Goal: Task Accomplishment & Management: Manage account settings

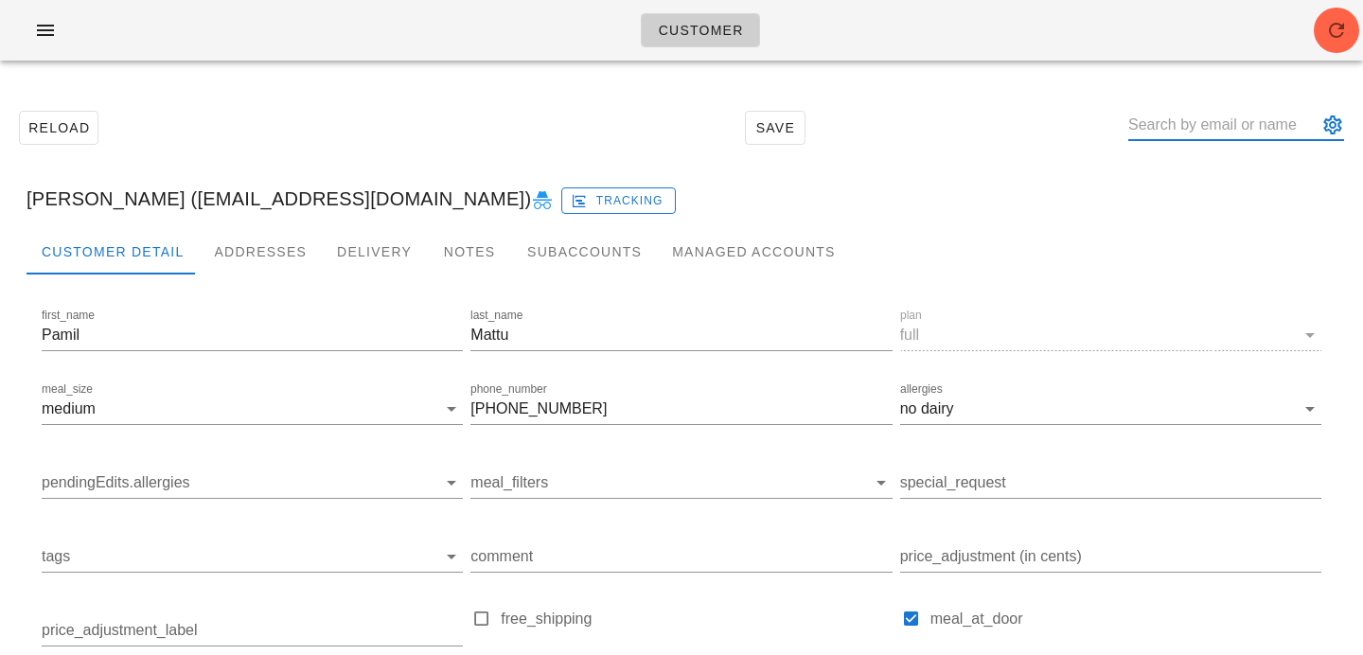
click at [1171, 125] on input "text" at bounding box center [1222, 125] width 189 height 30
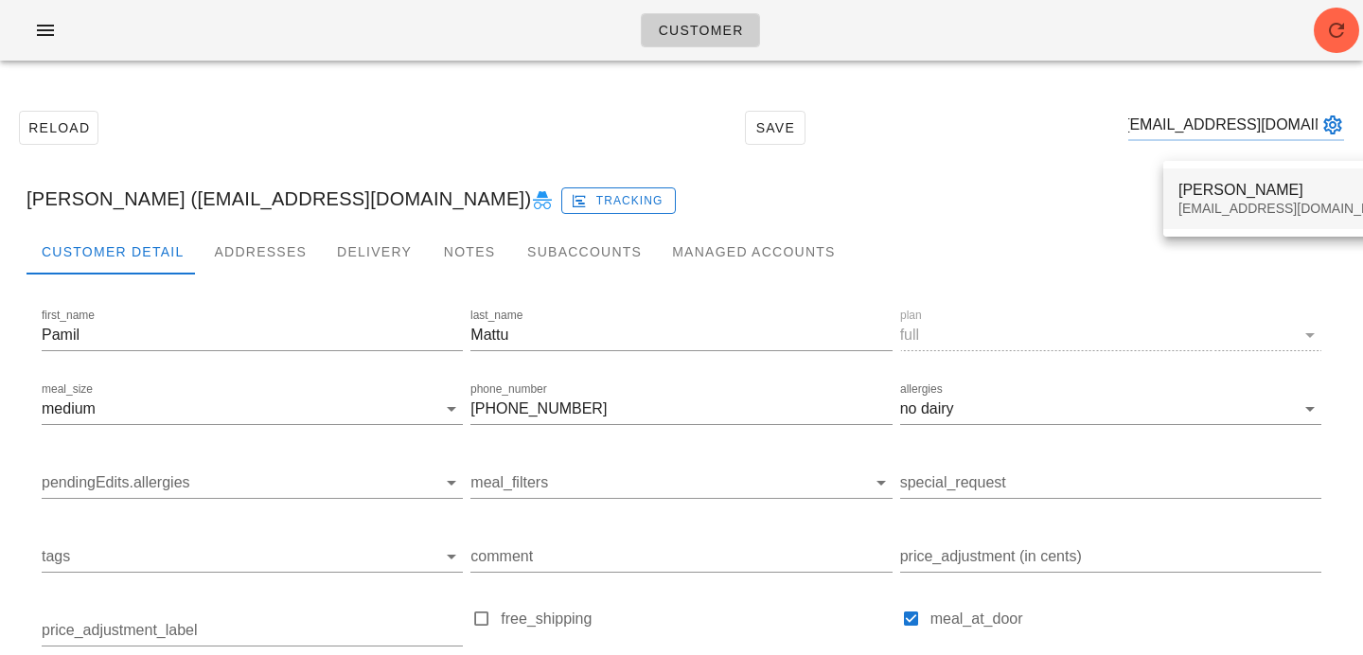
type input "wwplpmpn@gmail.com"
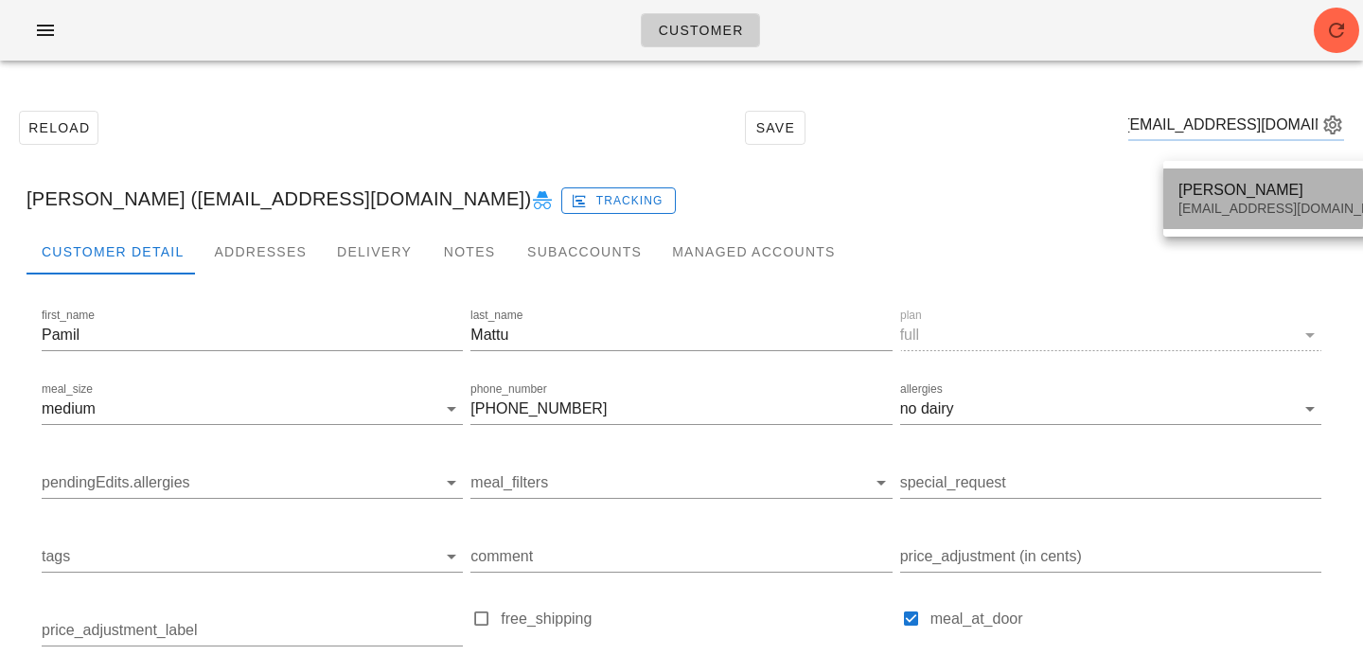
scroll to position [0, 0]
click at [1209, 196] on div "Victor Li" at bounding box center [1290, 190] width 224 height 18
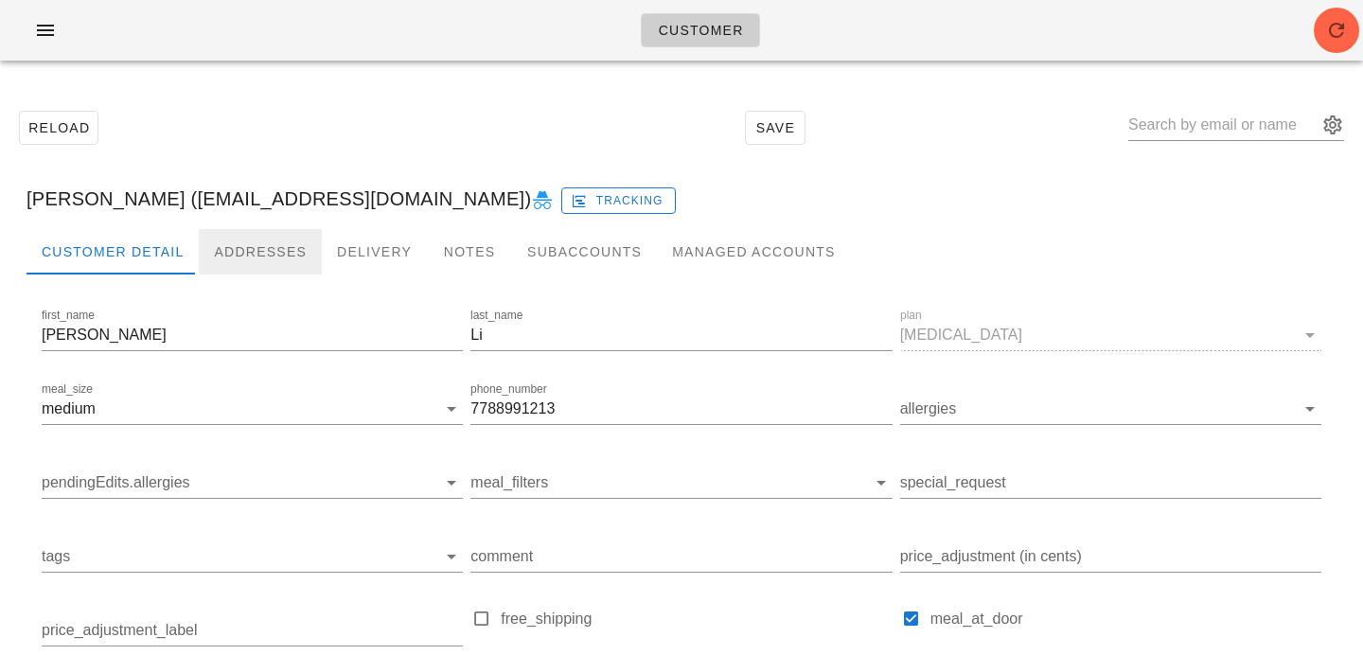
click at [260, 233] on div "Addresses" at bounding box center [260, 251] width 123 height 45
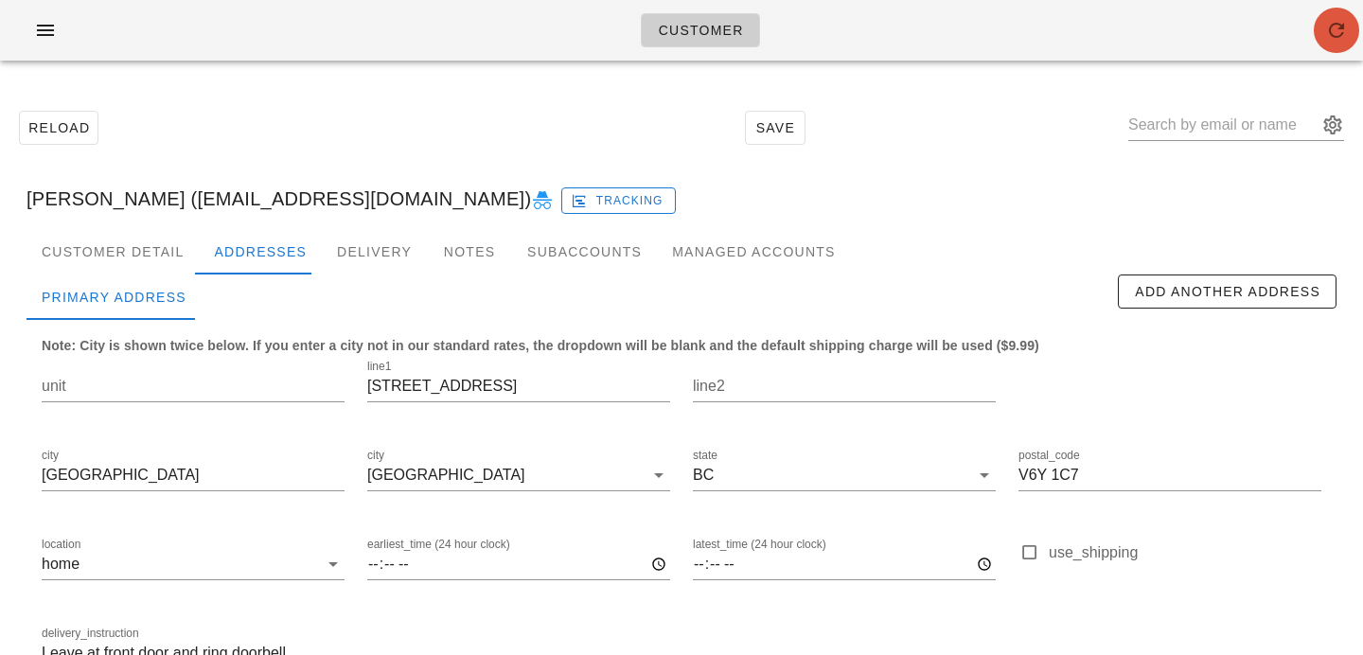
click at [1331, 27] on icon "button" at bounding box center [1336, 30] width 23 height 23
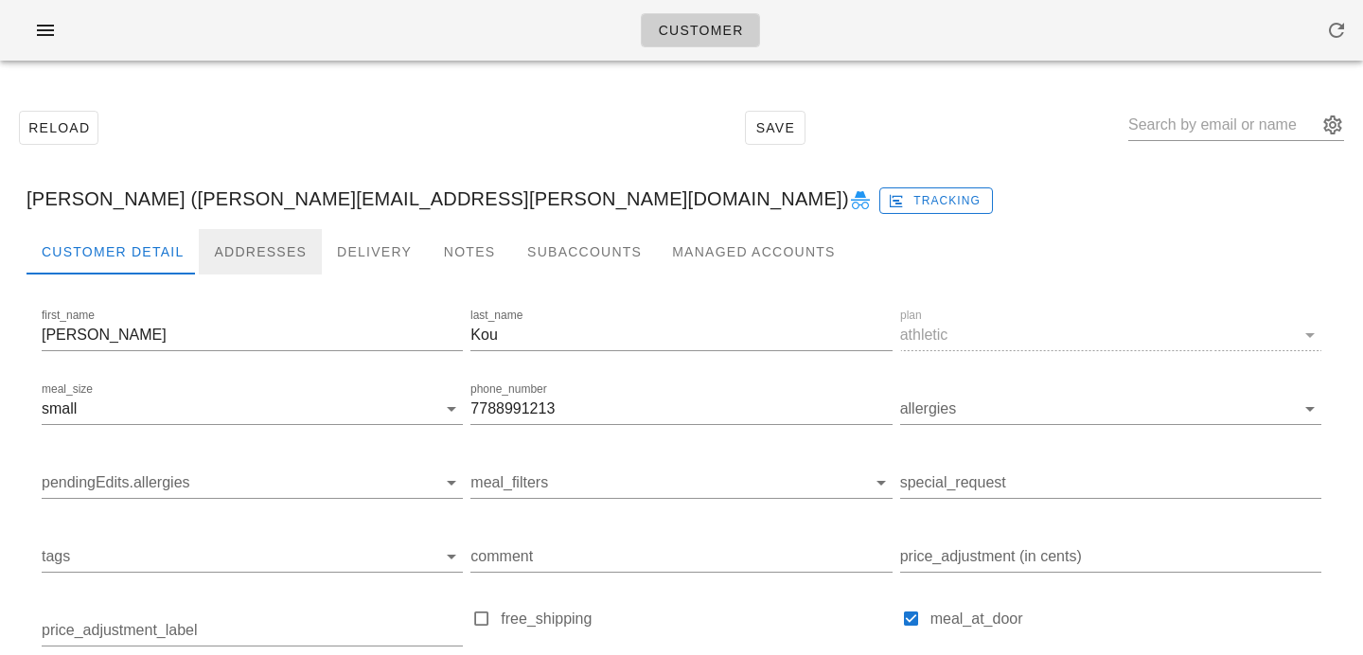
click at [274, 267] on div "Addresses" at bounding box center [260, 251] width 123 height 45
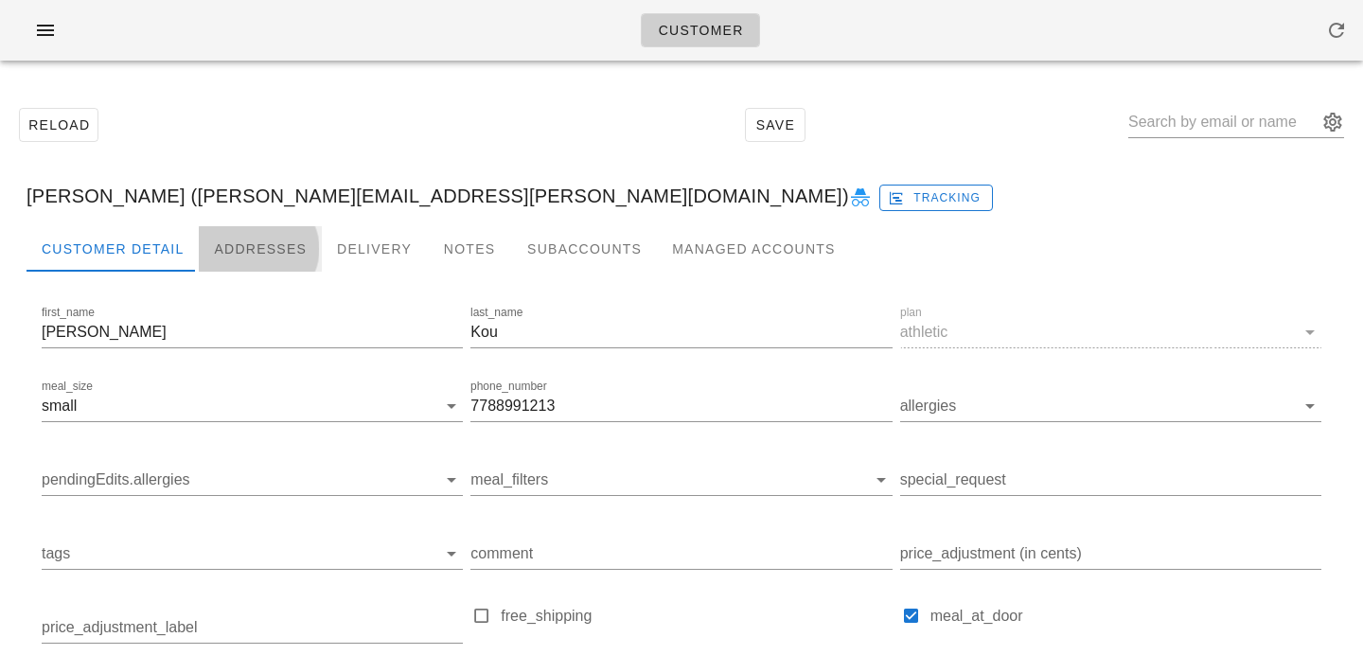
click at [295, 258] on div "Addresses" at bounding box center [260, 248] width 123 height 45
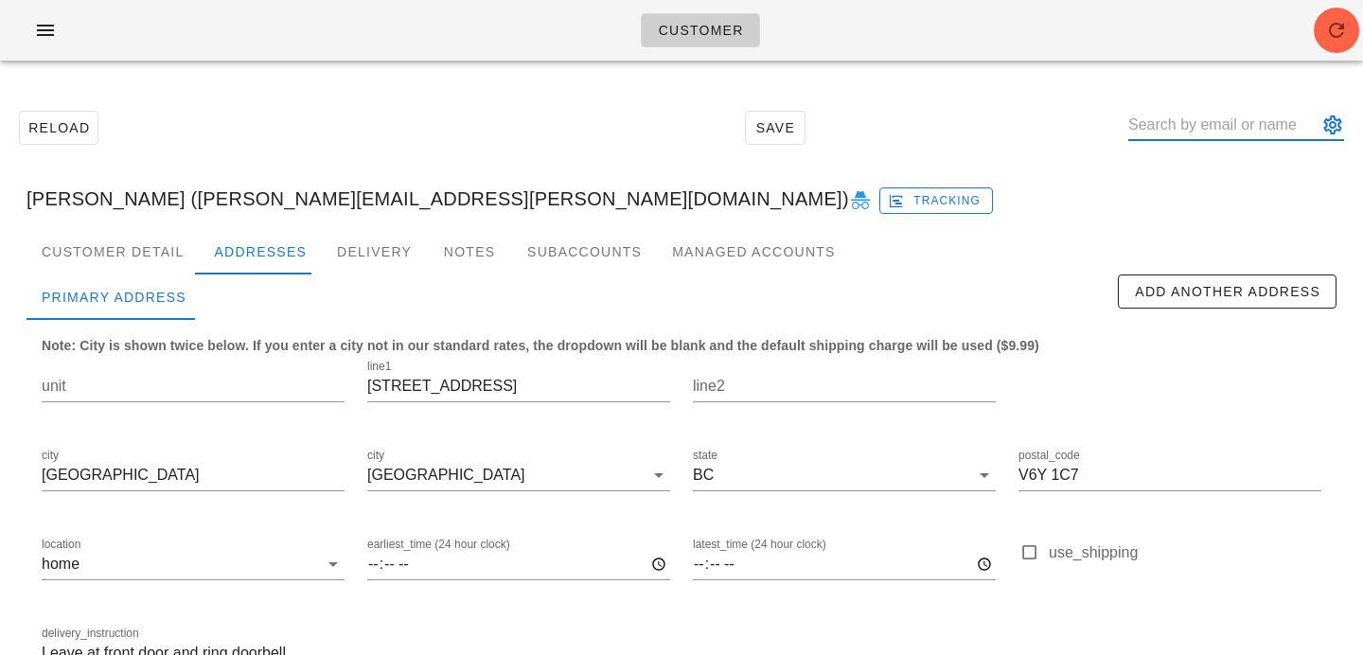
click at [1178, 116] on input "text" at bounding box center [1222, 125] width 189 height 30
paste input "fed.immortal441@simplelogin.com"
type input "fed.immortal441@simplelogin.com"
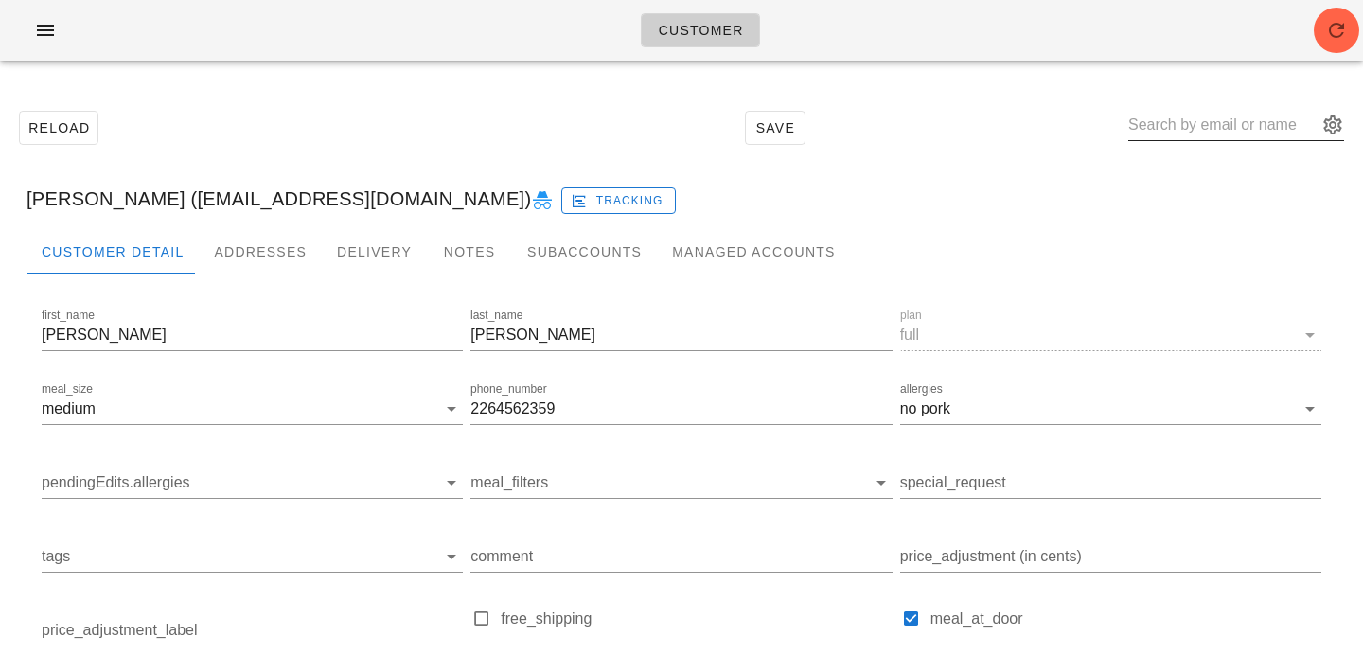
click at [1220, 125] on input "text" at bounding box center [1222, 125] width 189 height 30
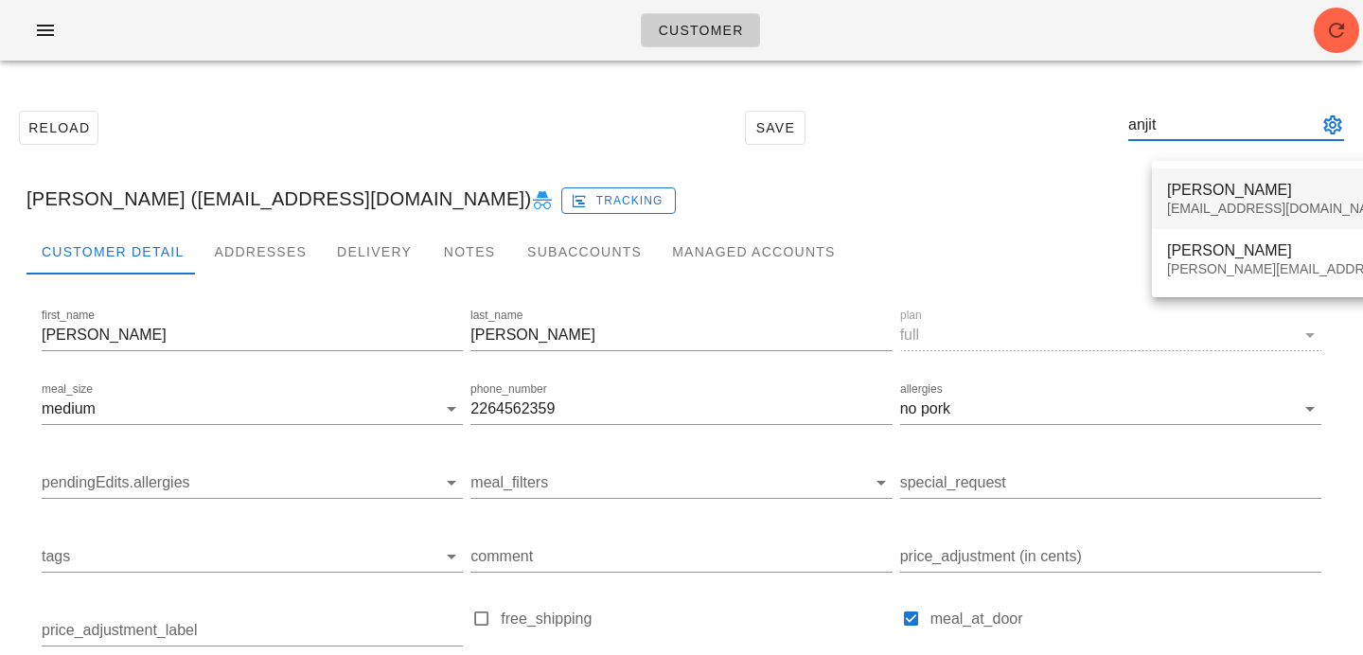
type input "anjit"
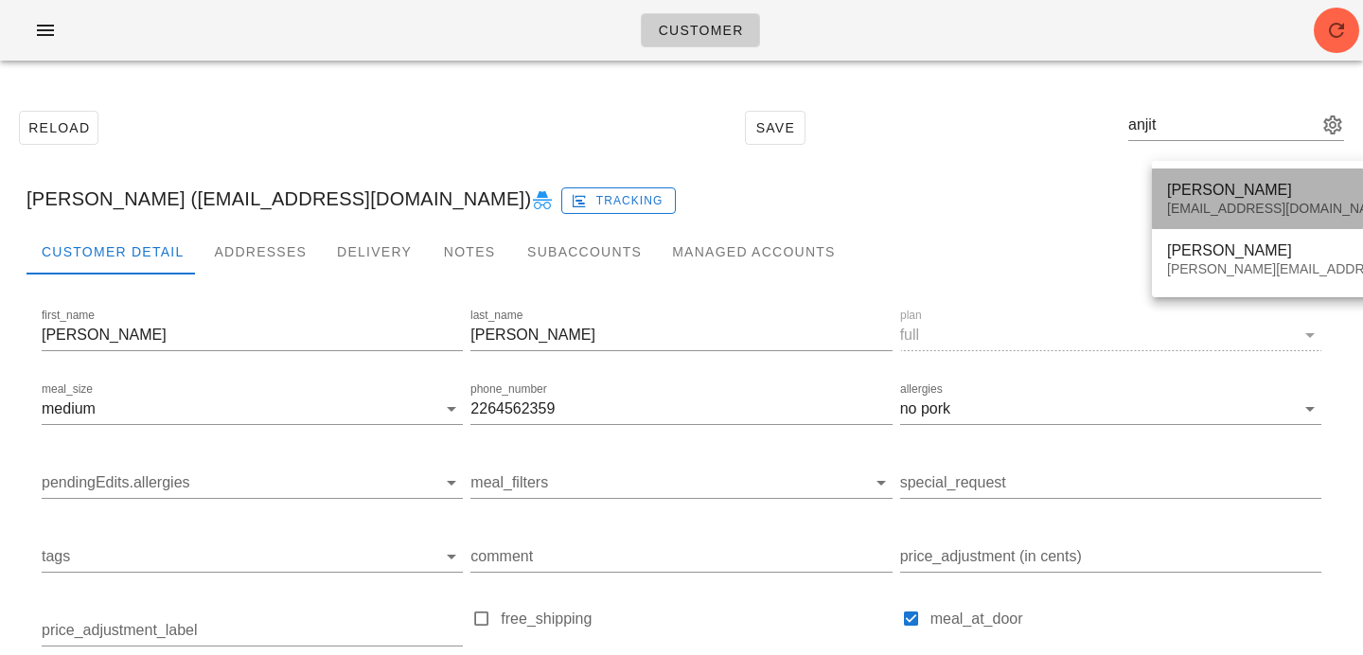
click at [1284, 201] on div "anjitmallireddy@gmail.com" at bounding box center [1333, 209] width 333 height 16
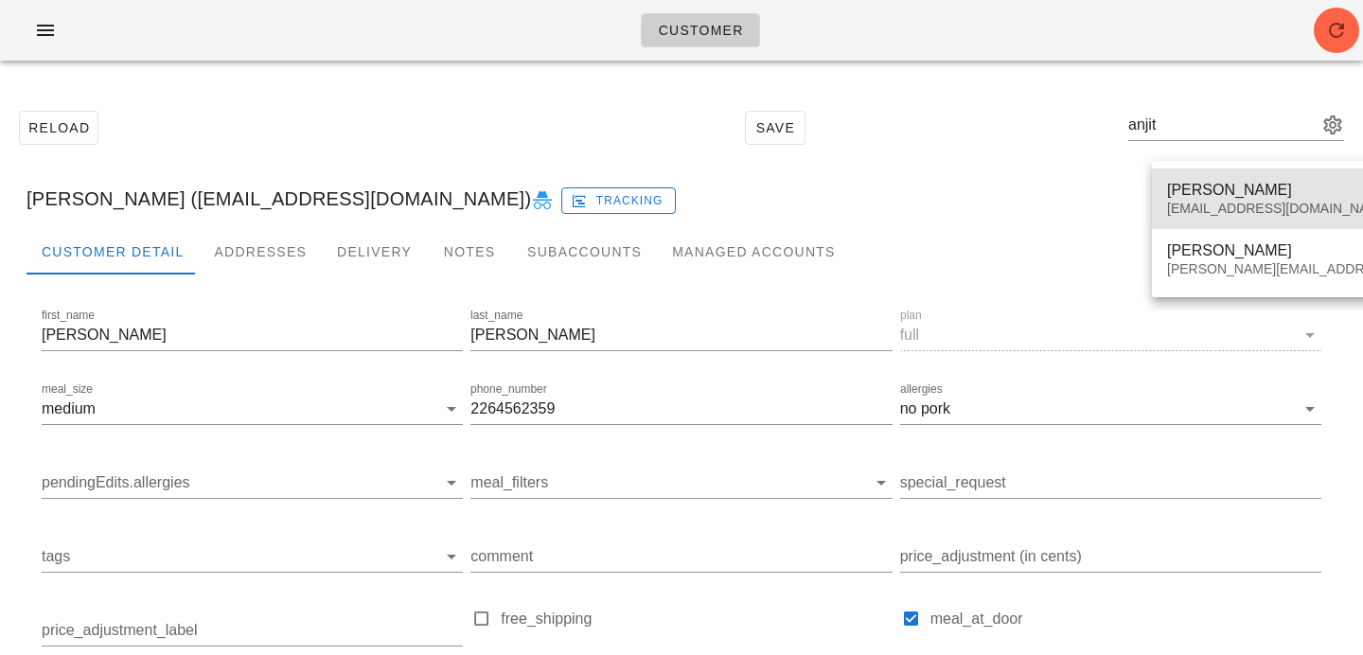
click at [1260, 173] on div "Venkata Mallireddy anjitmallireddy@gmail.com" at bounding box center [1333, 198] width 333 height 59
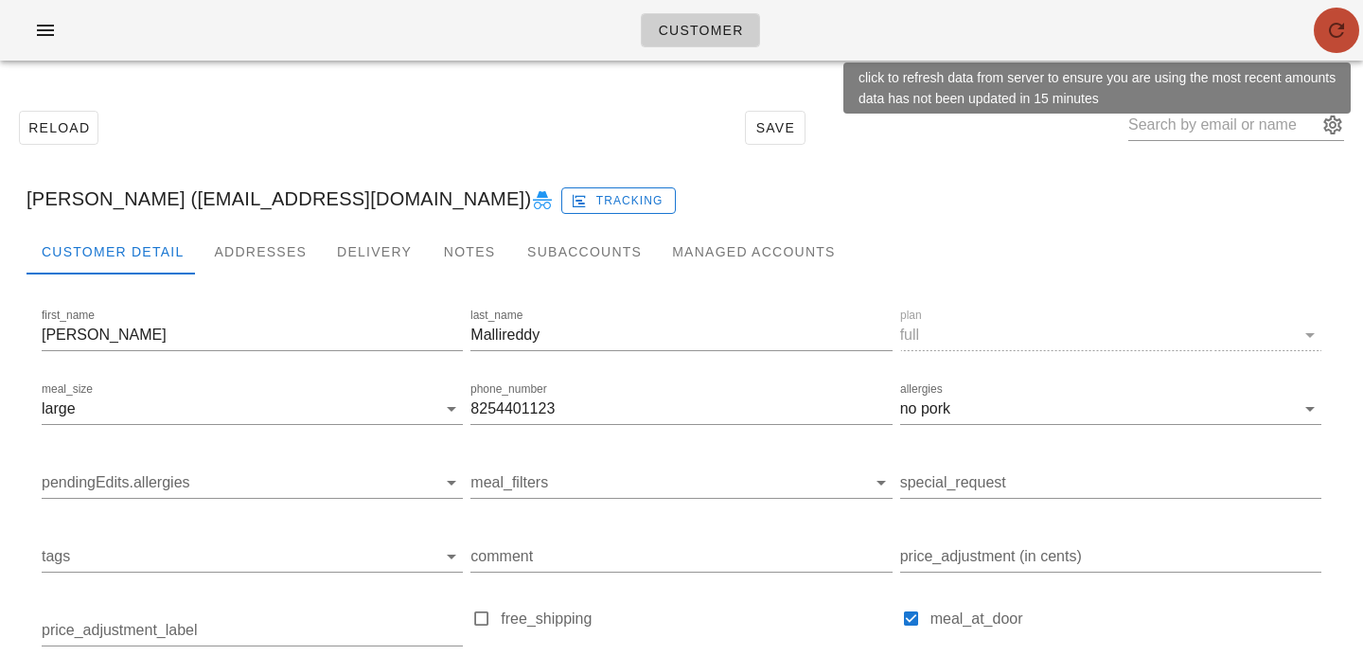
click at [1350, 37] on span "button" at bounding box center [1336, 30] width 45 height 23
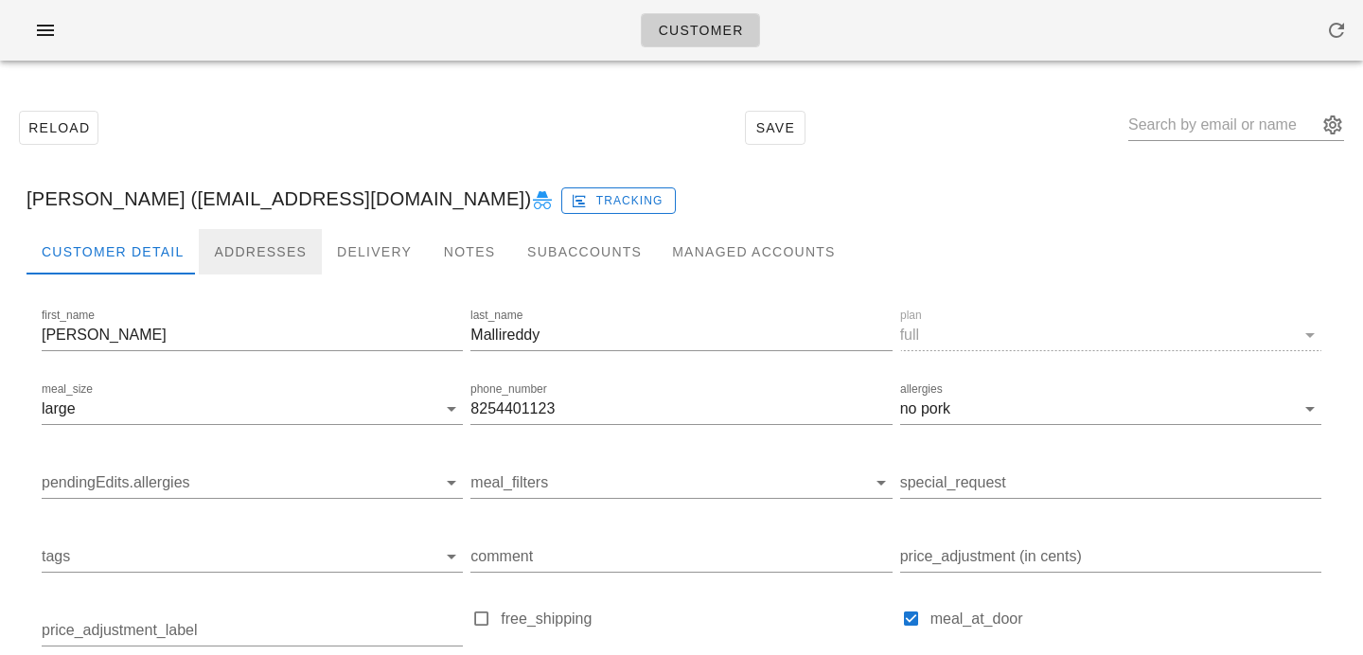
click at [235, 249] on div "Addresses" at bounding box center [260, 251] width 123 height 45
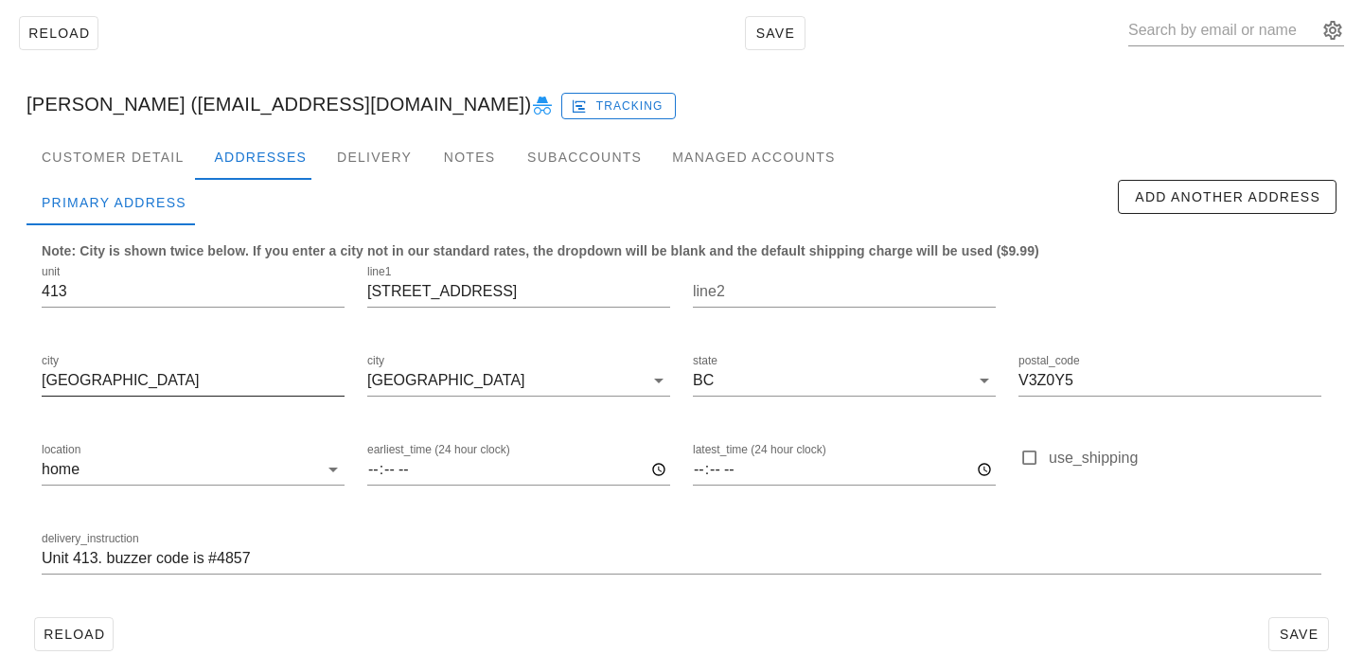
scroll to position [125, 0]
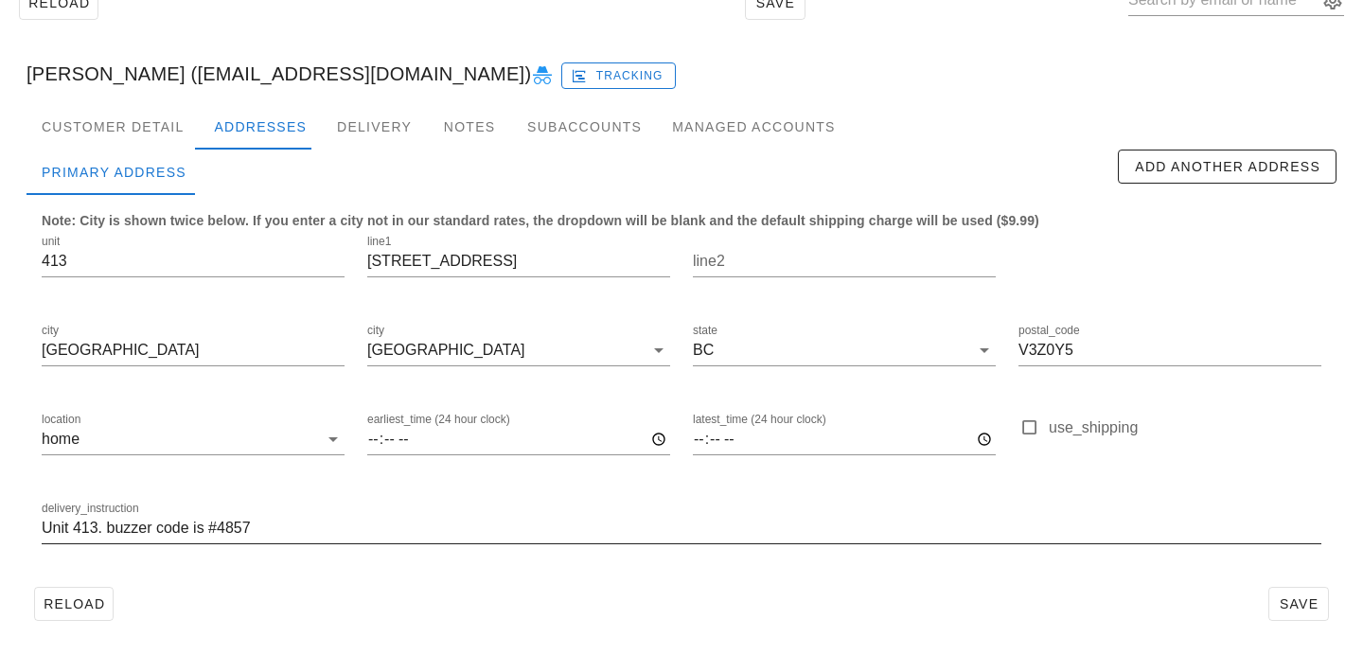
click at [274, 517] on input "Unit 413. buzzer code is #4857" at bounding box center [682, 528] width 1280 height 30
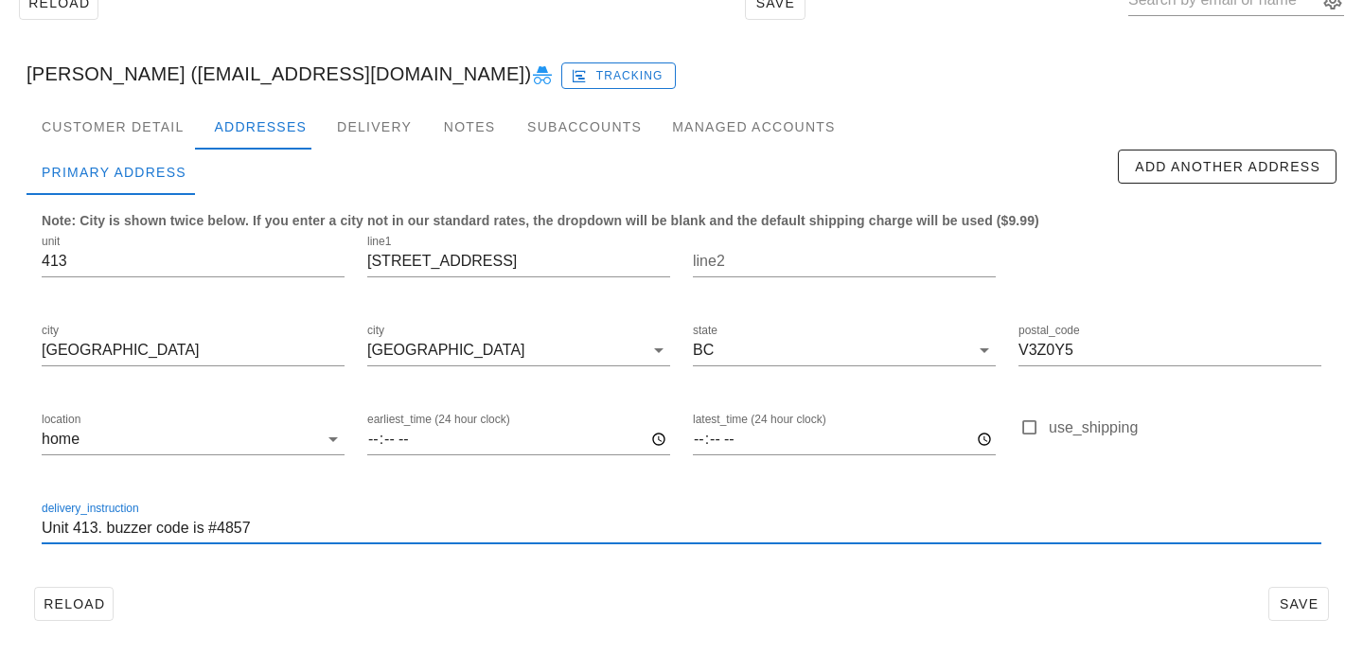
click at [278, 530] on input "Unit 413. buzzer code is #4857" at bounding box center [682, 528] width 1280 height 30
click at [284, 526] on input "Unit 413. buzzer code is #4857. 6047611279" at bounding box center [682, 528] width 1280 height 30
type input "Unit 413. buzzer code is #4857. 604 761 1279"
click at [154, 118] on div "Customer Detail" at bounding box center [113, 126] width 172 height 45
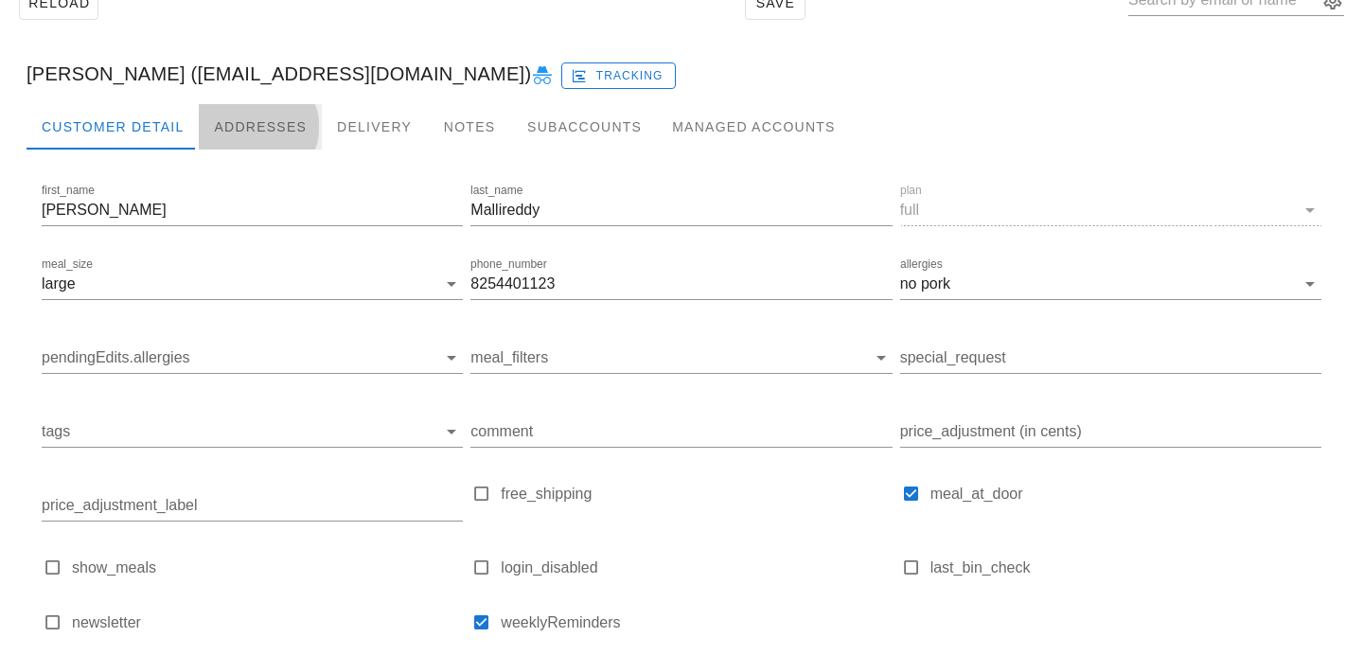
click at [302, 119] on div "Addresses" at bounding box center [260, 126] width 123 height 45
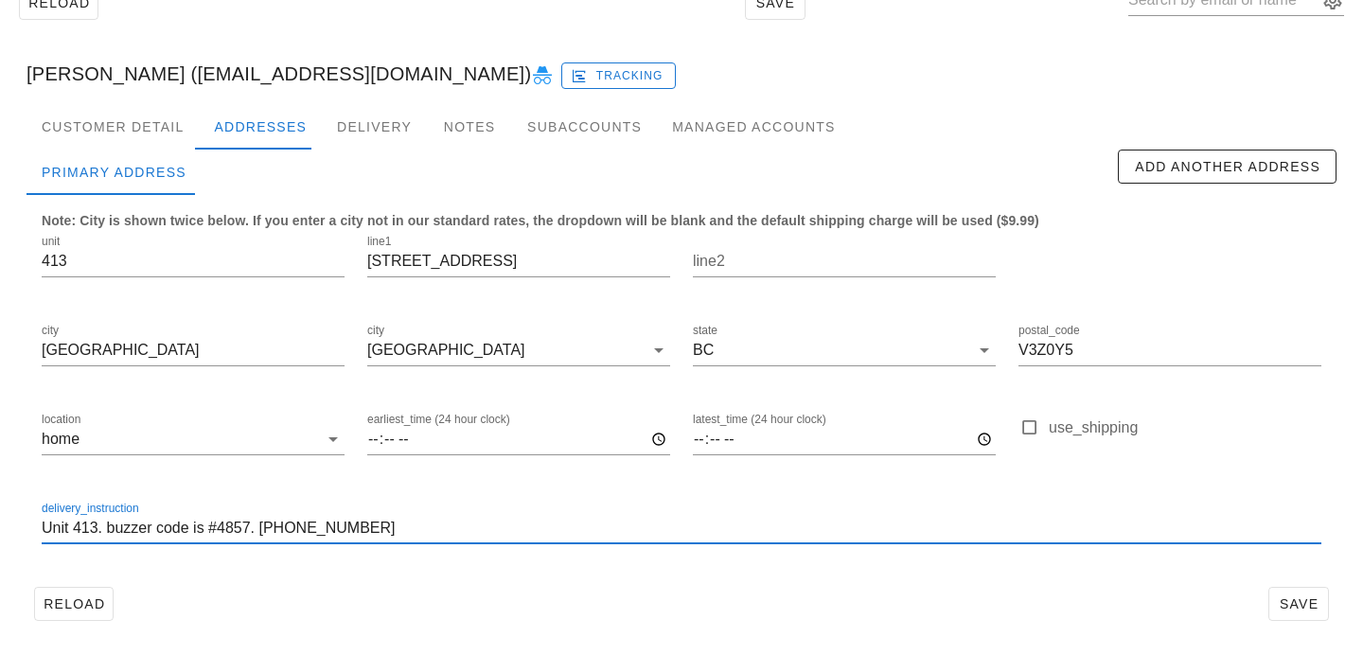
scroll to position [1, 0]
drag, startPoint x: 260, startPoint y: 525, endPoint x: 428, endPoint y: 528, distance: 167.5
click at [429, 529] on input "Unit 413. buzzer code is #4857. 604 761 1279" at bounding box center [682, 528] width 1280 height 30
click at [127, 138] on div "Customer Detail" at bounding box center [113, 126] width 172 height 45
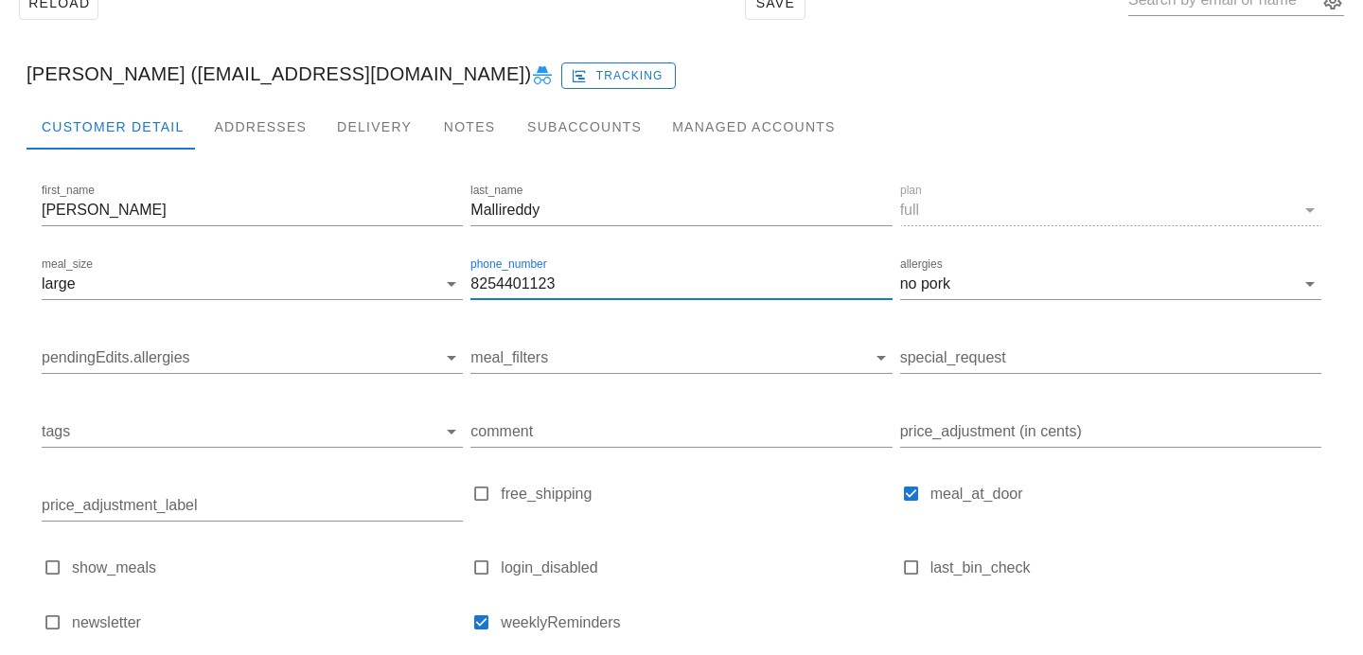
click at [597, 284] on input "8254401123" at bounding box center [680, 284] width 421 height 30
drag, startPoint x: 600, startPoint y: 286, endPoint x: 295, endPoint y: 258, distance: 306.0
click at [308, 267] on div "first_name Venkata last_name Mallireddy plan full meal_size large phone_number …" at bounding box center [681, 415] width 1287 height 479
paste input "604 761 1279"
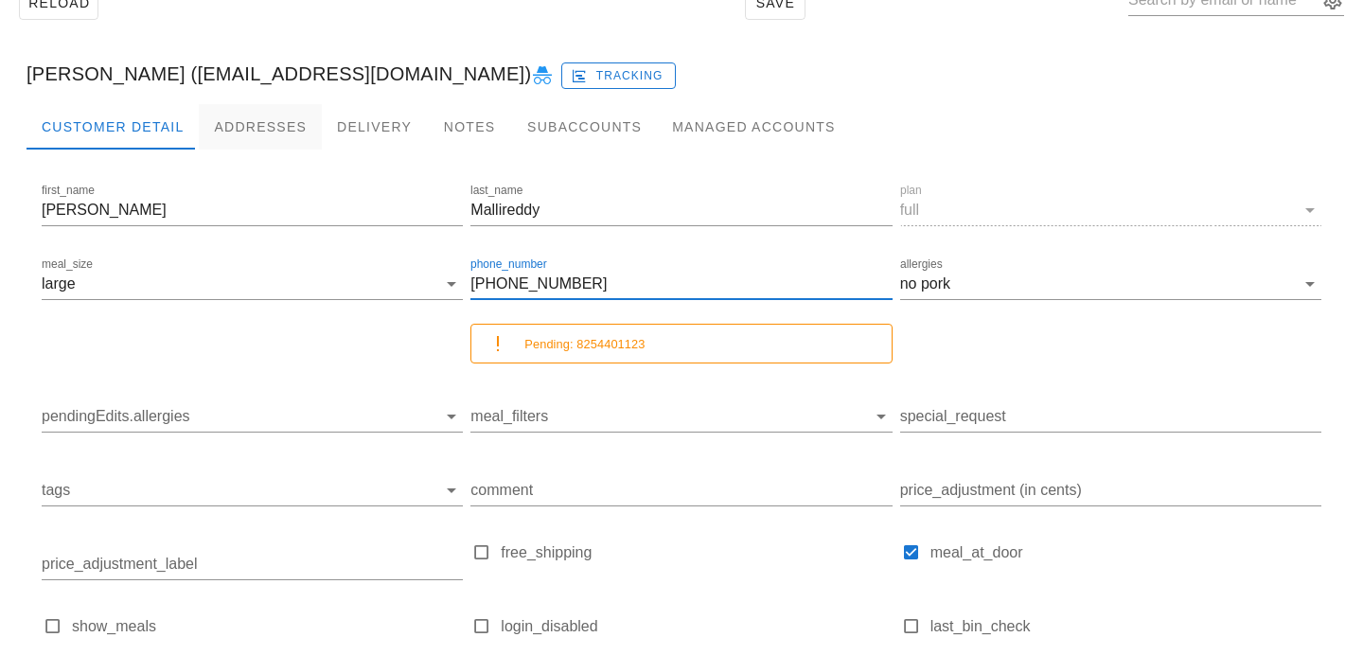
type input "604 761 1279"
click at [253, 122] on div "Addresses" at bounding box center [260, 126] width 123 height 45
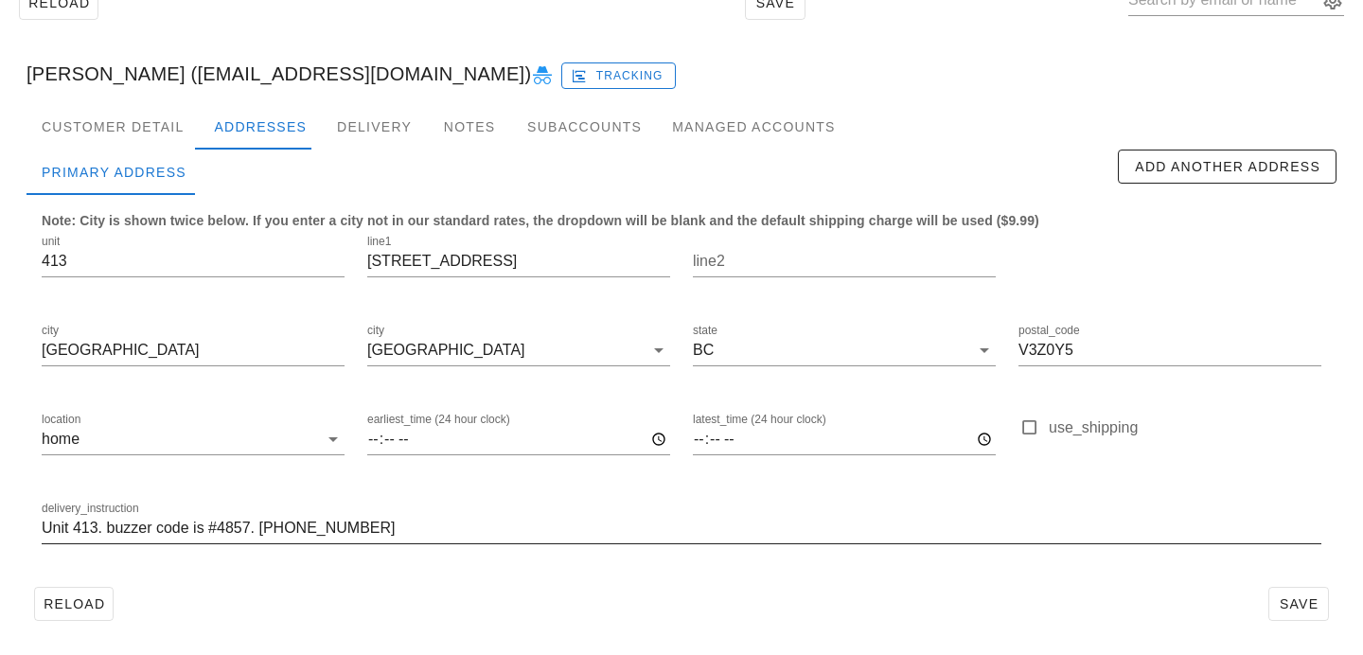
click at [260, 531] on input "Unit 413. buzzer code is #4857. 604 761 1279" at bounding box center [682, 528] width 1280 height 30
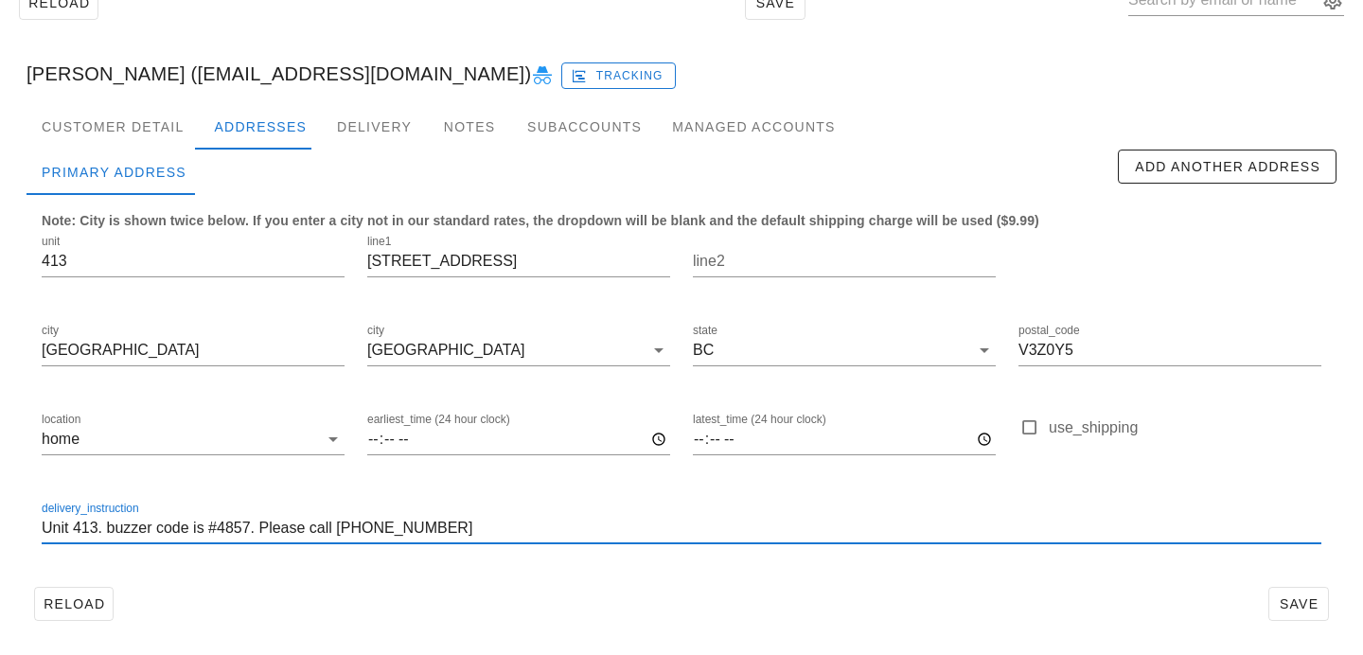
type input "Unit 413. buzzer code is #4857. Please call 604 761 1279"
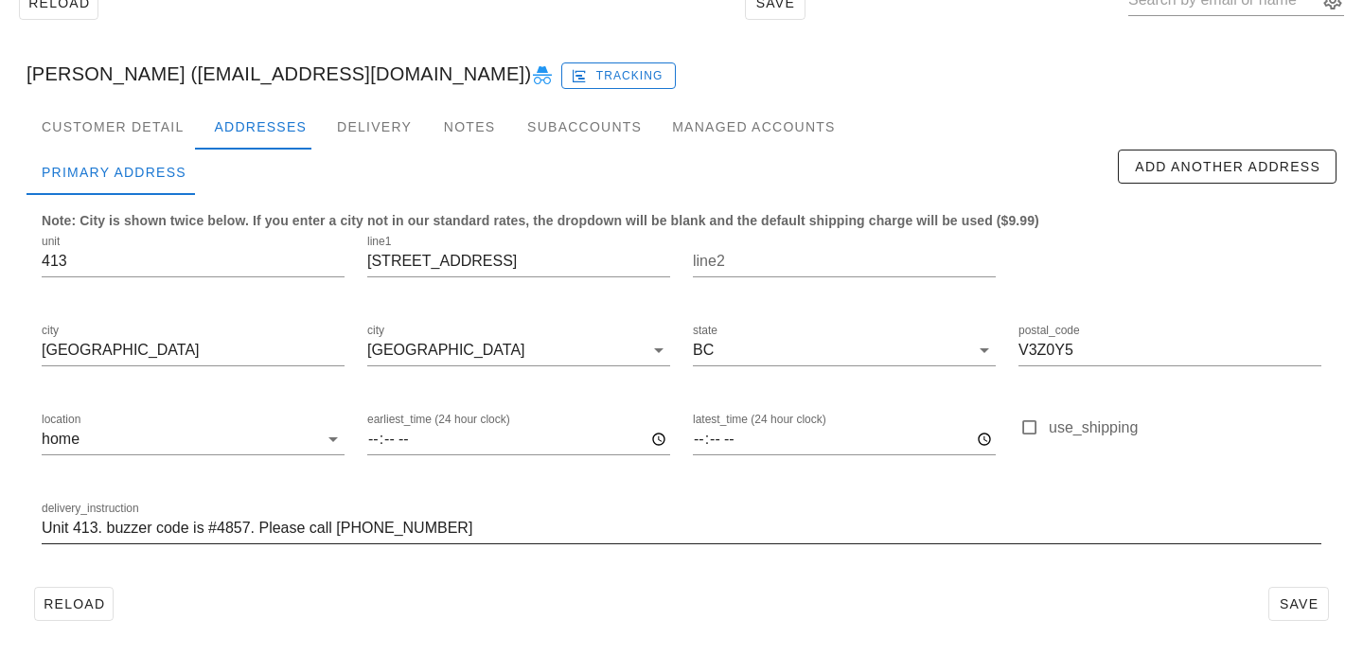
click at [1010, 549] on div "delivery_instruction Unit 413. buzzer code is #4857. Please call 604 761 1279" at bounding box center [682, 538] width 1280 height 51
click at [1324, 603] on button "Save" at bounding box center [1298, 604] width 61 height 34
click at [1299, 598] on span "Save" at bounding box center [1299, 603] width 44 height 15
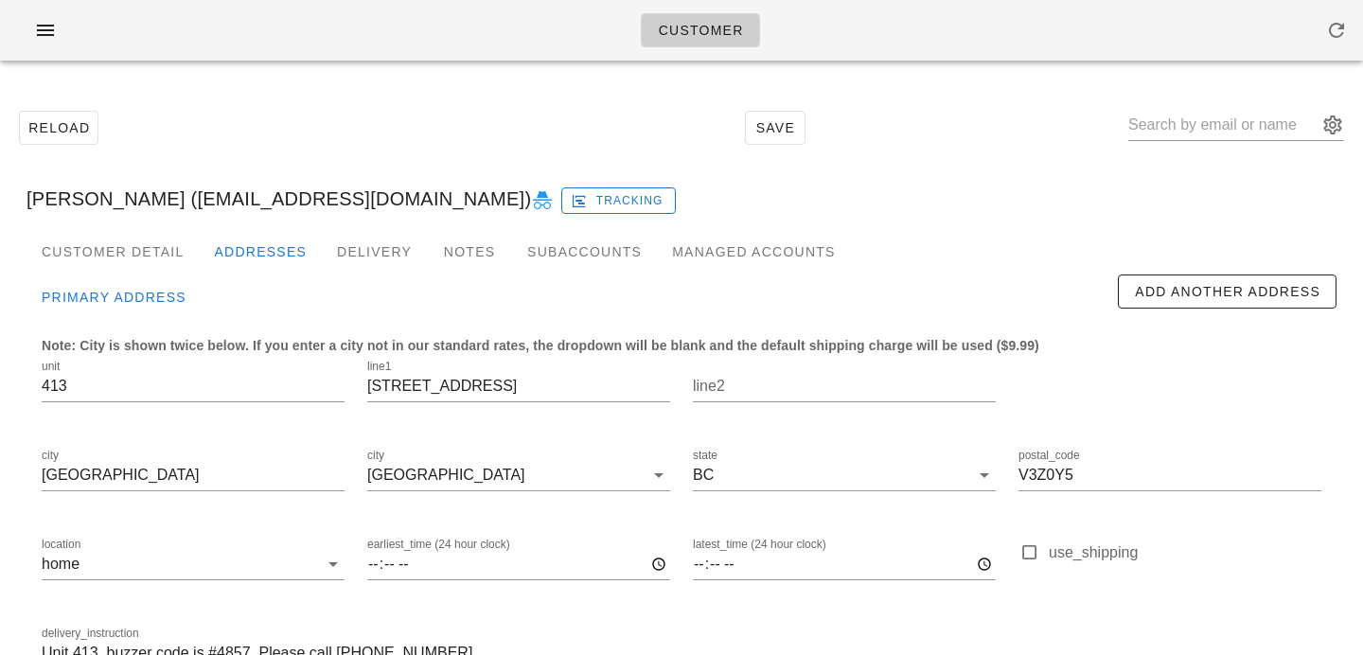
type input "[PERSON_NAME] ([EMAIL_ADDRESS][DOMAIN_NAME])"
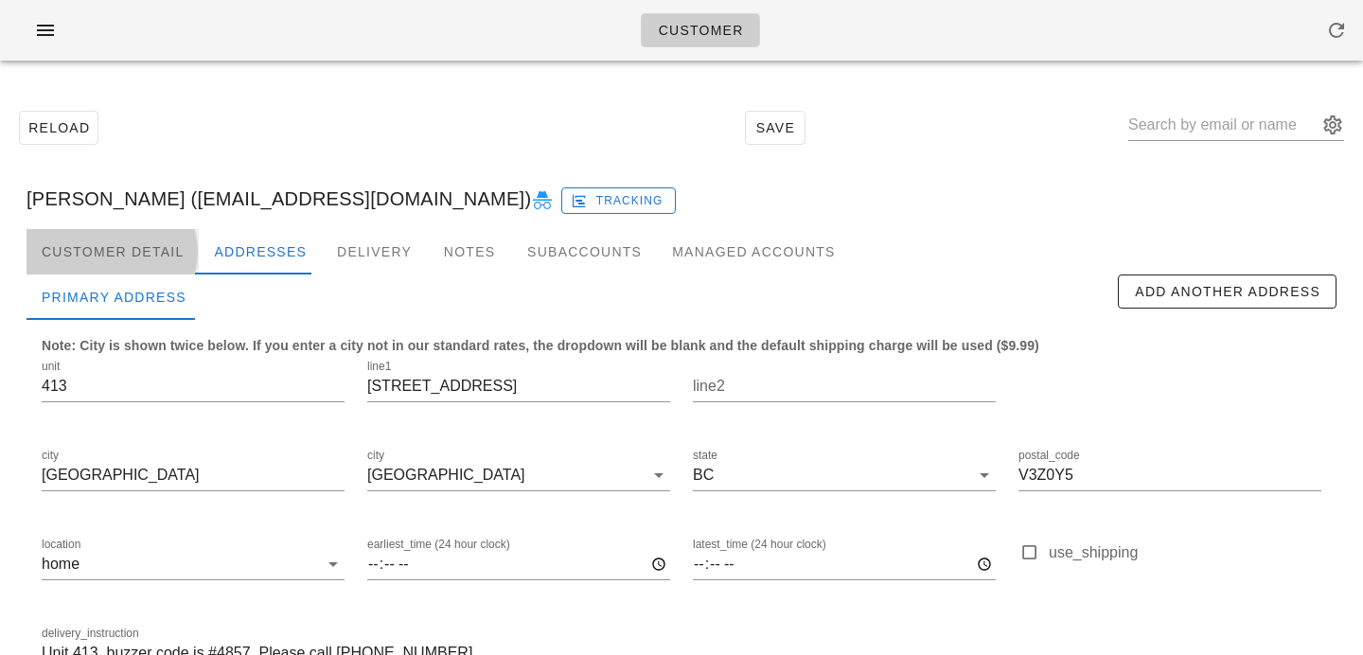
click at [163, 246] on div "Customer Detail" at bounding box center [113, 251] width 172 height 45
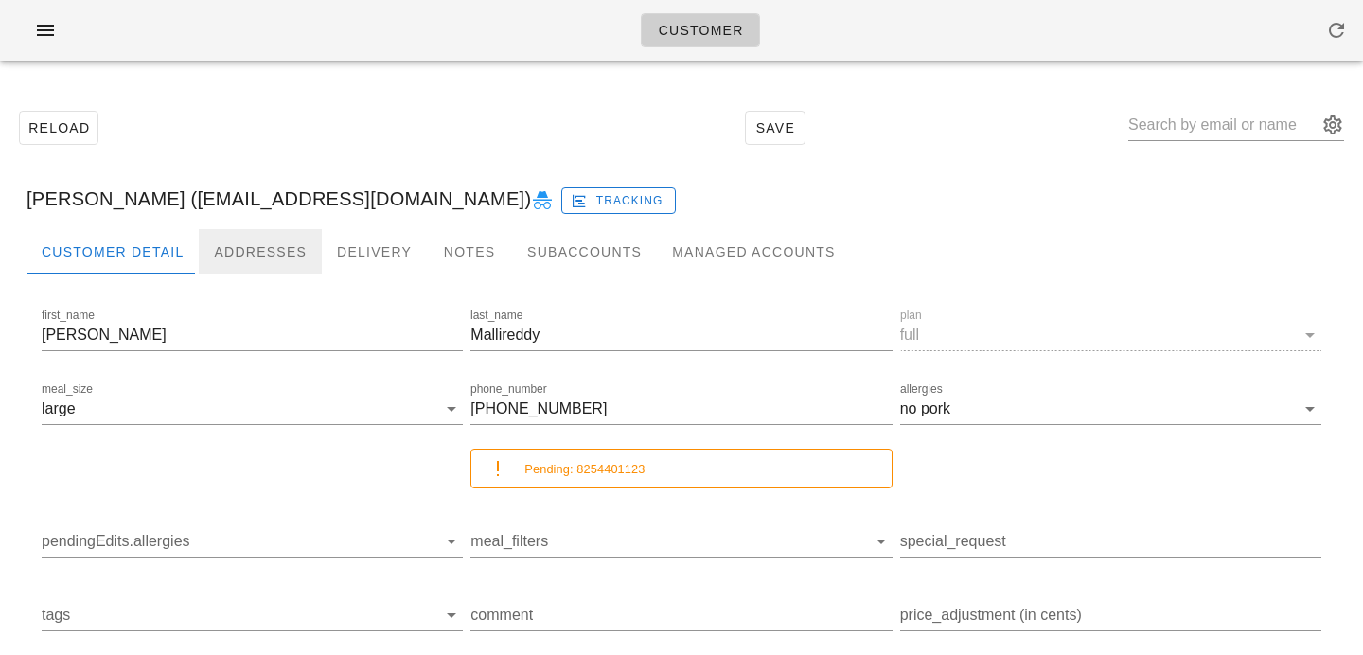
click at [286, 258] on div "Addresses" at bounding box center [260, 251] width 123 height 45
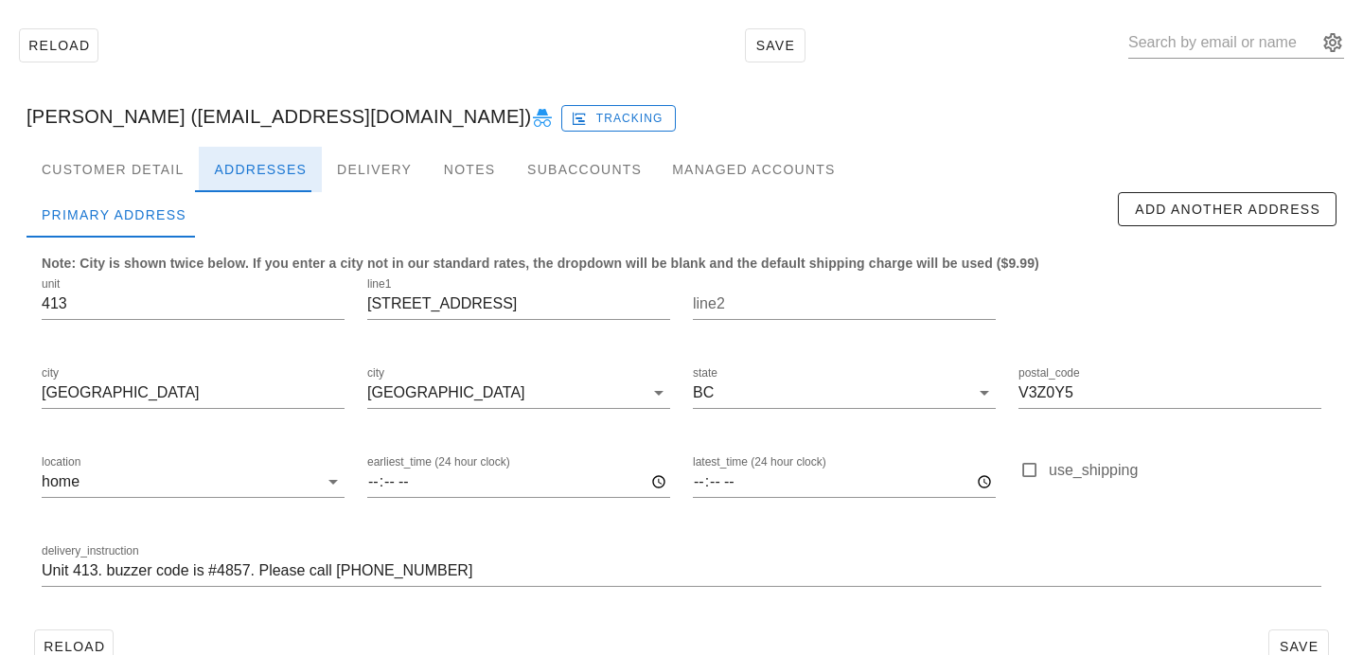
scroll to position [125, 0]
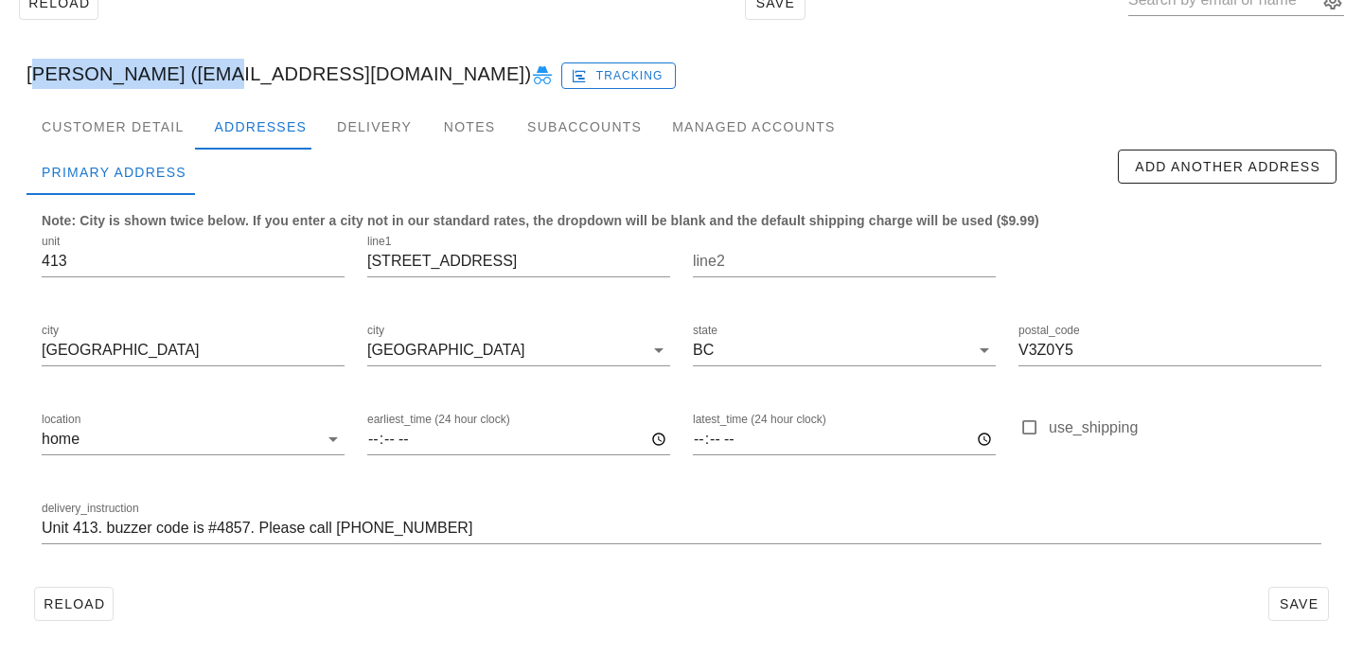
drag, startPoint x: 29, startPoint y: 74, endPoint x: 190, endPoint y: 76, distance: 160.9
click at [190, 76] on div "[PERSON_NAME] ([EMAIL_ADDRESS][DOMAIN_NAME]) Tracking" at bounding box center [681, 74] width 1340 height 61
copy div "Venkata Mallireddy"
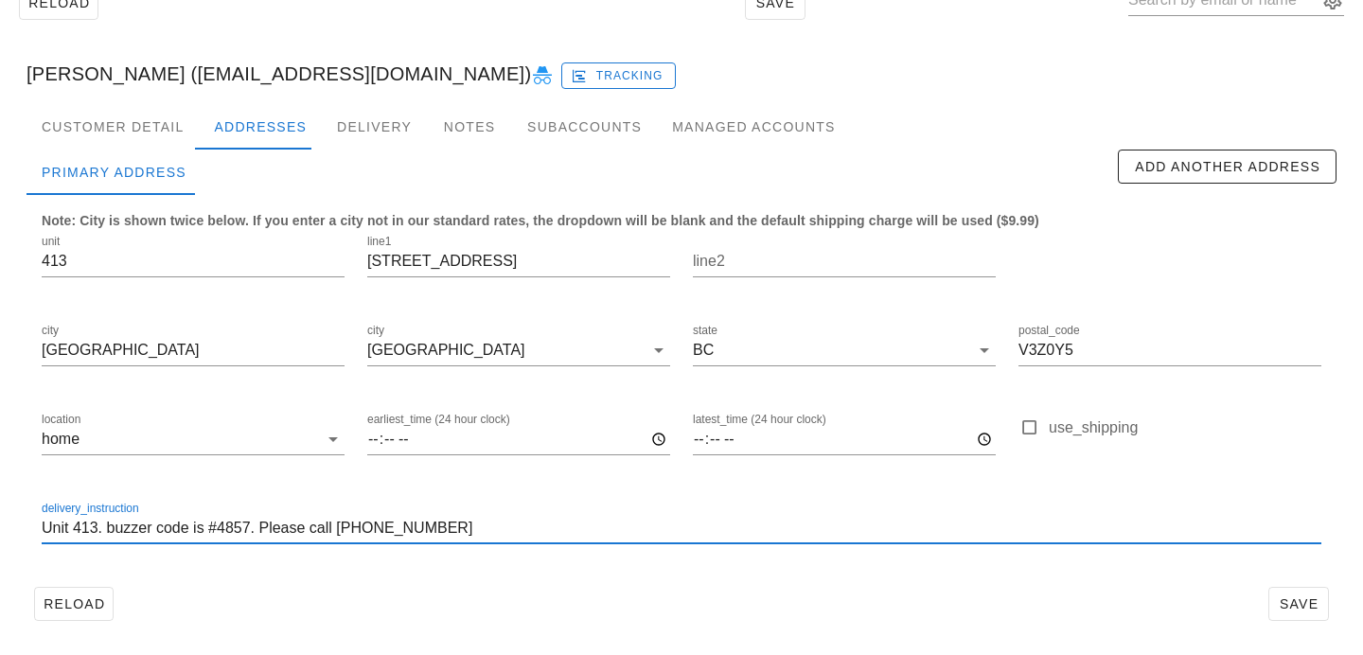
scroll to position [1, 0]
drag, startPoint x: 334, startPoint y: 529, endPoint x: 506, endPoint y: 529, distance: 172.3
click at [507, 529] on input "Unit 413. buzzer code is #4857. Please call 604 761 1279" at bounding box center [682, 528] width 1280 height 30
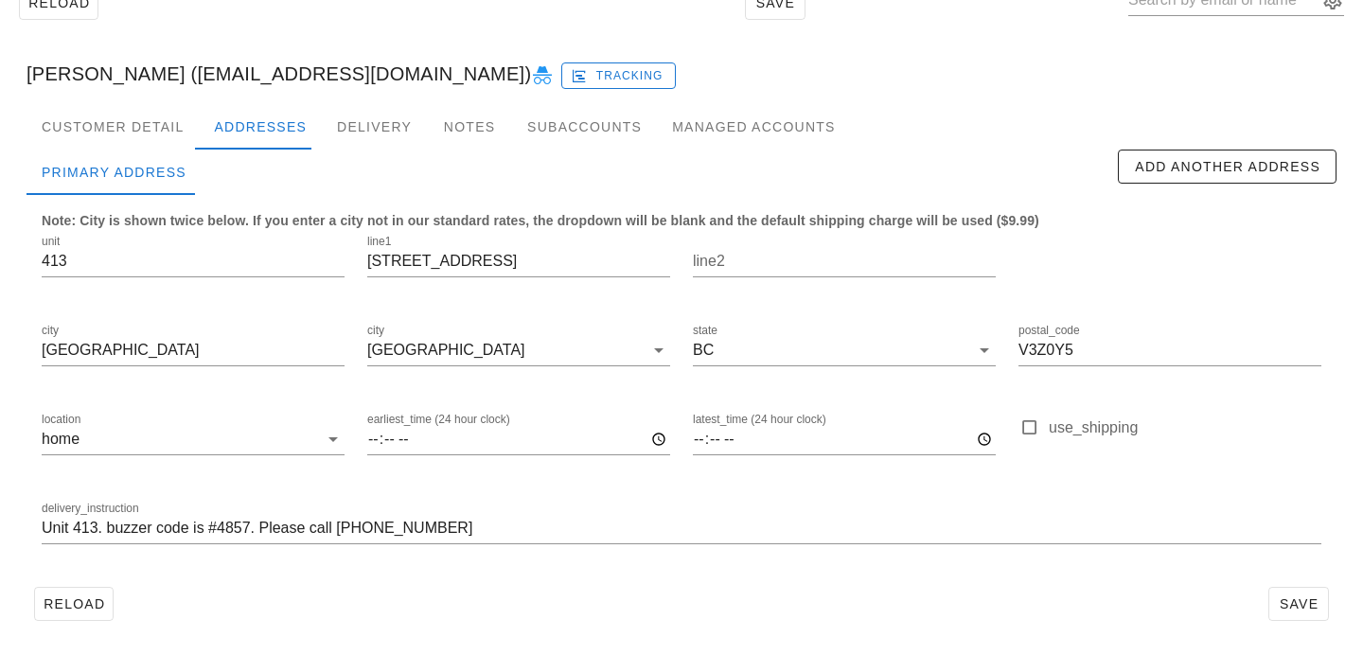
scroll to position [0, 0]
click at [289, 557] on div at bounding box center [682, 557] width 1280 height 13
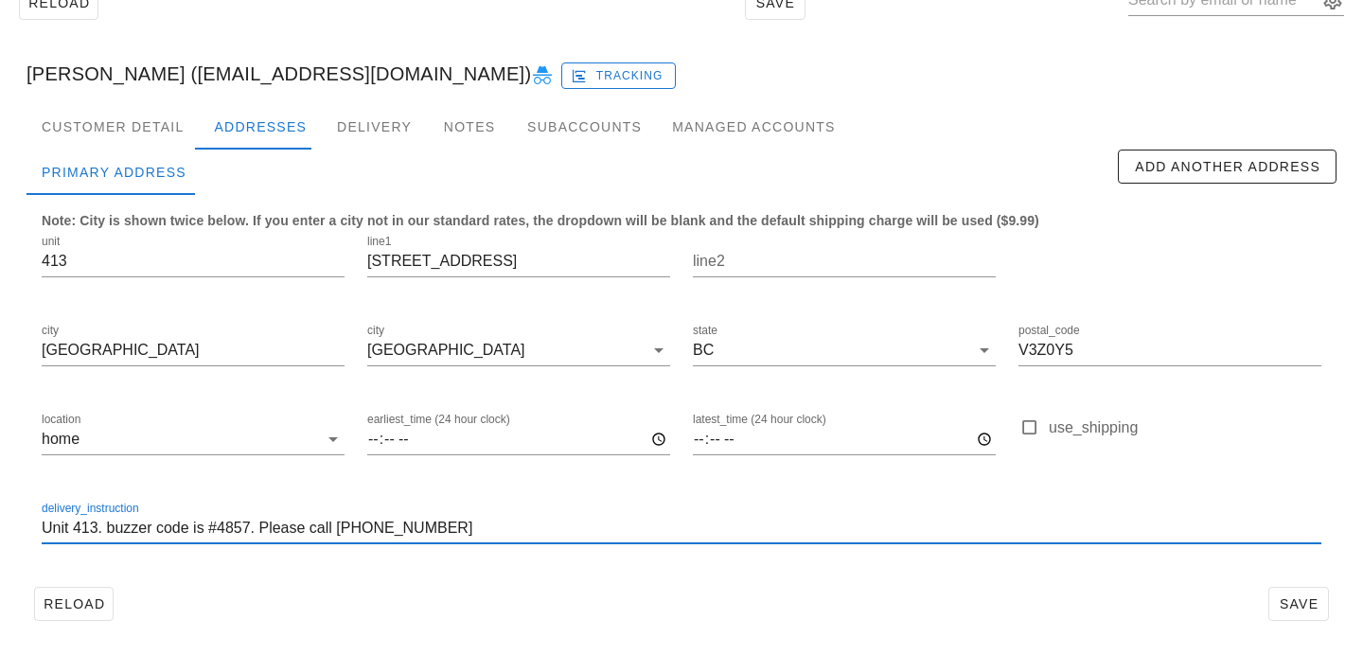
scroll to position [1, 0]
drag, startPoint x: 262, startPoint y: 524, endPoint x: 465, endPoint y: 539, distance: 203.0
click at [465, 539] on input "Unit 413. buzzer code is #4857. Please call 604 761 1279" at bounding box center [682, 528] width 1280 height 30
drag, startPoint x: 260, startPoint y: 528, endPoint x: 449, endPoint y: 531, distance: 188.4
click at [449, 531] on input "Unit 413. buzzer code is #4857. Please call 604 761 1279" at bounding box center [682, 528] width 1280 height 30
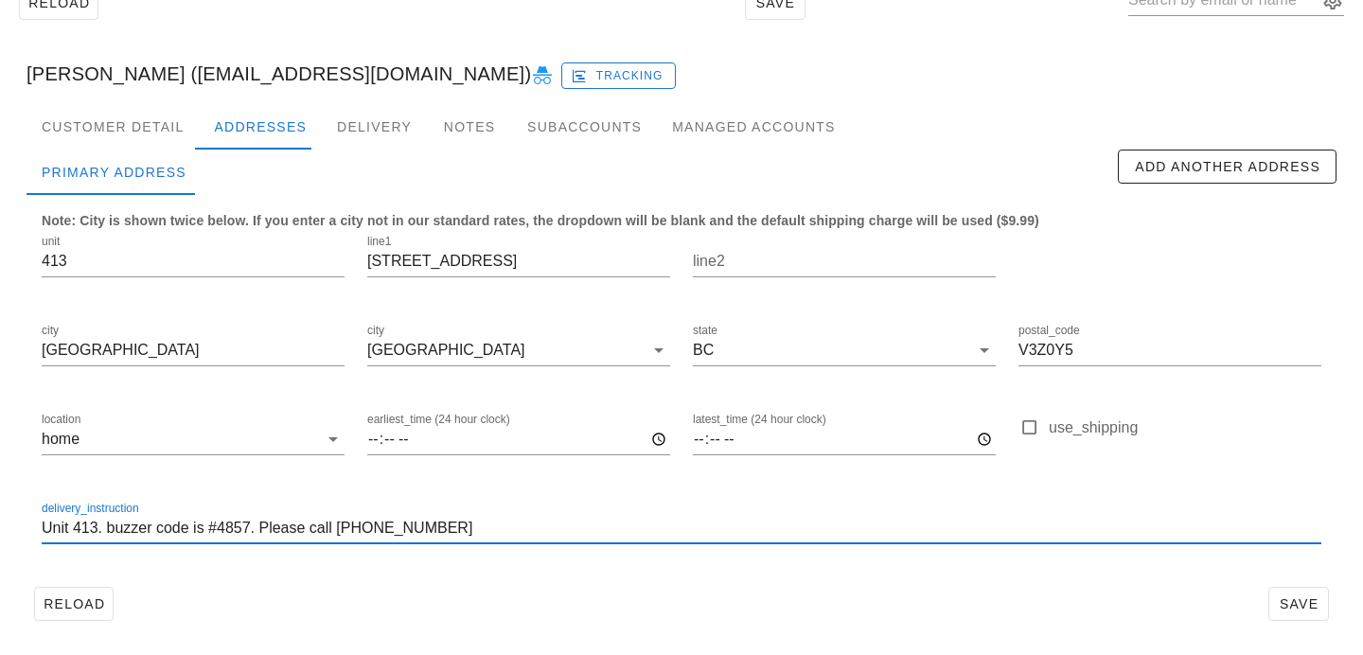
drag, startPoint x: 247, startPoint y: 525, endPoint x: 209, endPoint y: 528, distance: 38.0
click at [209, 528] on input "Unit 413. buzzer code is #4857. Please call 604 761 1279" at bounding box center [682, 528] width 1280 height 30
drag, startPoint x: 260, startPoint y: 526, endPoint x: 474, endPoint y: 531, distance: 214.0
click at [474, 531] on input "Unit 413. buzzer code is #4857. Please call 604 761 1279" at bounding box center [682, 528] width 1280 height 30
click at [106, 528] on input "Unit 413. buzzer code is #4857." at bounding box center [682, 528] width 1280 height 30
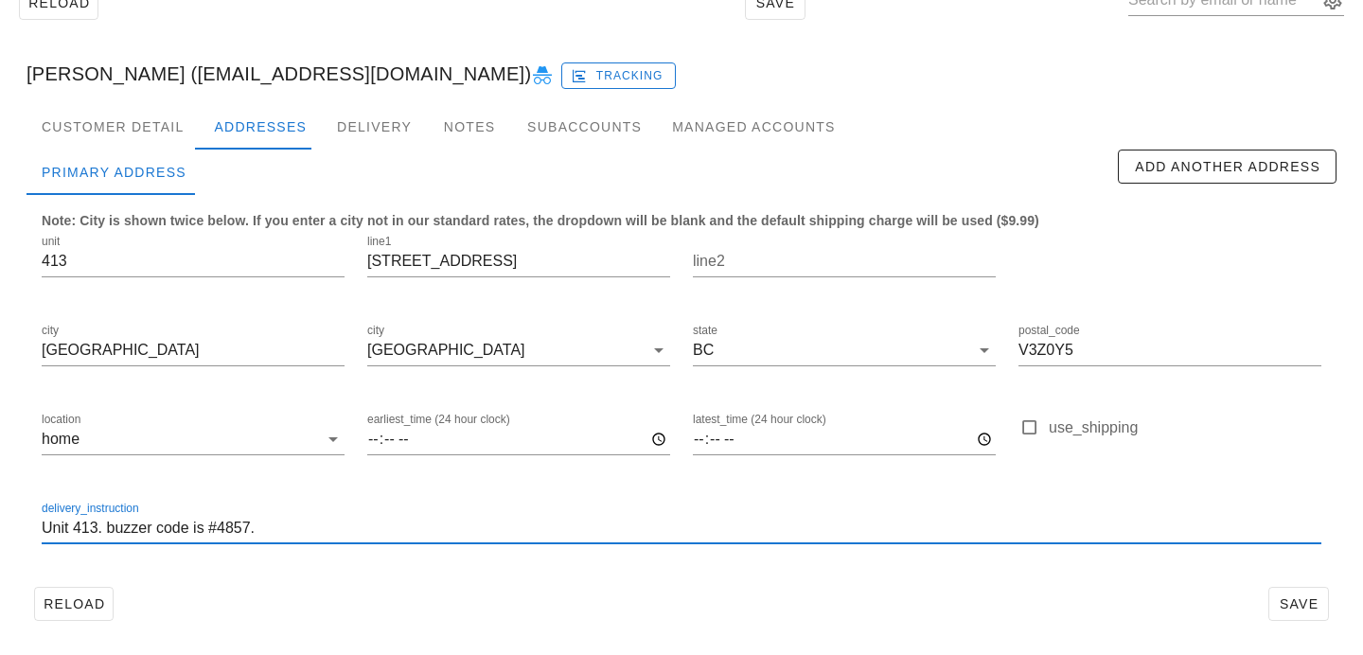
paste input "Please call 604 761 1279"
drag, startPoint x: 385, startPoint y: 524, endPoint x: 496, endPoint y: 533, distance: 111.1
click at [496, 532] on input "Unit 413. Please call 604 761 1279, buzzer code is #4857." at bounding box center [682, 528] width 1280 height 30
type input "Unit 413. Please call 604 761 1279, buzzer code is currently unavailable."
click at [1113, 586] on div "Reload Save" at bounding box center [682, 603] width 1310 height 49
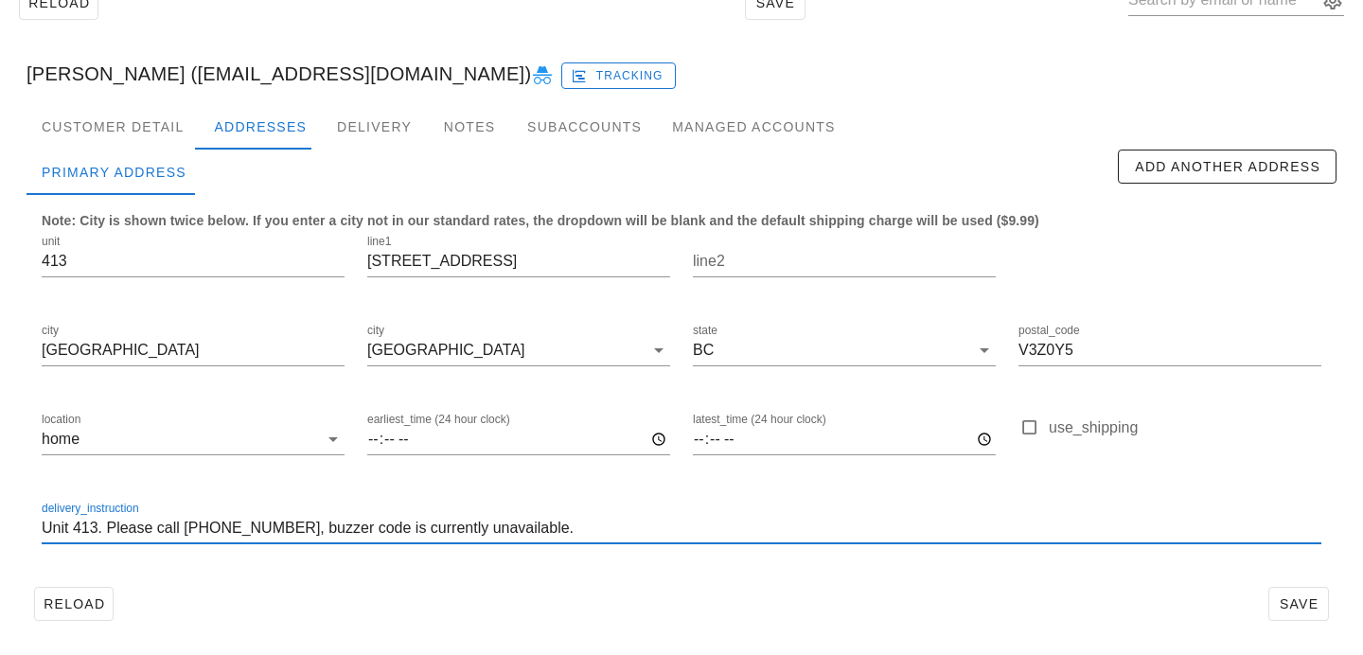
scroll to position [0, 0]
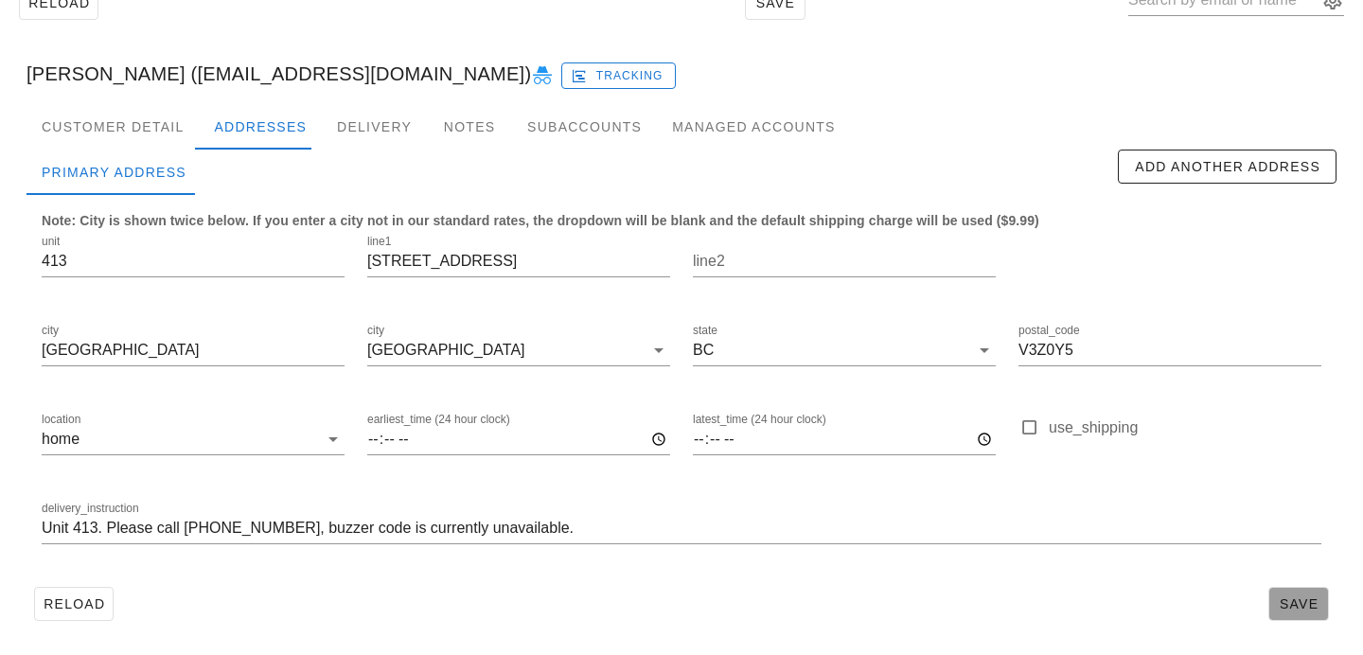
click at [1327, 606] on button "Save" at bounding box center [1298, 604] width 61 height 34
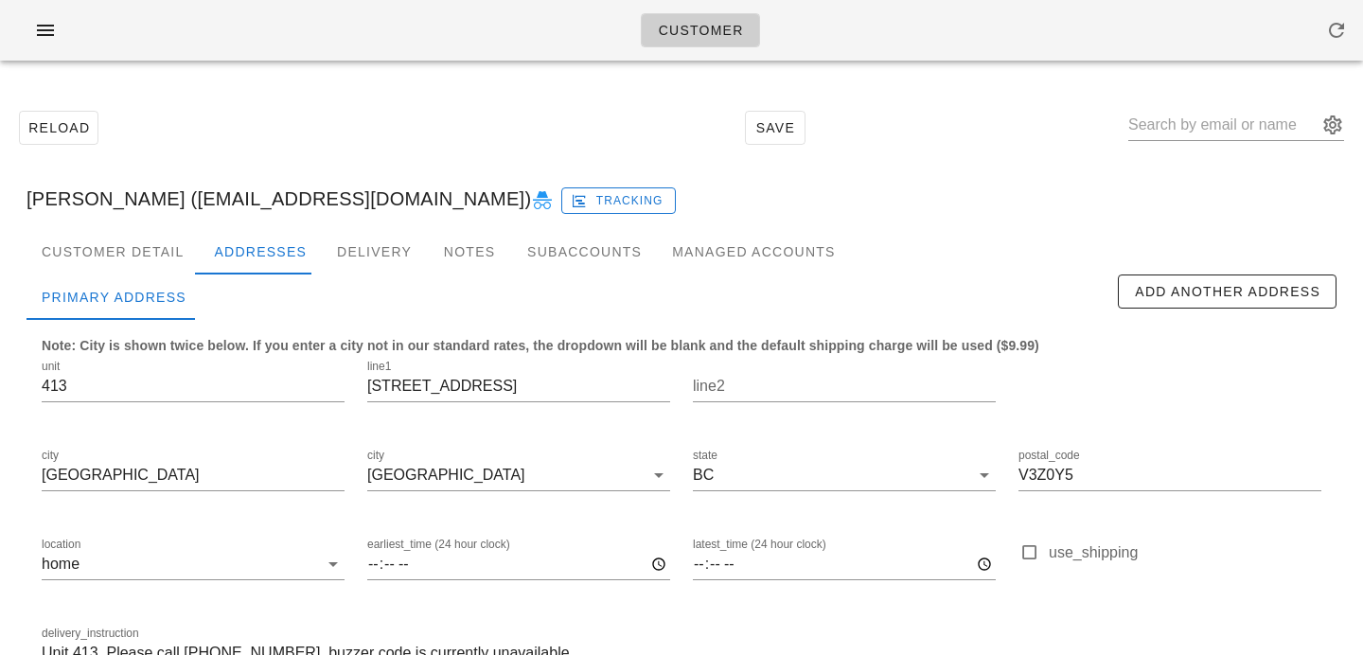
drag, startPoint x: 207, startPoint y: 207, endPoint x: 436, endPoint y: 191, distance: 229.6
click at [436, 191] on div "[PERSON_NAME] ([EMAIL_ADDRESS][DOMAIN_NAME]) Tracking" at bounding box center [681, 198] width 1340 height 61
copy div "[EMAIL_ADDRESS][DOMAIN_NAME]"
click at [1201, 136] on input "text" at bounding box center [1222, 125] width 189 height 30
paste input "[EMAIL_ADDRESS][DOMAIN_NAME]"
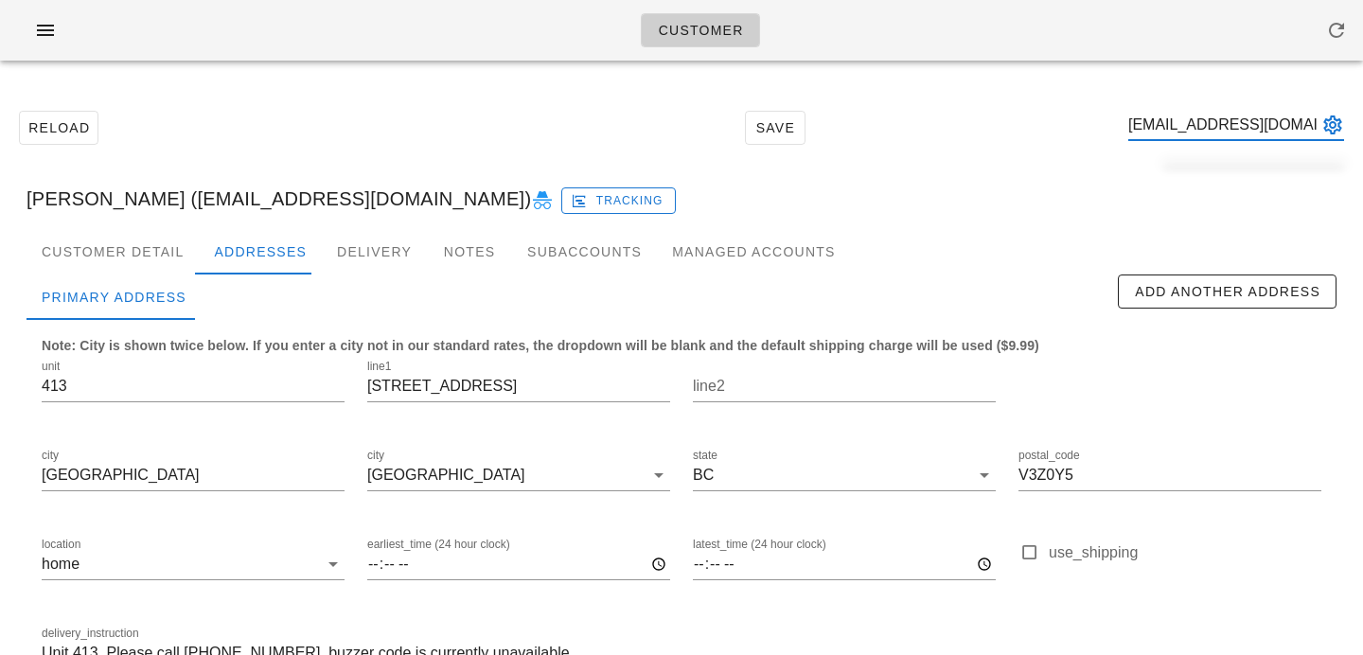
scroll to position [0, 45]
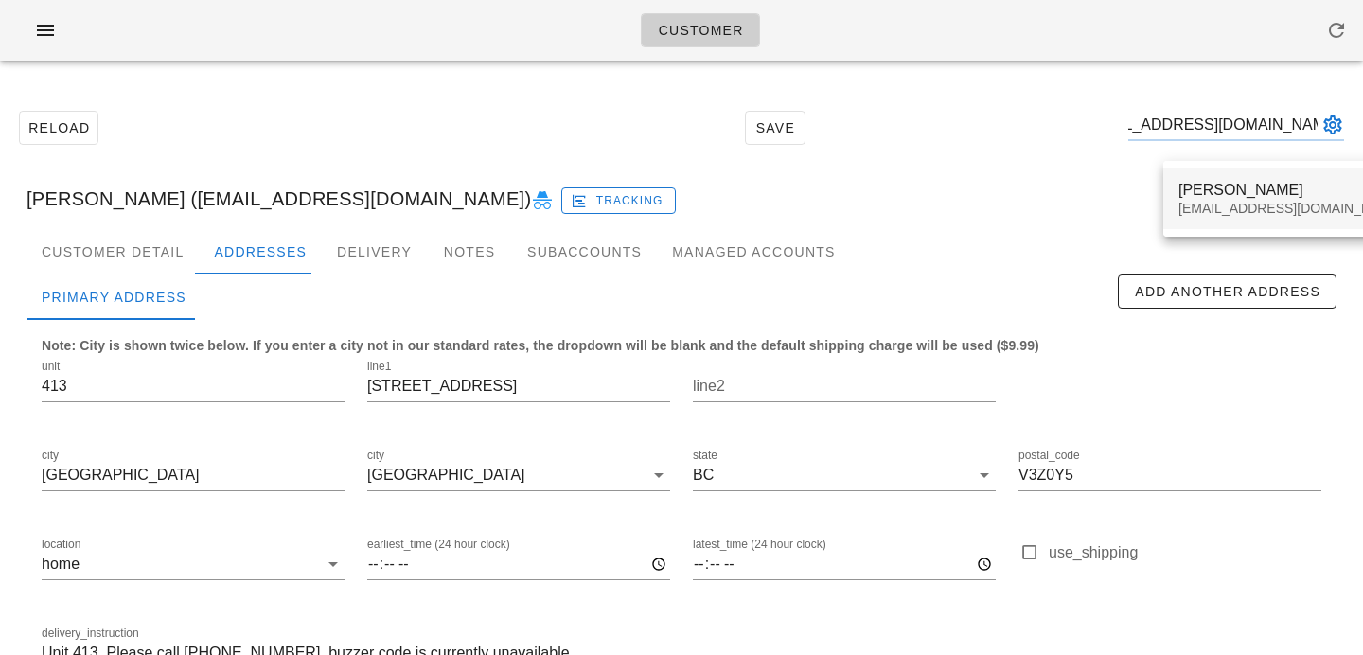
type input "[EMAIL_ADDRESS][DOMAIN_NAME]"
click at [1197, 192] on div "[PERSON_NAME]" at bounding box center [1290, 190] width 224 height 18
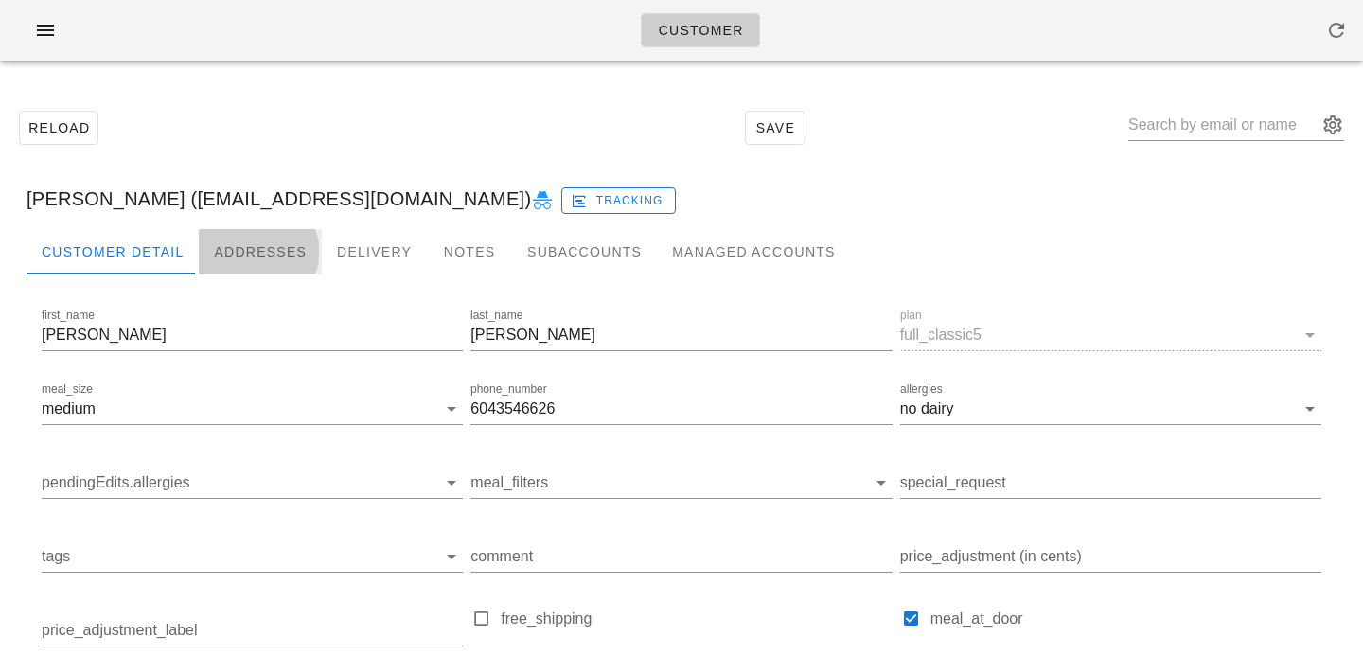
click at [246, 248] on div "Addresses" at bounding box center [260, 251] width 123 height 45
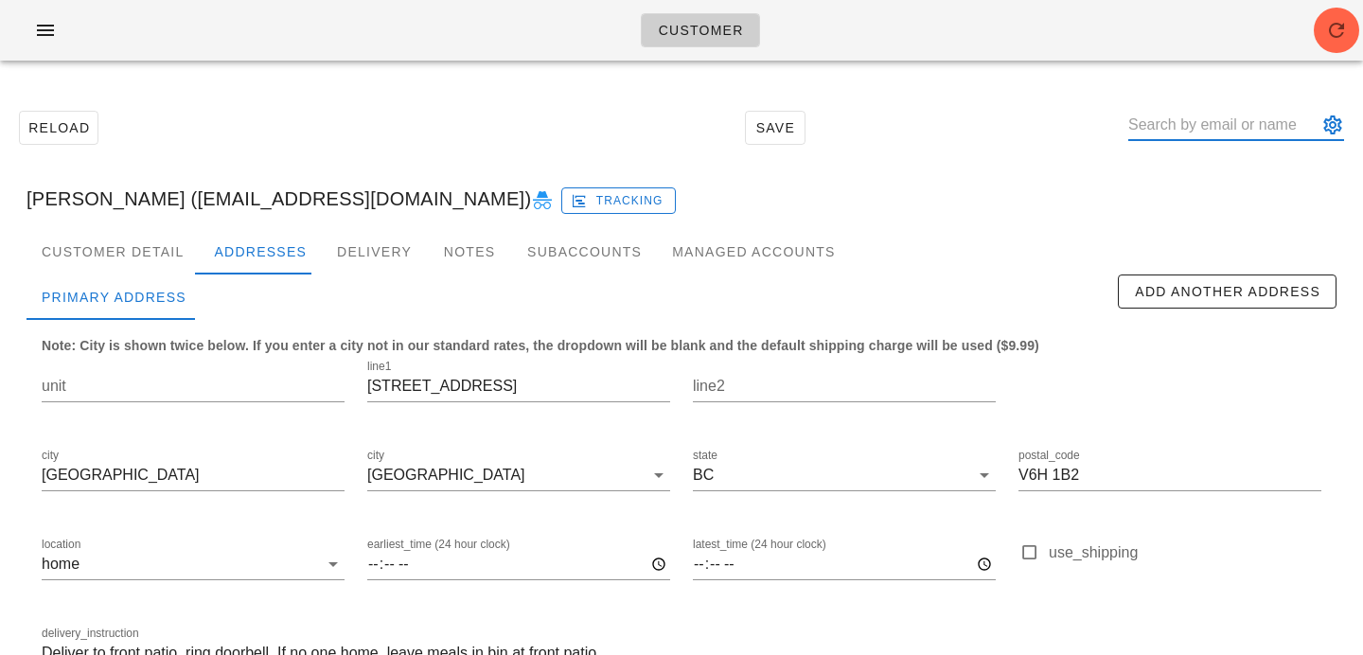
click at [1260, 118] on input "text" at bounding box center [1222, 125] width 189 height 30
paste input "ingridho@live.ca"
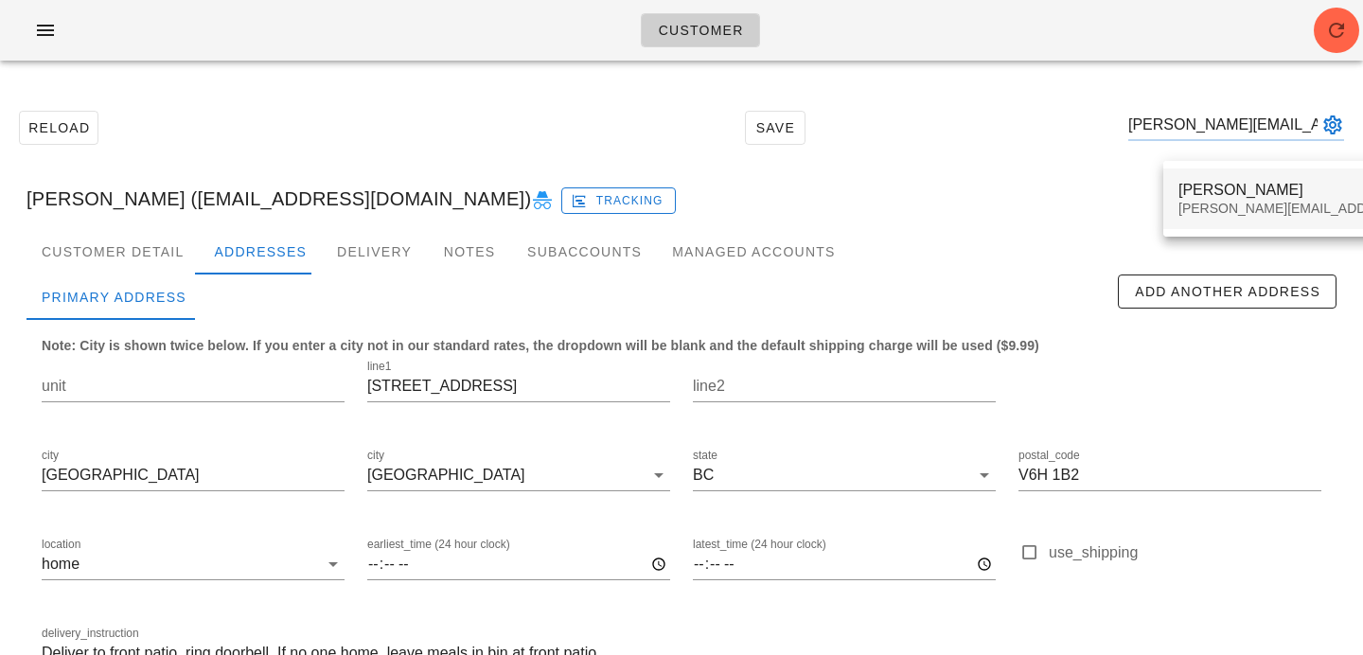
type input "ingridho@live.ca"
click at [1234, 200] on div "Ingrid Ho ingridho@live.ca" at bounding box center [1344, 198] width 333 height 59
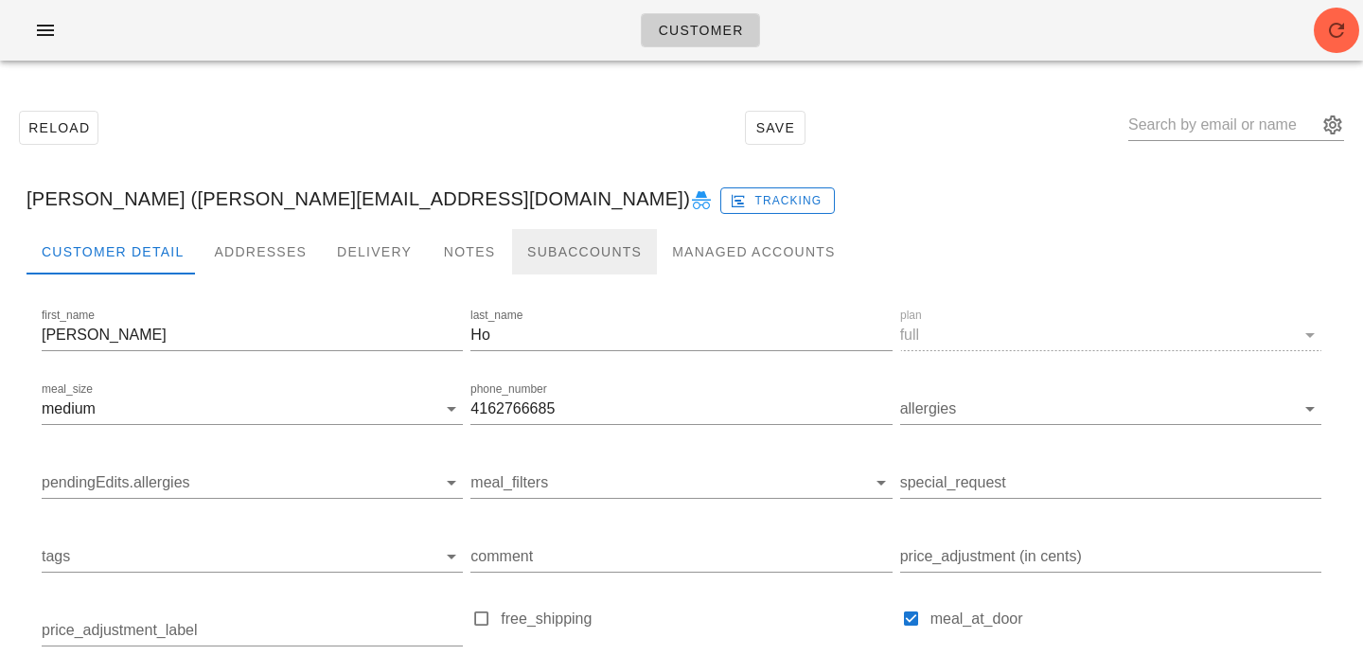
click at [531, 270] on div "Subaccounts" at bounding box center [584, 251] width 145 height 45
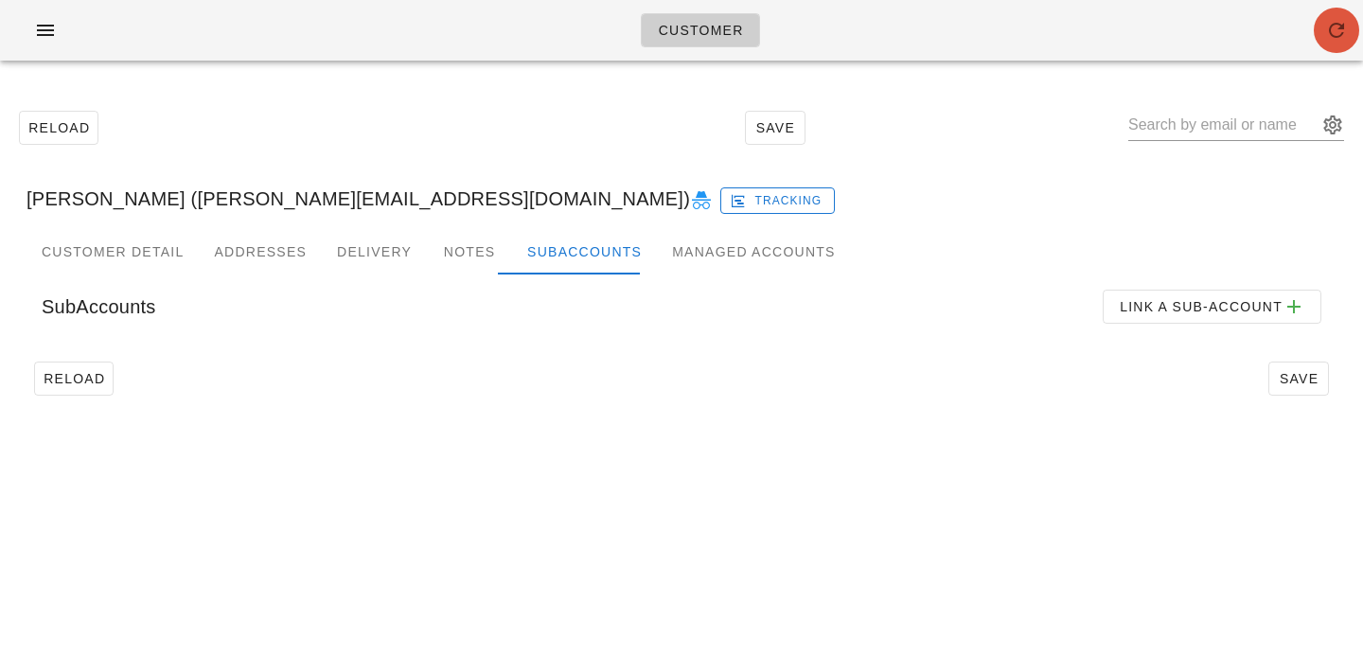
click at [1341, 27] on icon "button" at bounding box center [1336, 30] width 23 height 23
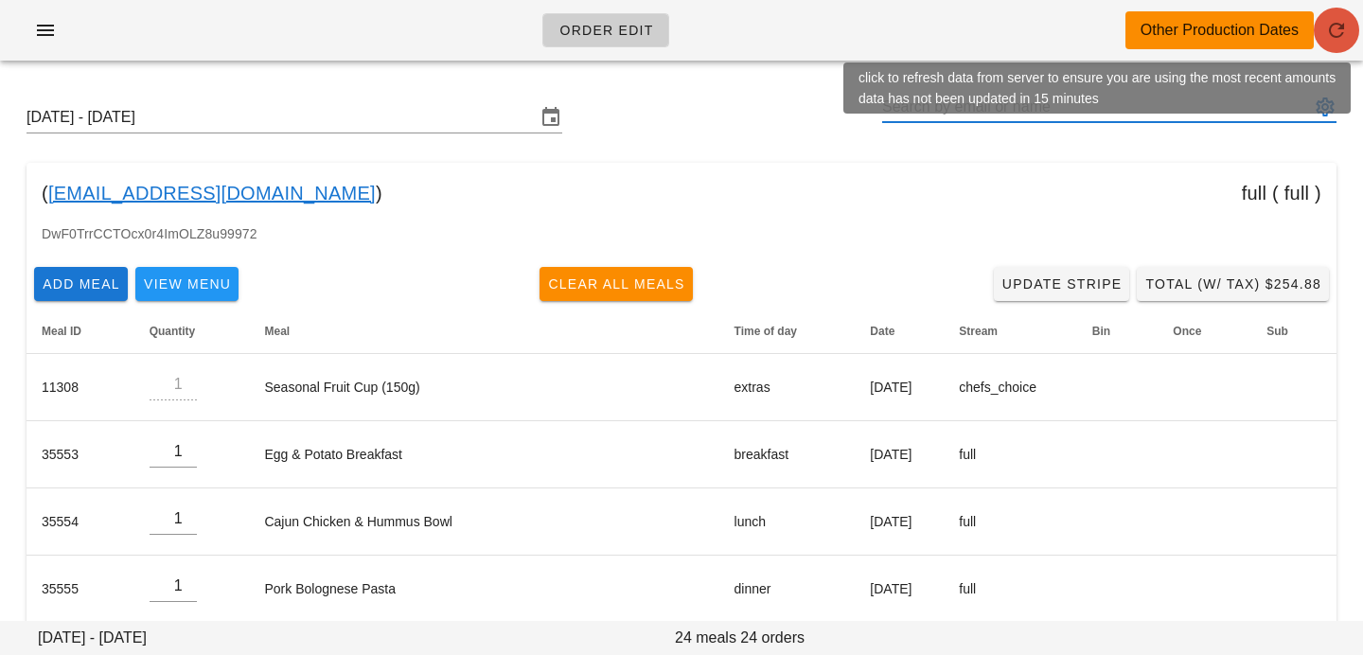
click at [1325, 37] on icon "button" at bounding box center [1336, 30] width 23 height 23
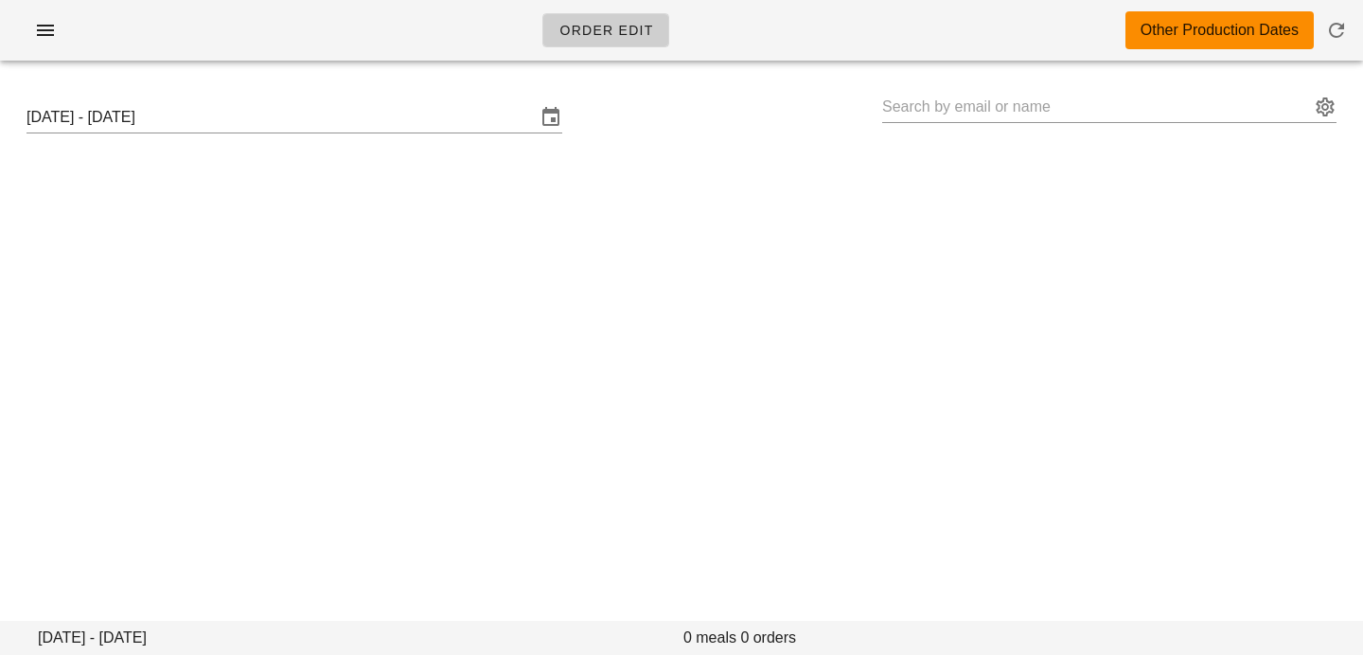
type input "[PERSON_NAME] ([EMAIL_ADDRESS][DOMAIN_NAME])"
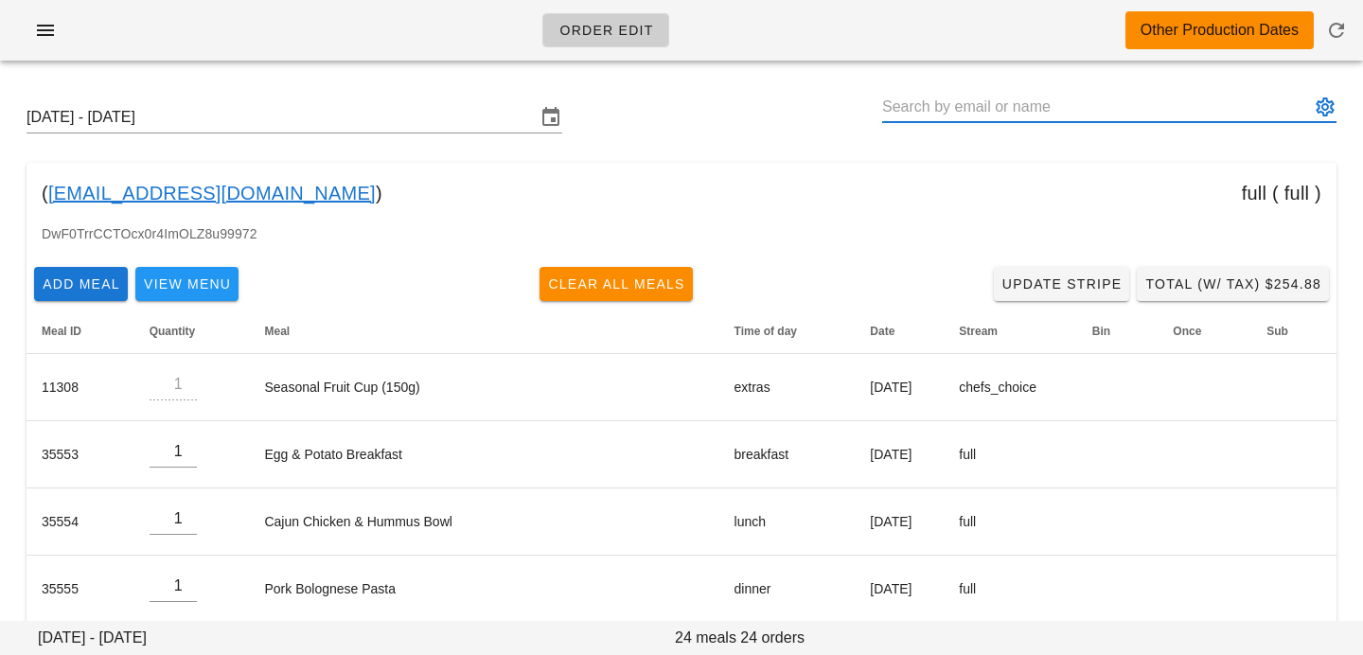
click at [935, 107] on input "text" at bounding box center [1096, 107] width 428 height 30
paste input "drsherrycampbell@gmail.com"
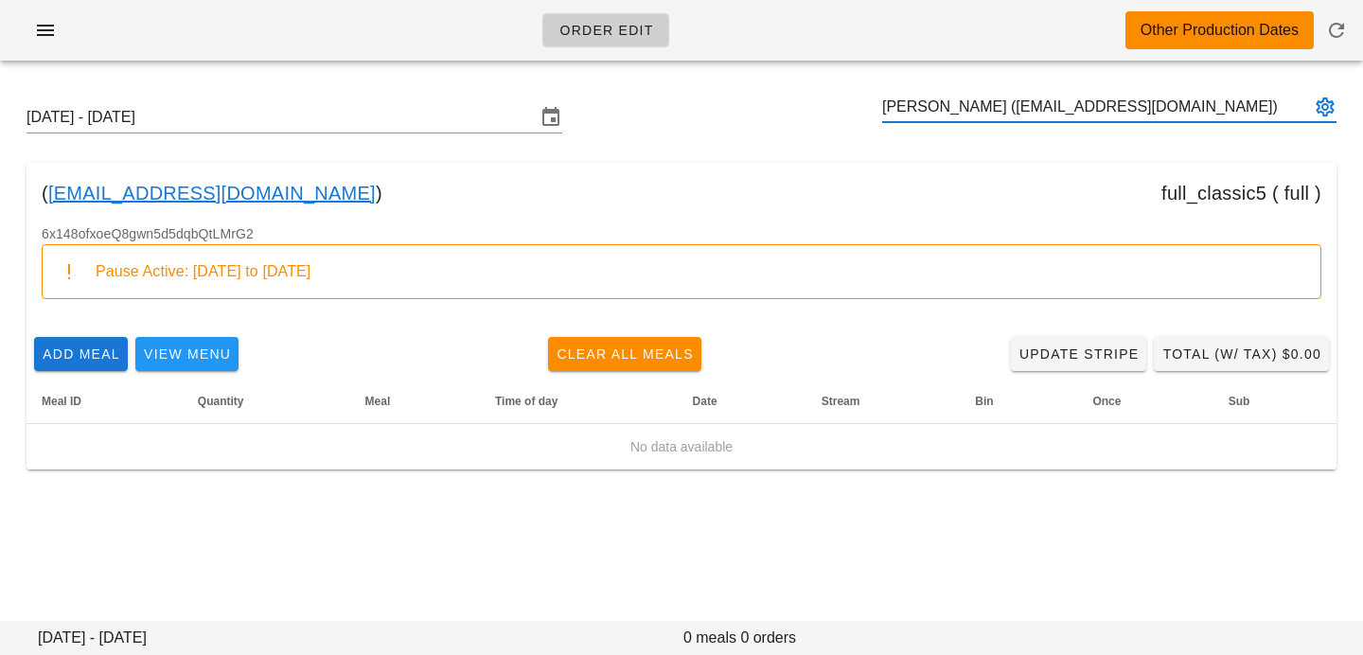
type input "Sherry Campbell (drsherrycampbell@gmail.com)"
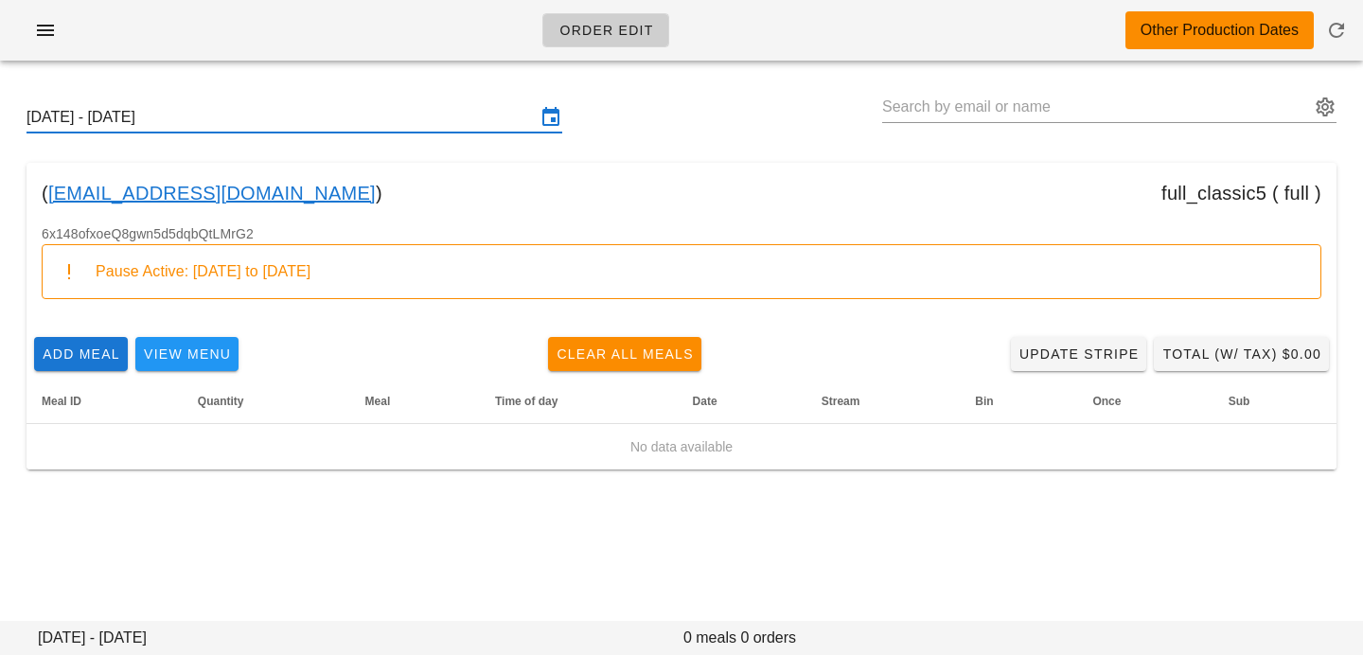
click at [378, 121] on input "Sunday September 28 - Saturday October 4" at bounding box center [281, 117] width 509 height 30
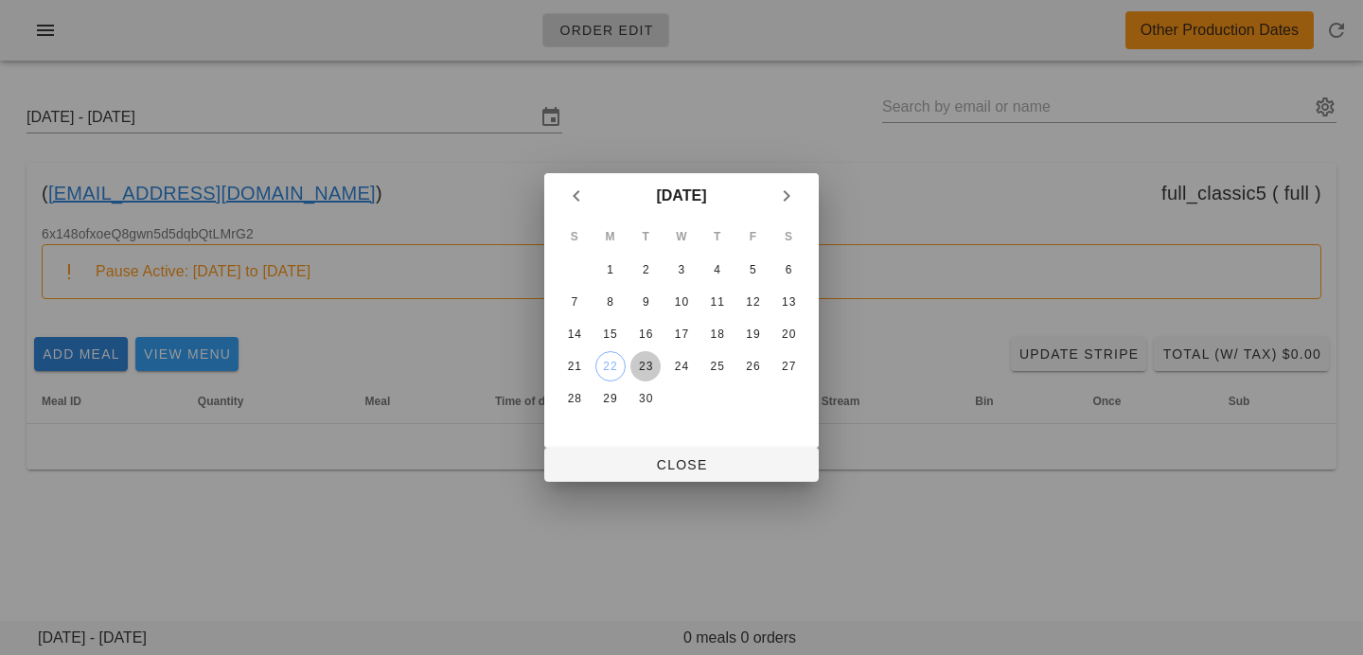
click at [645, 368] on div "23" at bounding box center [645, 366] width 30 height 13
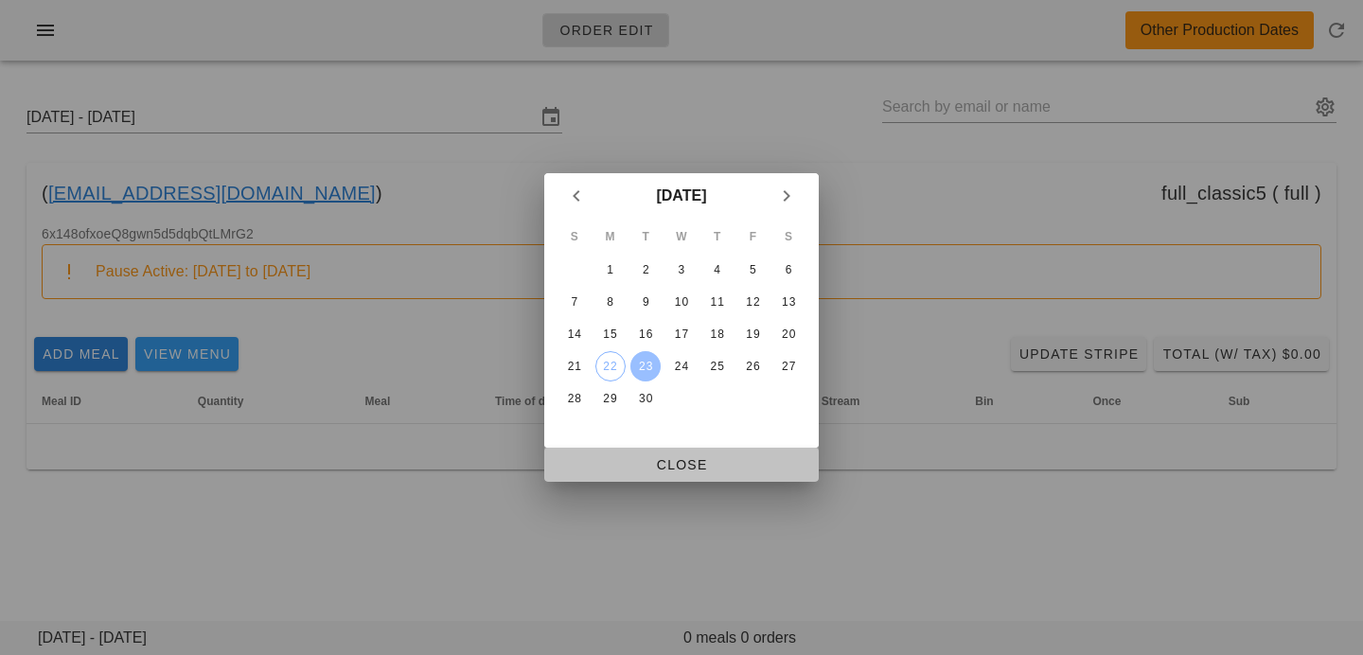
click at [655, 449] on button "Close" at bounding box center [681, 465] width 274 height 34
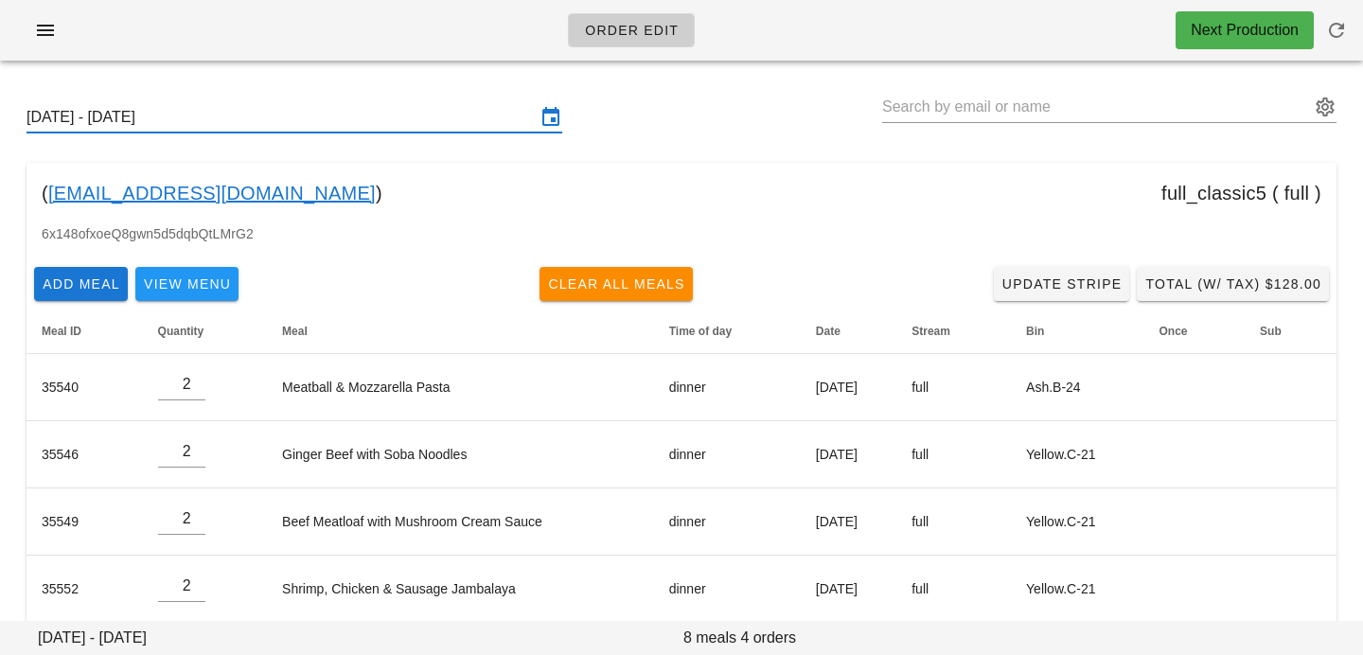
scroll to position [24, 0]
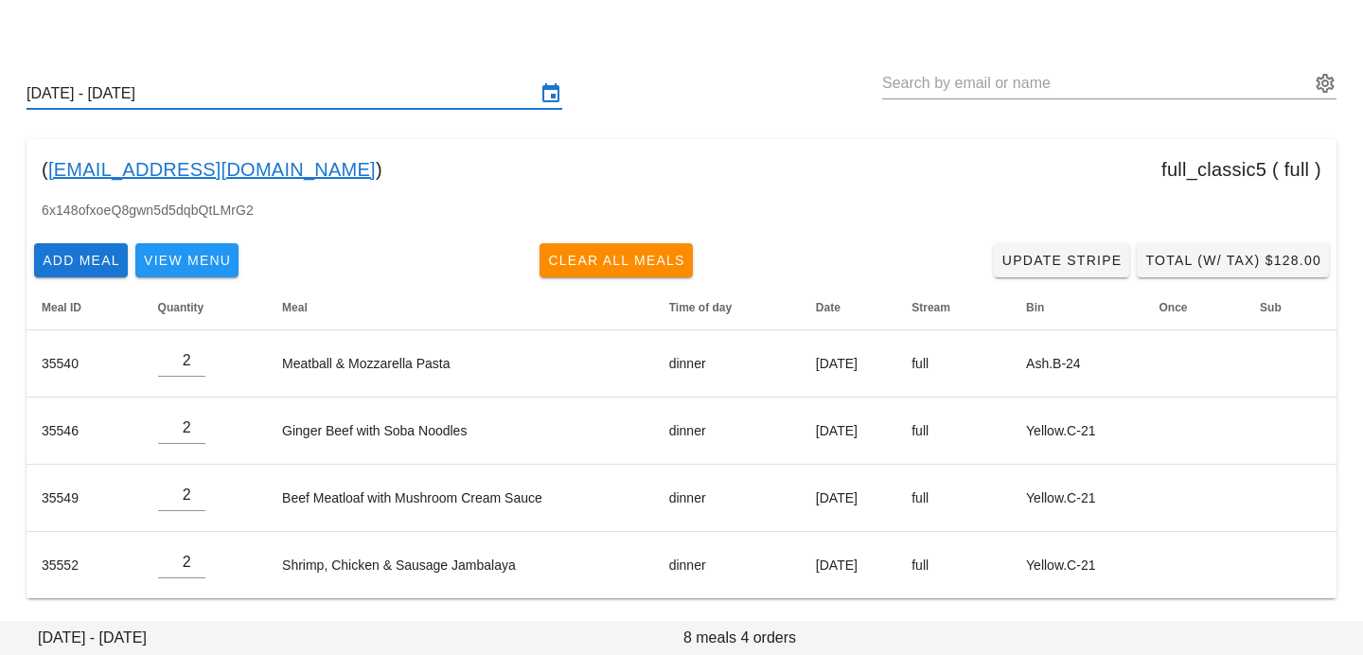
click at [477, 106] on input "Sunday September 21 - Saturday September 27" at bounding box center [281, 94] width 509 height 30
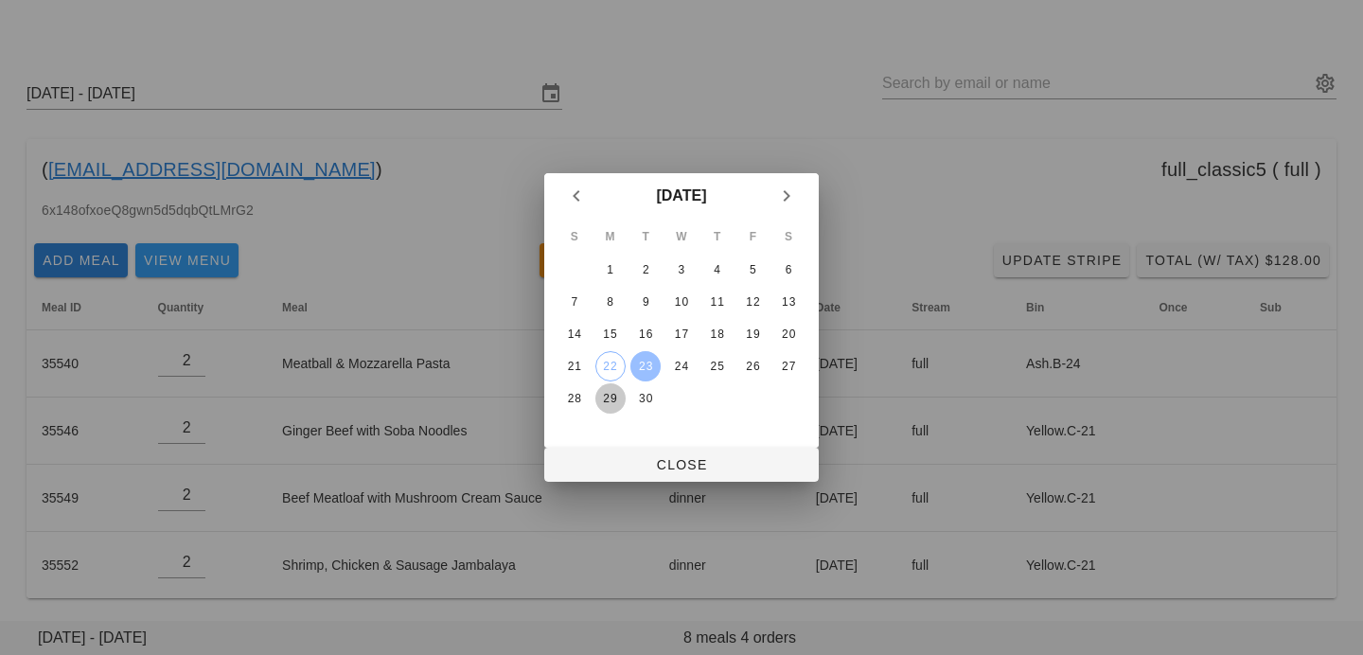
click at [603, 404] on div "29" at bounding box center [610, 398] width 30 height 13
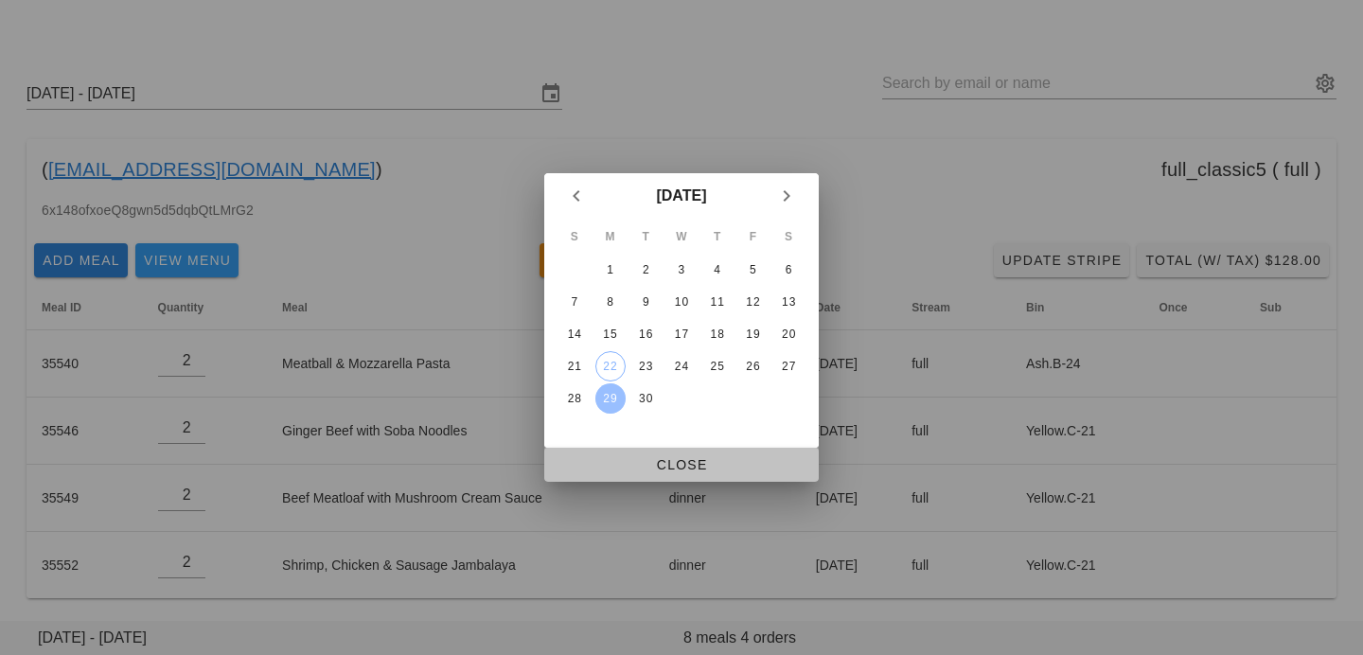
click at [620, 460] on span "Close" at bounding box center [681, 464] width 244 height 15
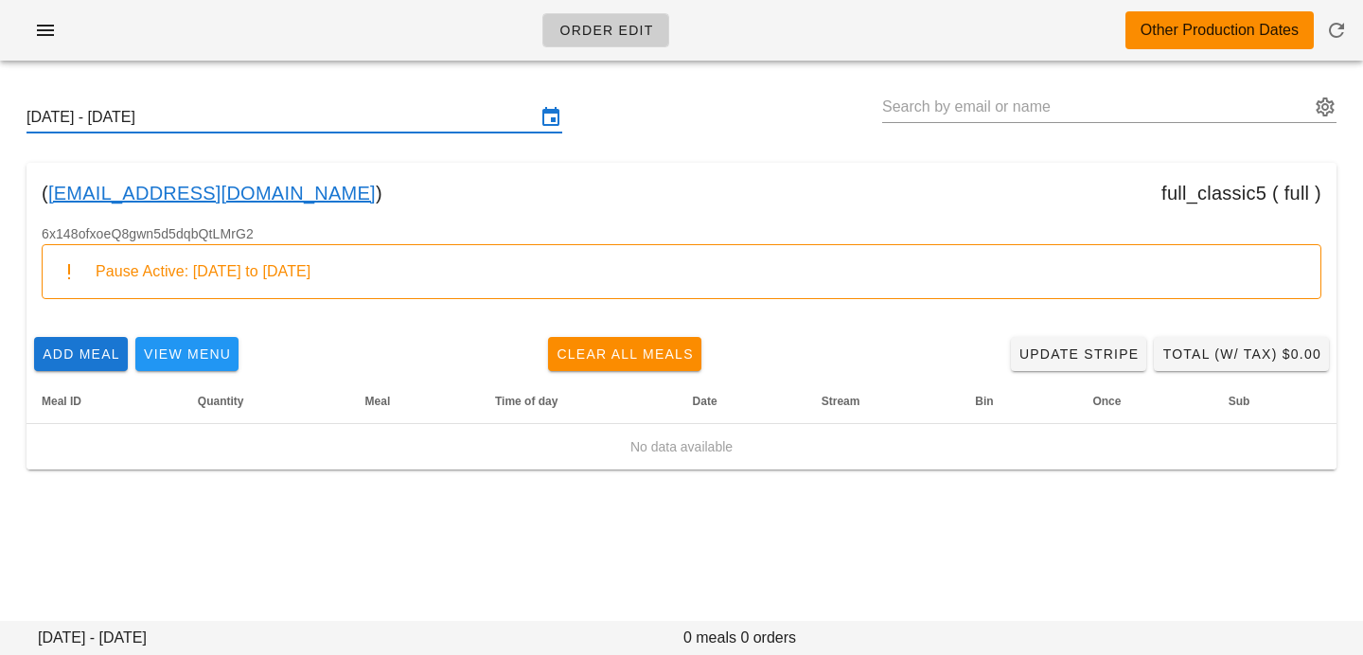
click at [302, 111] on input "Sunday September 28 - Saturday October 4" at bounding box center [281, 117] width 509 height 30
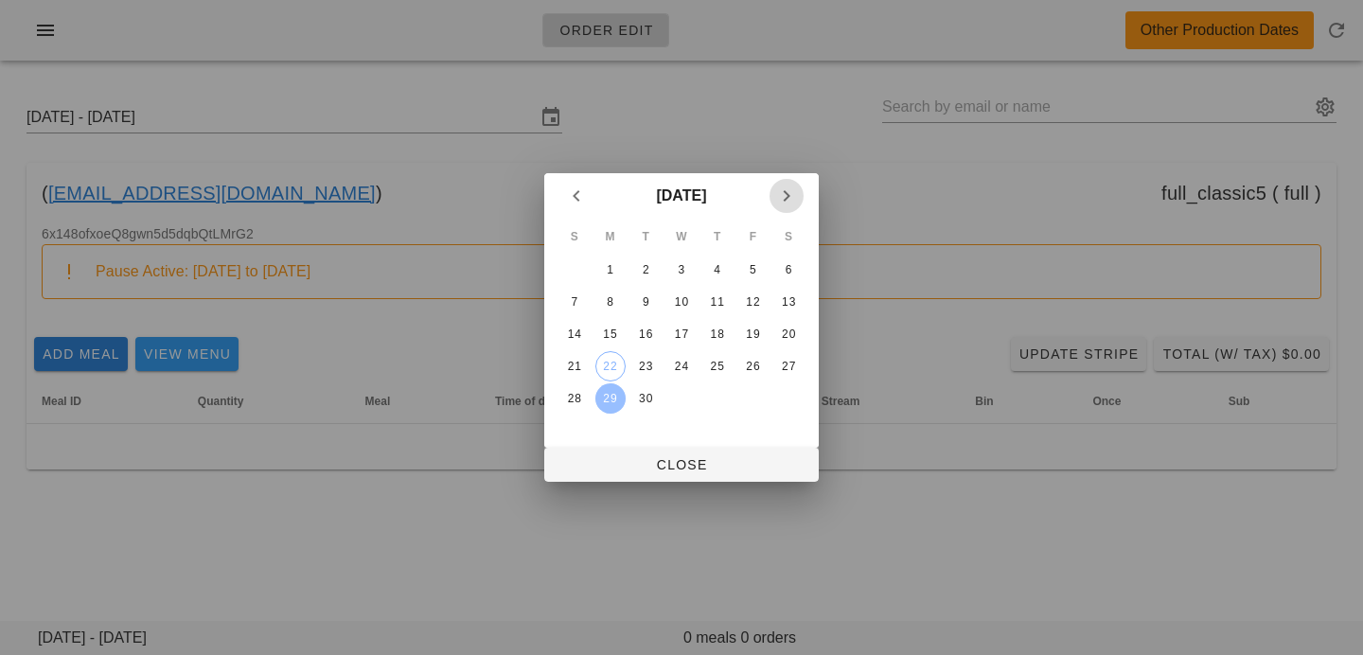
click at [792, 191] on icon "Next month" at bounding box center [786, 196] width 23 height 23
click at [605, 333] on div "13" at bounding box center [610, 333] width 30 height 13
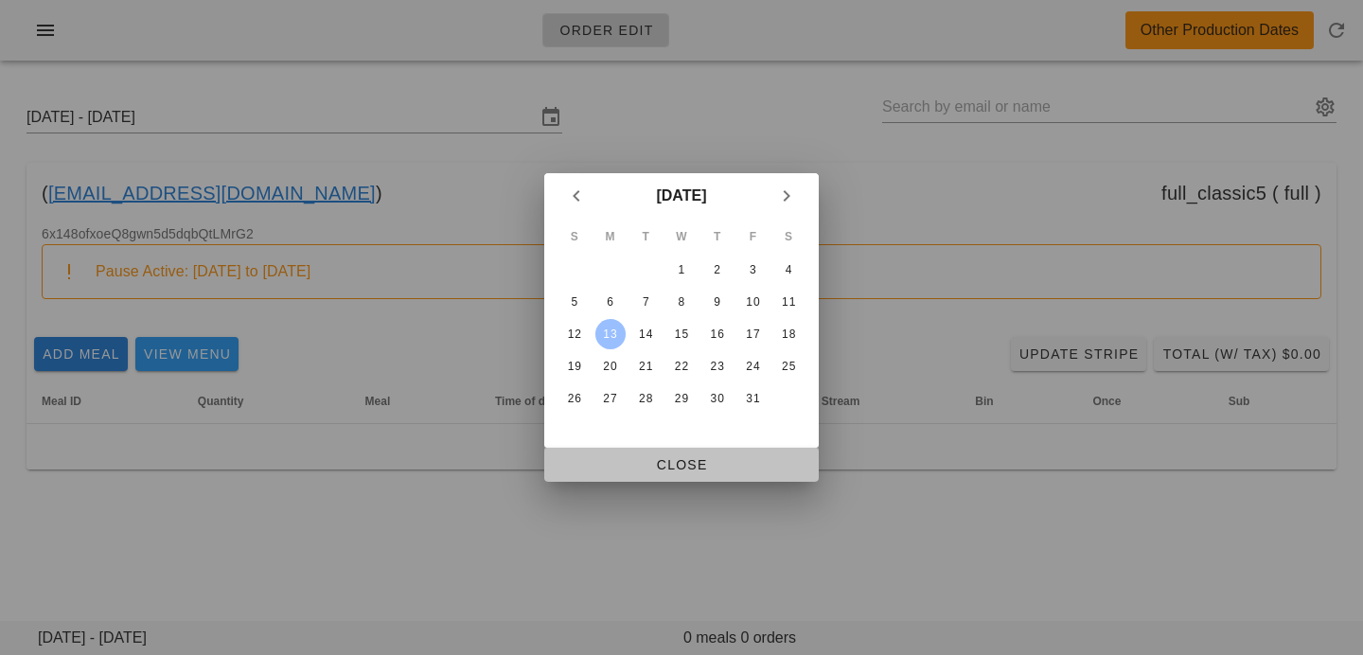
click at [627, 458] on span "Close" at bounding box center [681, 464] width 244 height 15
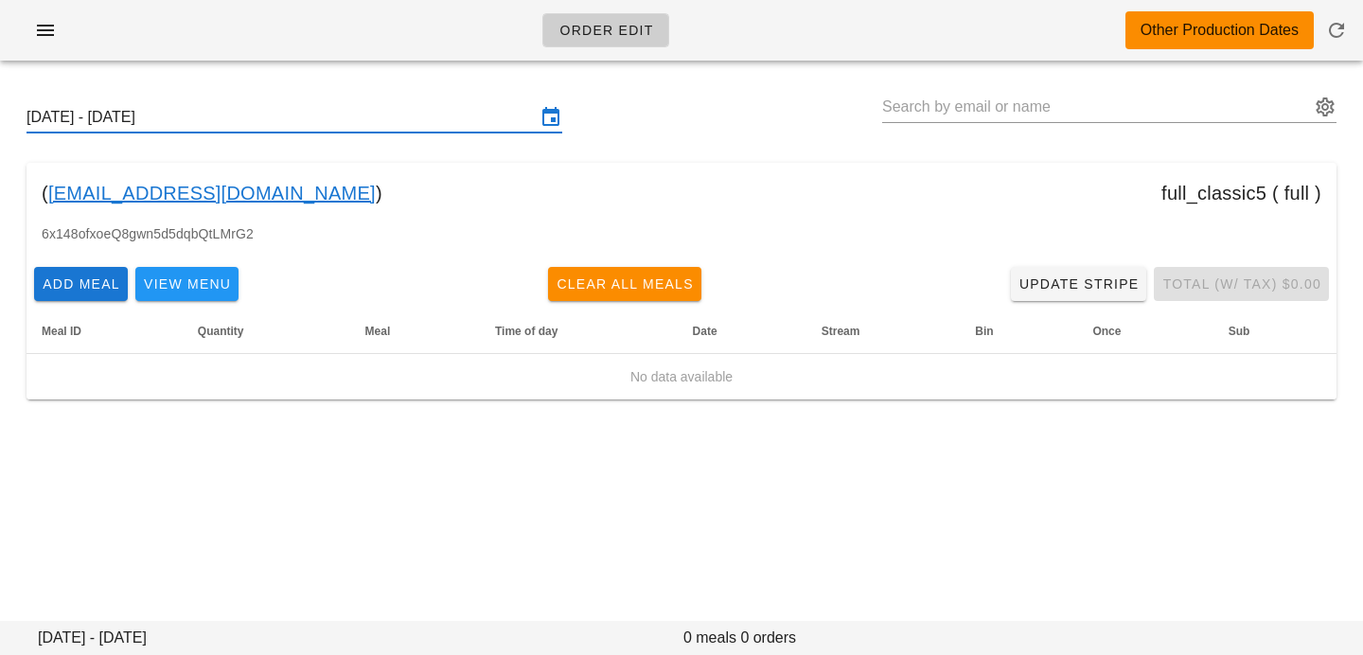
click at [334, 116] on input "Sunday October 12 - Saturday October 18" at bounding box center [281, 117] width 509 height 30
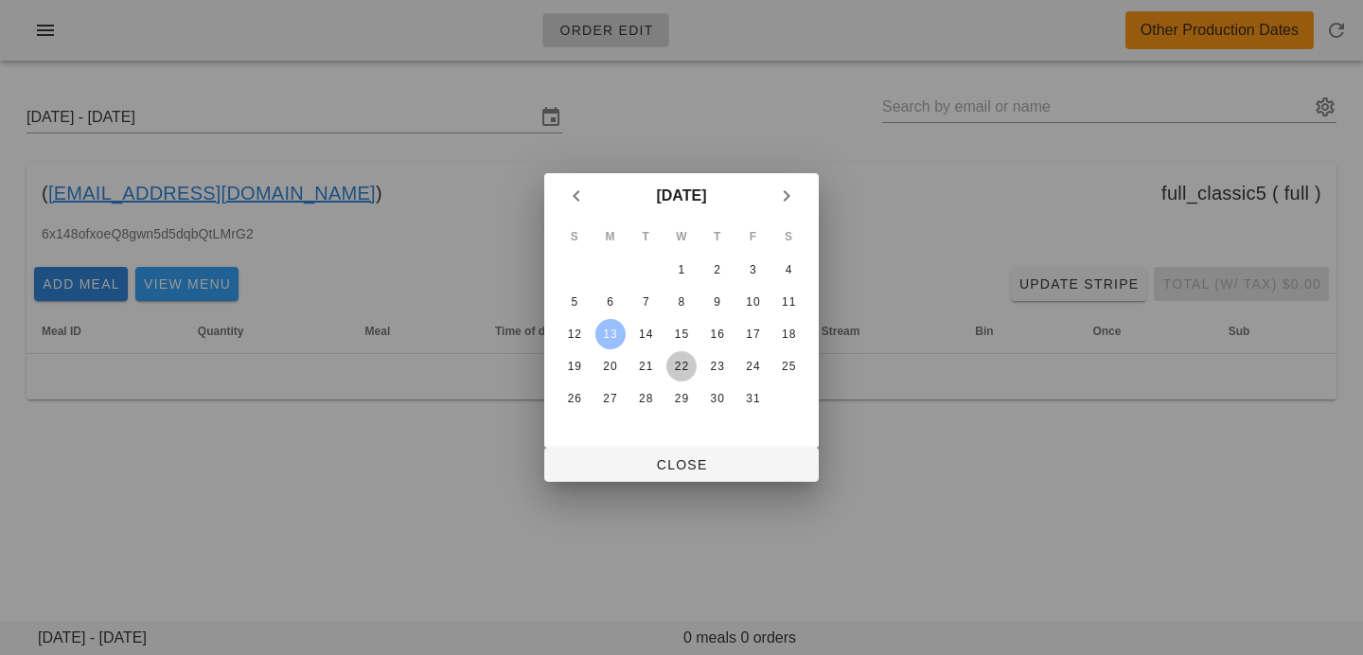
click at [686, 367] on div "22" at bounding box center [681, 366] width 30 height 13
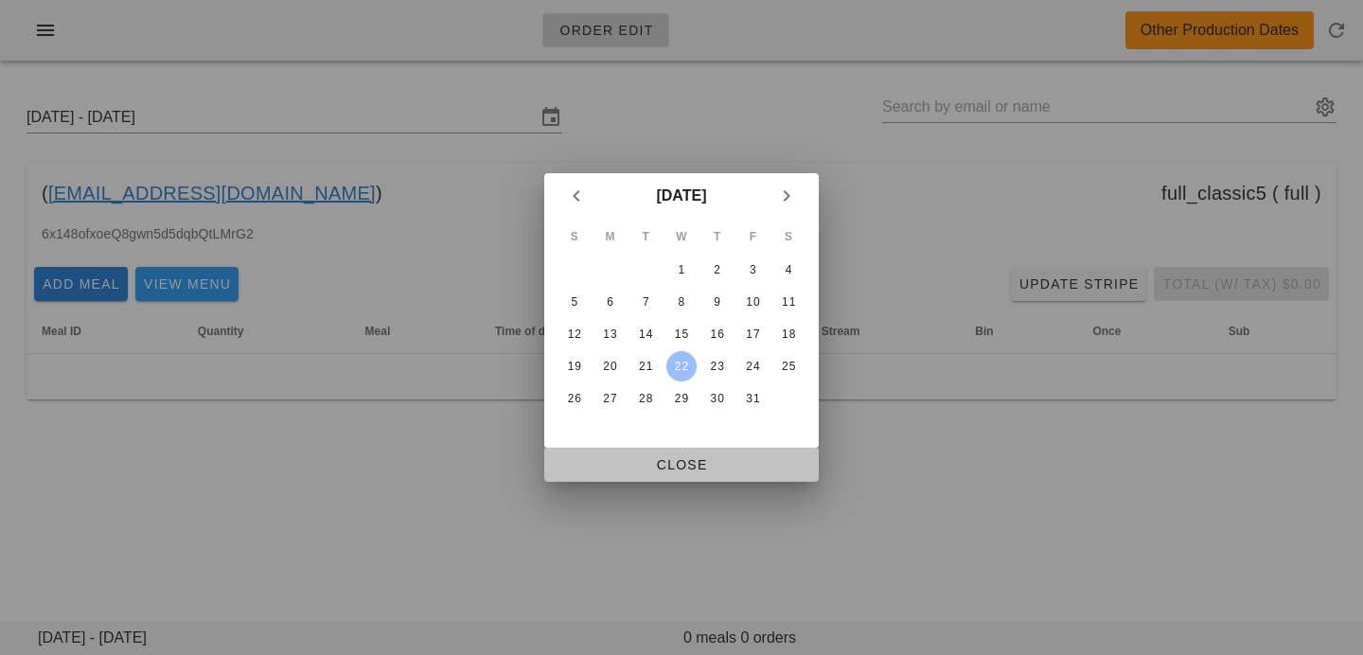
click at [688, 468] on span "Close" at bounding box center [681, 464] width 244 height 15
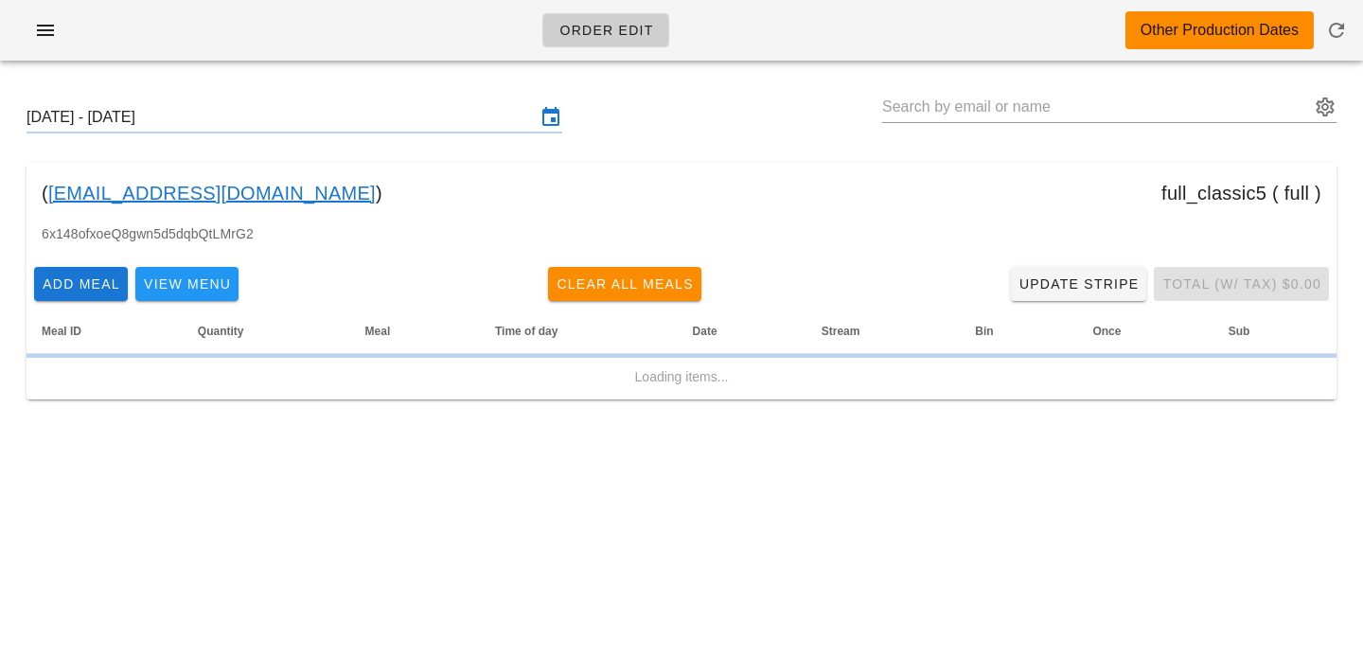
click at [439, 115] on input "Sunday October 19 - Saturday October 25" at bounding box center [281, 117] width 509 height 30
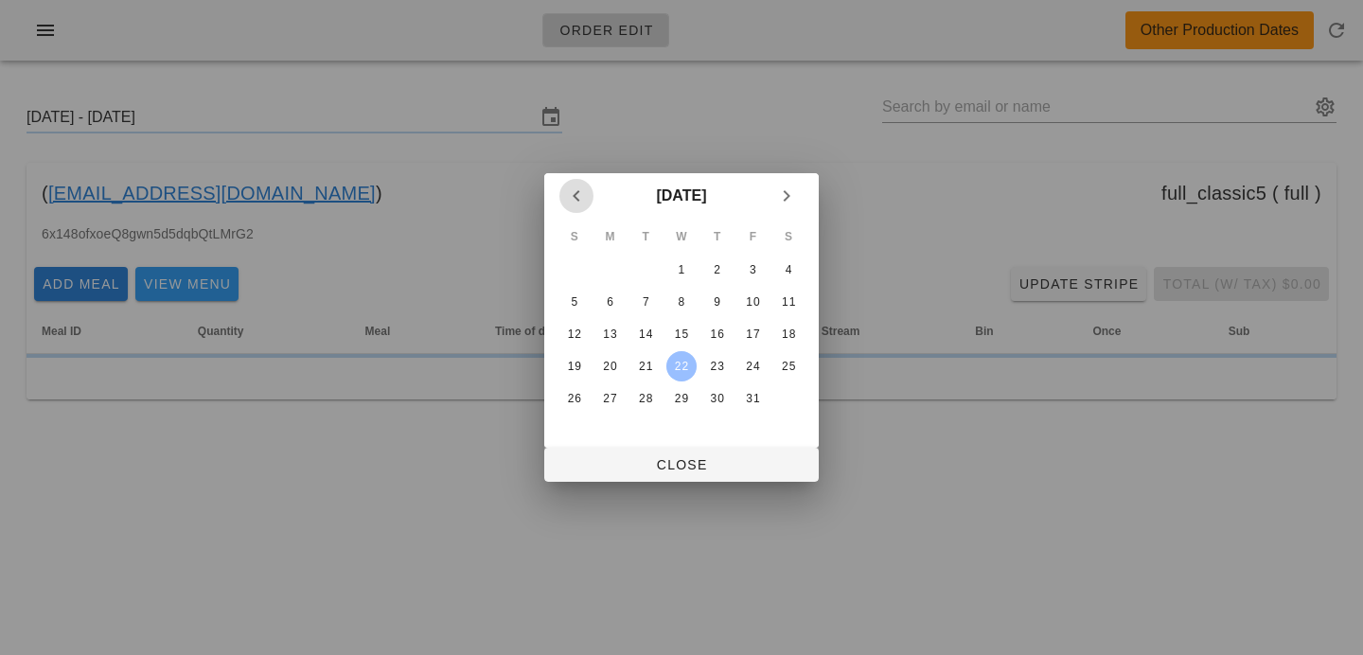
click at [579, 192] on icon "Previous month" at bounding box center [576, 196] width 23 height 23
click at [690, 361] on div "24" at bounding box center [681, 366] width 30 height 13
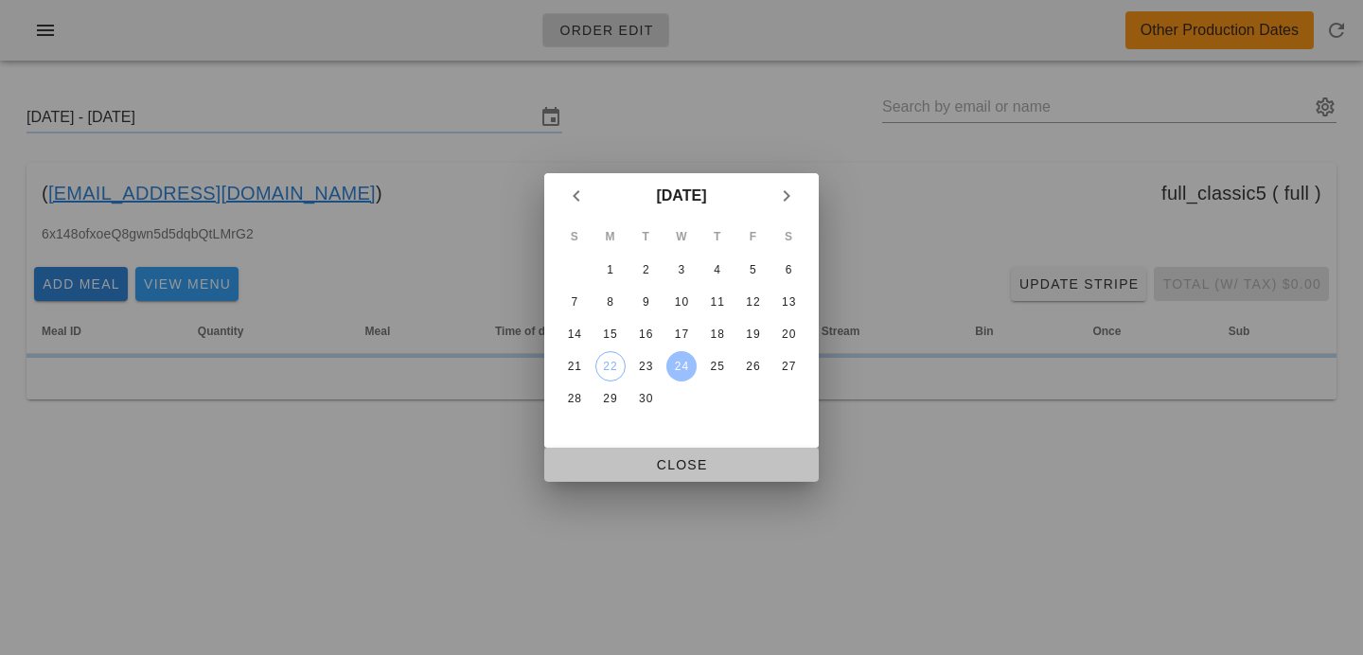
click at [673, 481] on button "Close" at bounding box center [681, 465] width 274 height 34
type input "Sunday September 21 - Saturday September 27"
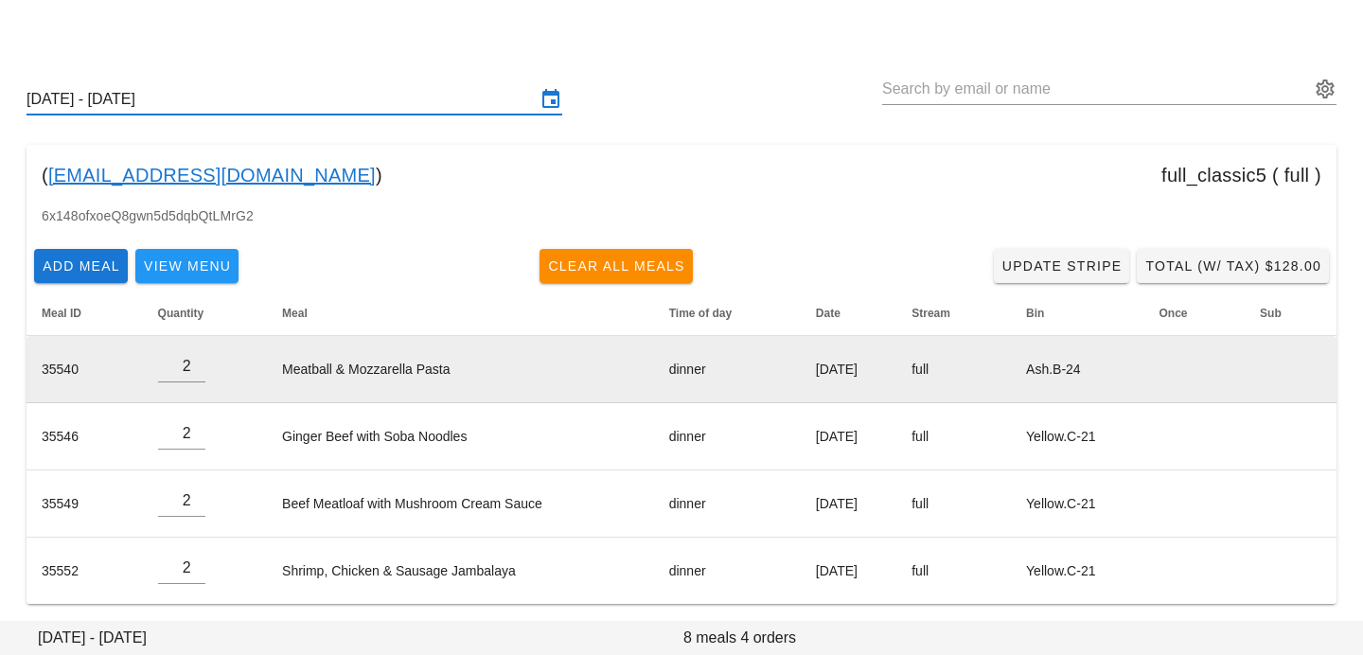
scroll to position [17, 0]
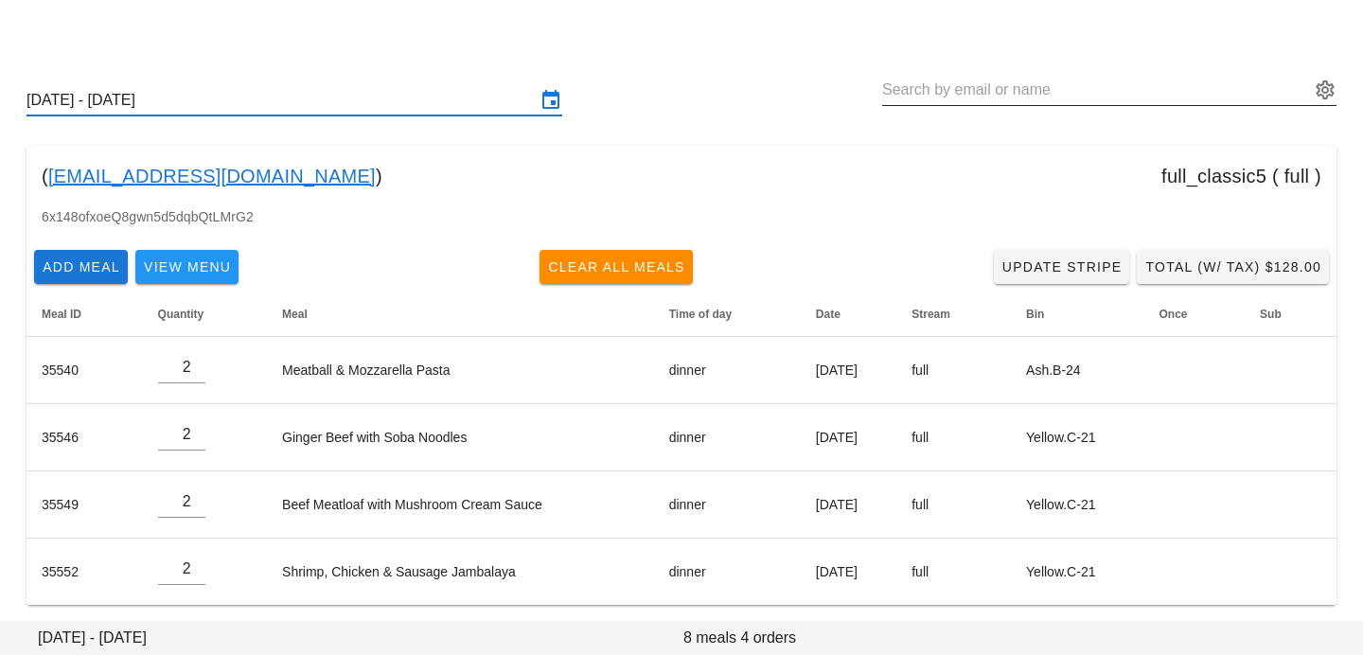
click at [935, 97] on input "text" at bounding box center [1096, 90] width 428 height 30
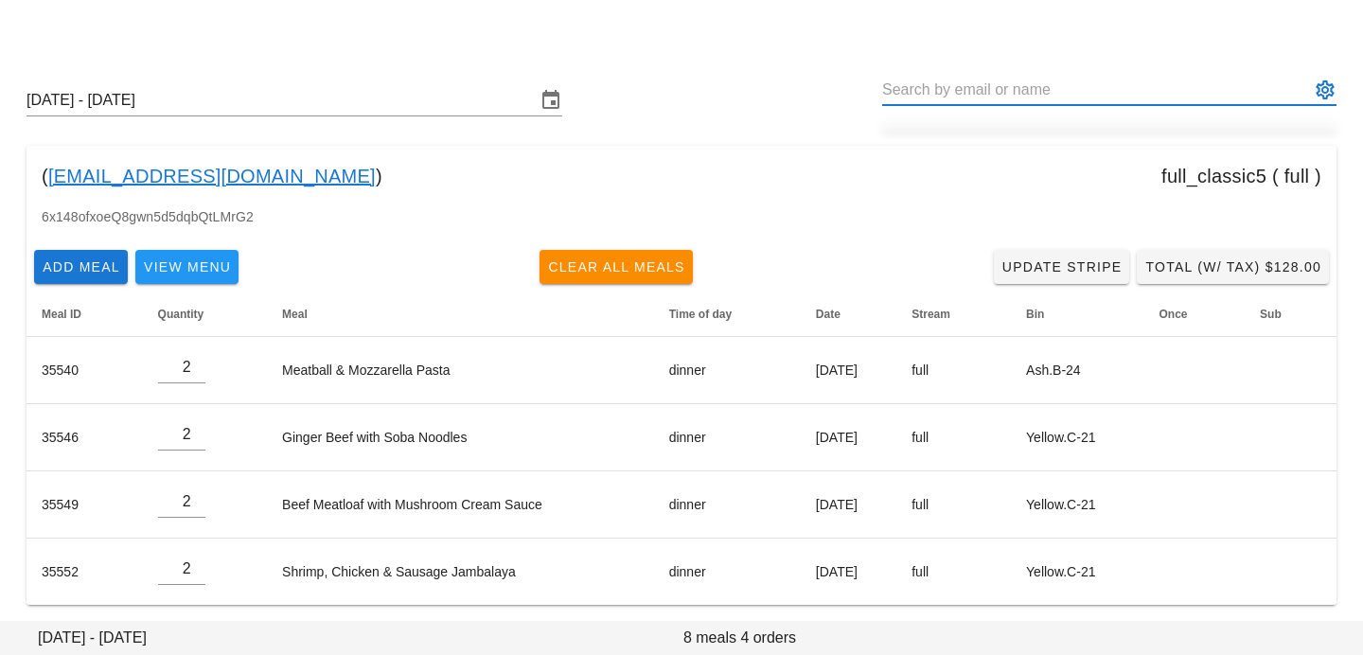
paste input "ingridho@live.ca"
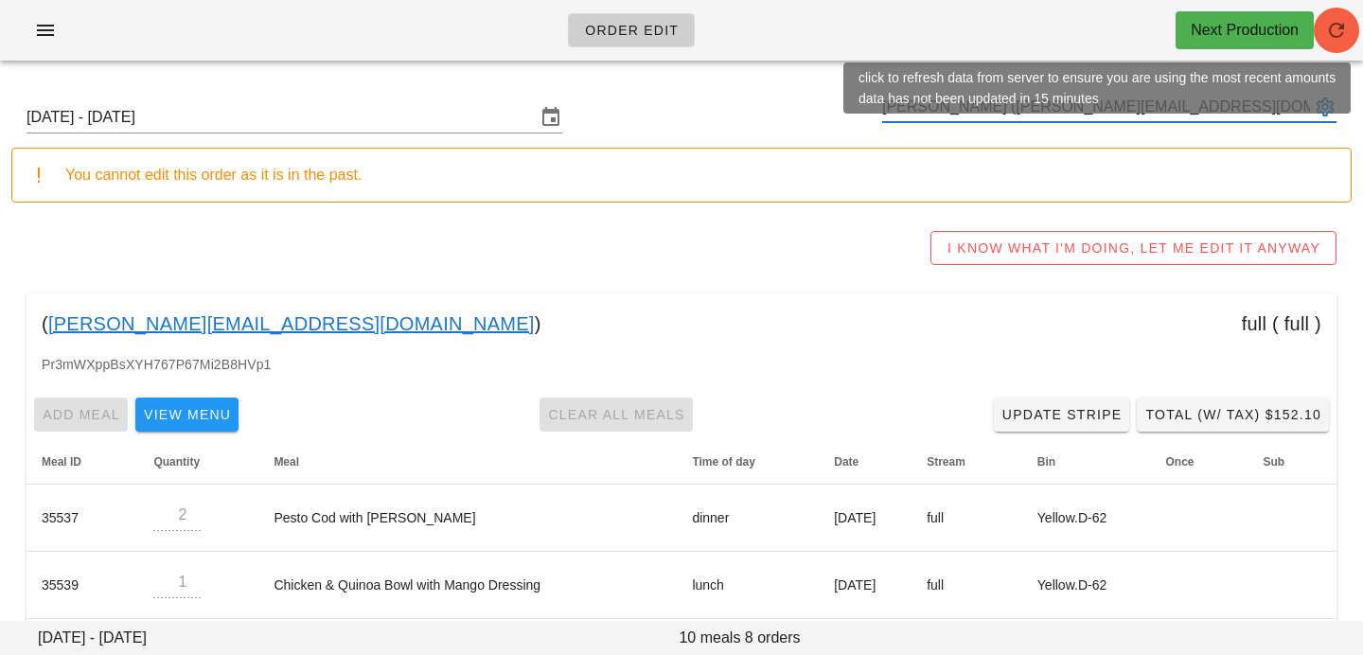
type input "Ingrid Ho (ingridho@live.ca)"
click at [1335, 31] on icon "button" at bounding box center [1336, 30] width 23 height 23
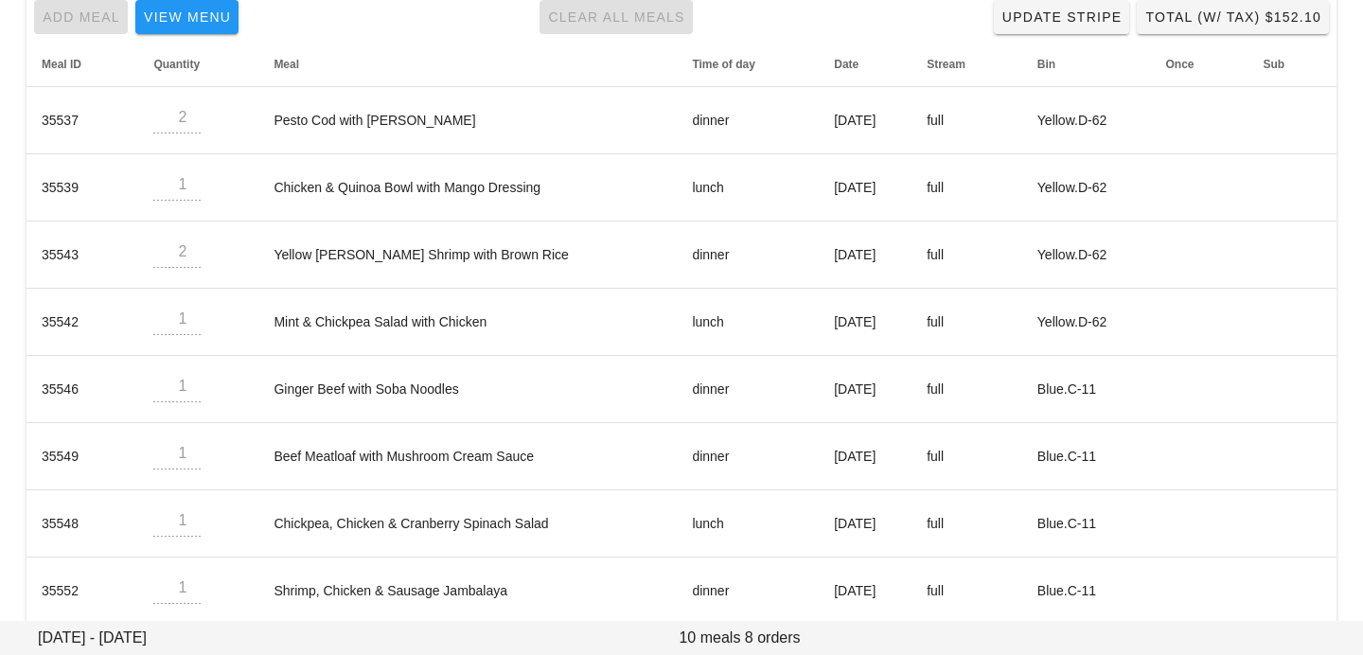
scroll to position [423, 0]
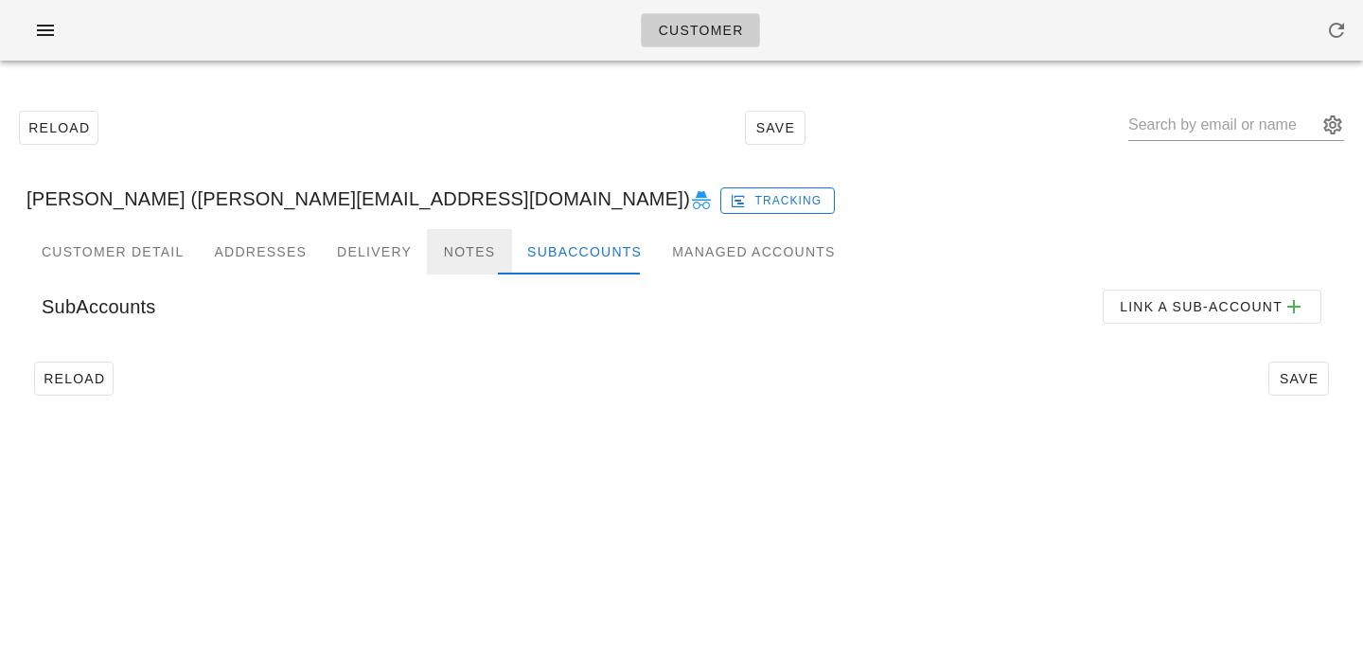
click at [471, 263] on div "Notes" at bounding box center [469, 251] width 85 height 45
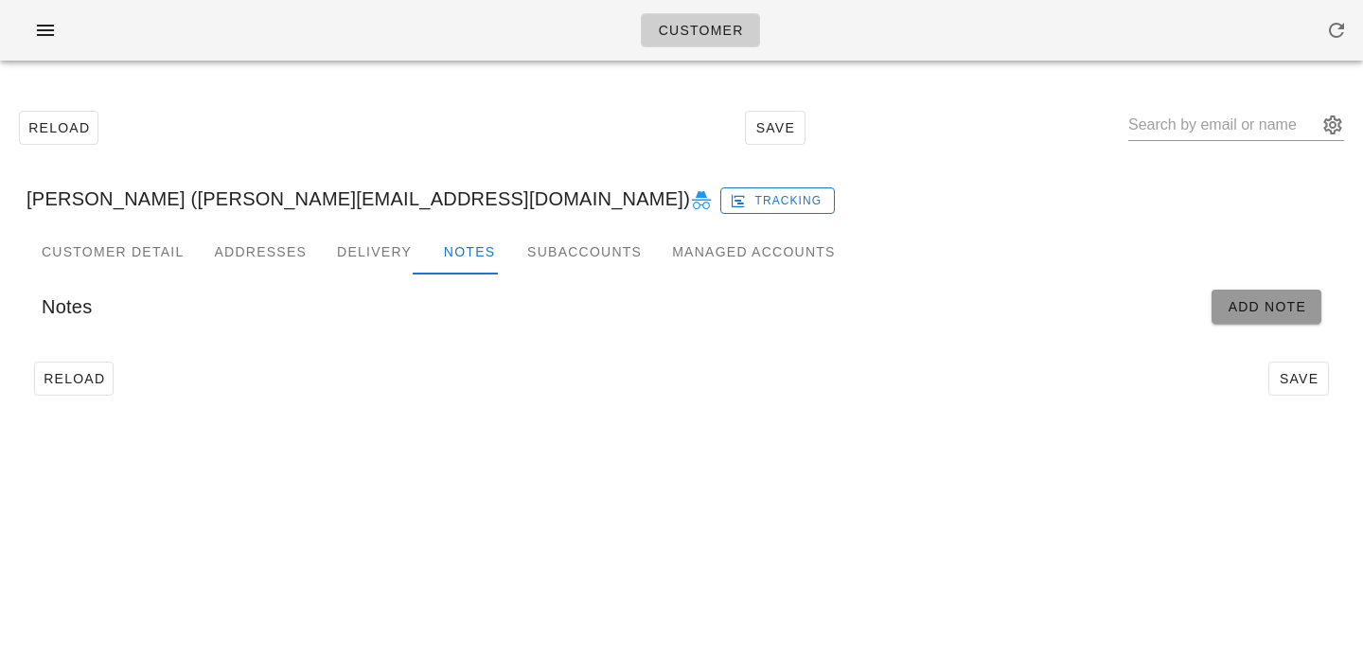
click at [1289, 308] on span "Add Note" at bounding box center [1267, 306] width 80 height 15
type input "[PERSON_NAME] ([PERSON_NAME][EMAIL_ADDRESS][DOMAIN_NAME])"
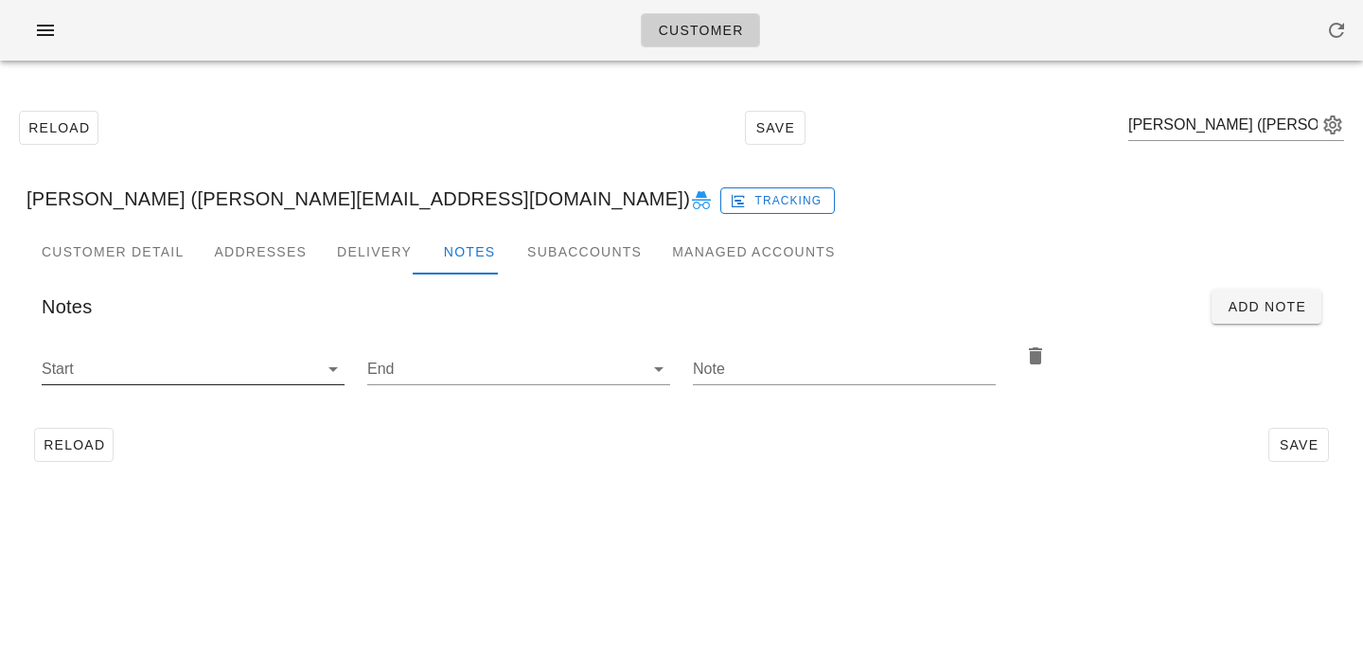
click at [334, 367] on icon at bounding box center [333, 369] width 23 height 23
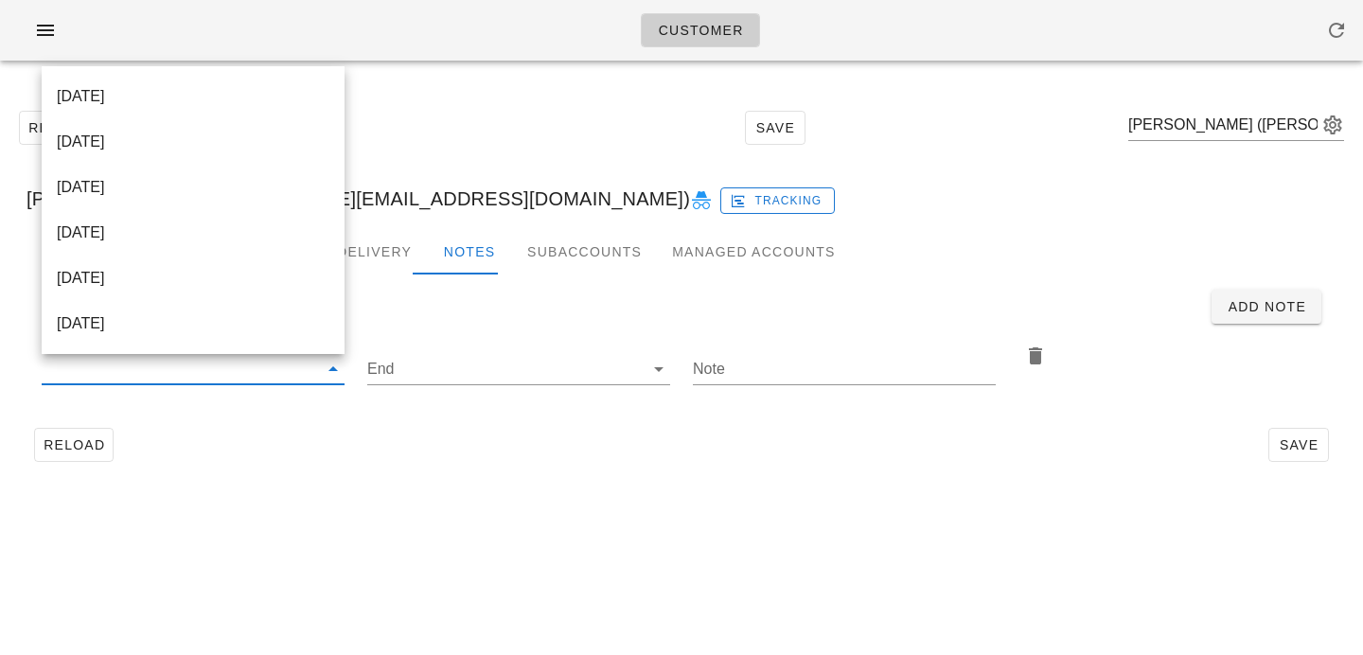
click at [244, 93] on div "2025-09-24" at bounding box center [193, 96] width 273 height 18
type input "2025-09-24"
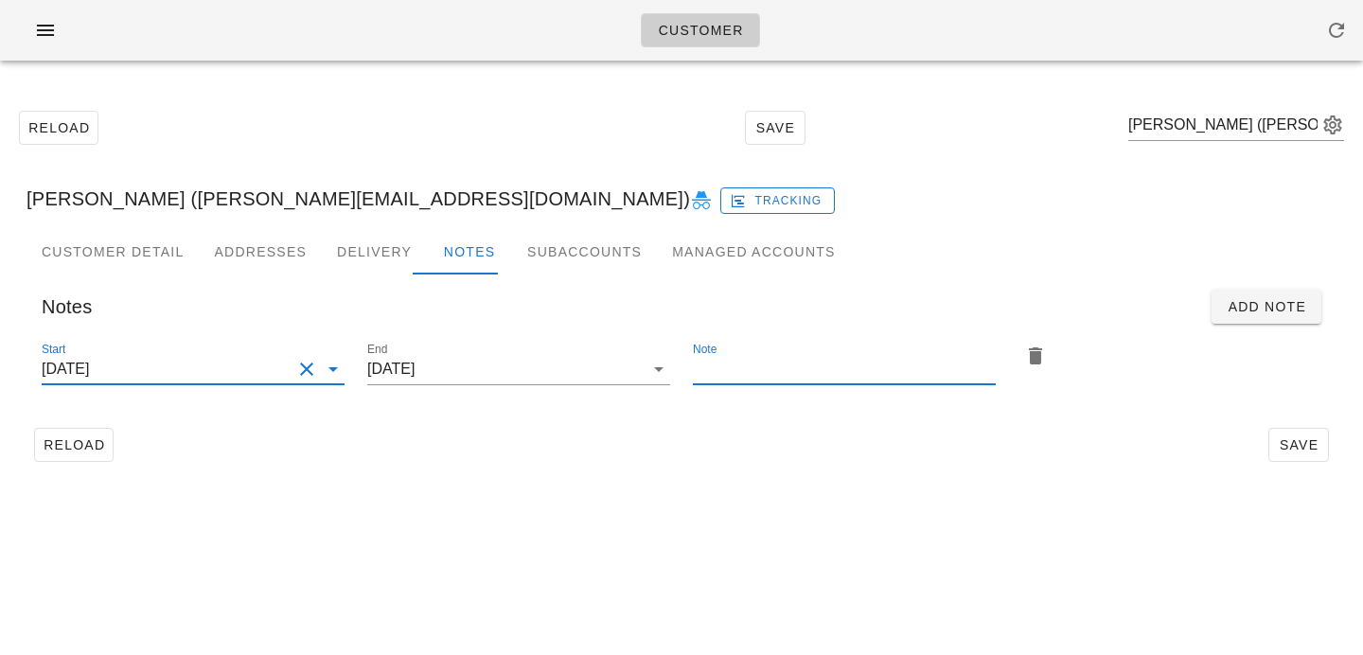
click at [818, 378] on input "Note" at bounding box center [844, 369] width 303 height 30
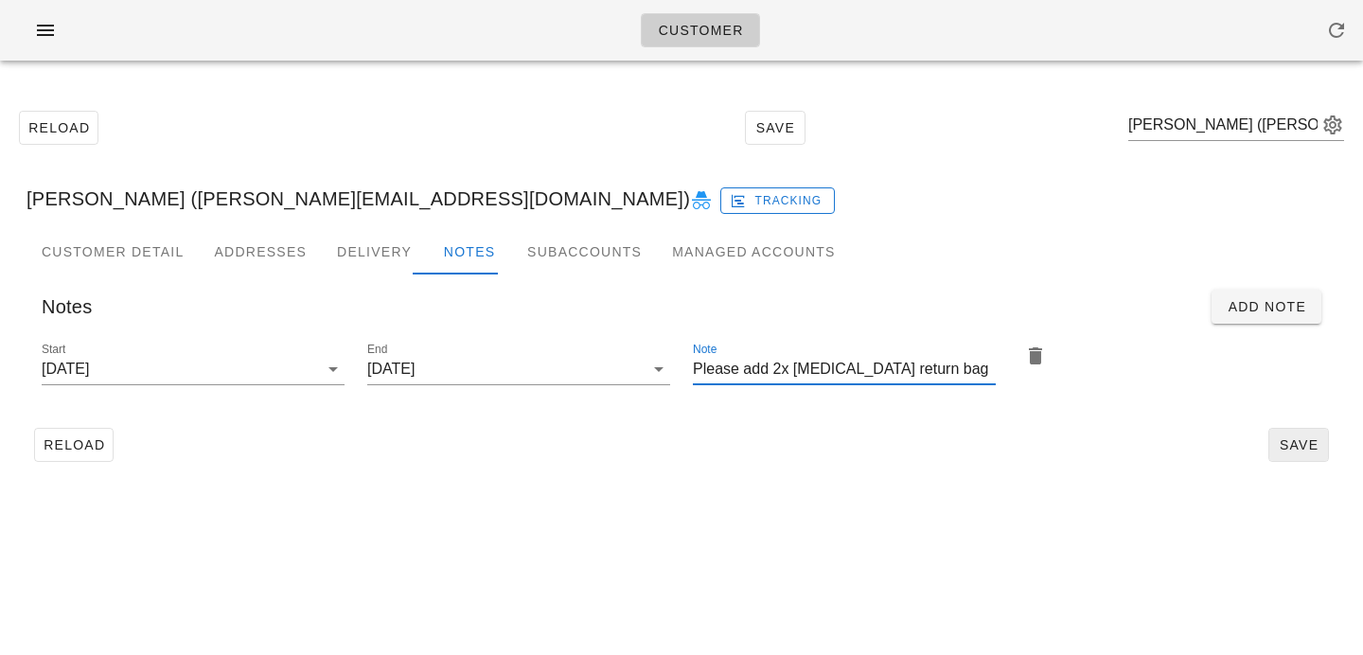
type input "Please add 2x ice pack return bag"
click at [1321, 449] on button "Save" at bounding box center [1298, 445] width 61 height 34
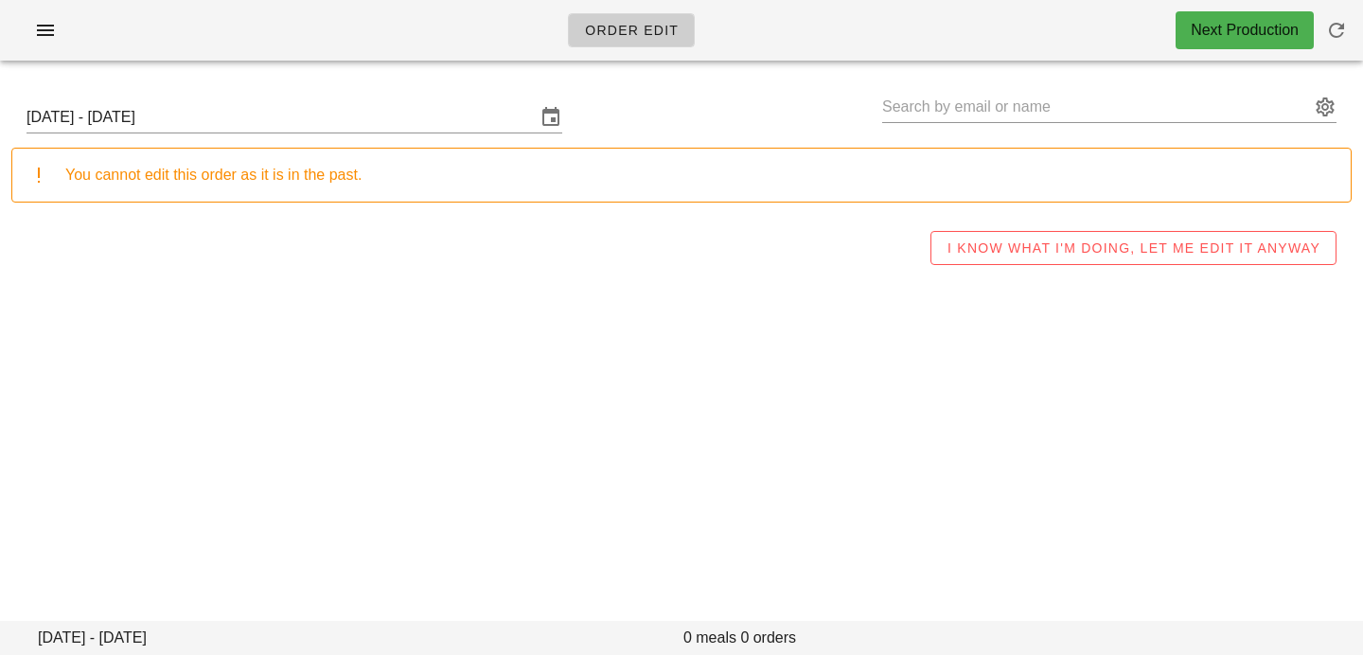
type input "[PERSON_NAME] ([PERSON_NAME][EMAIL_ADDRESS][DOMAIN_NAME])"
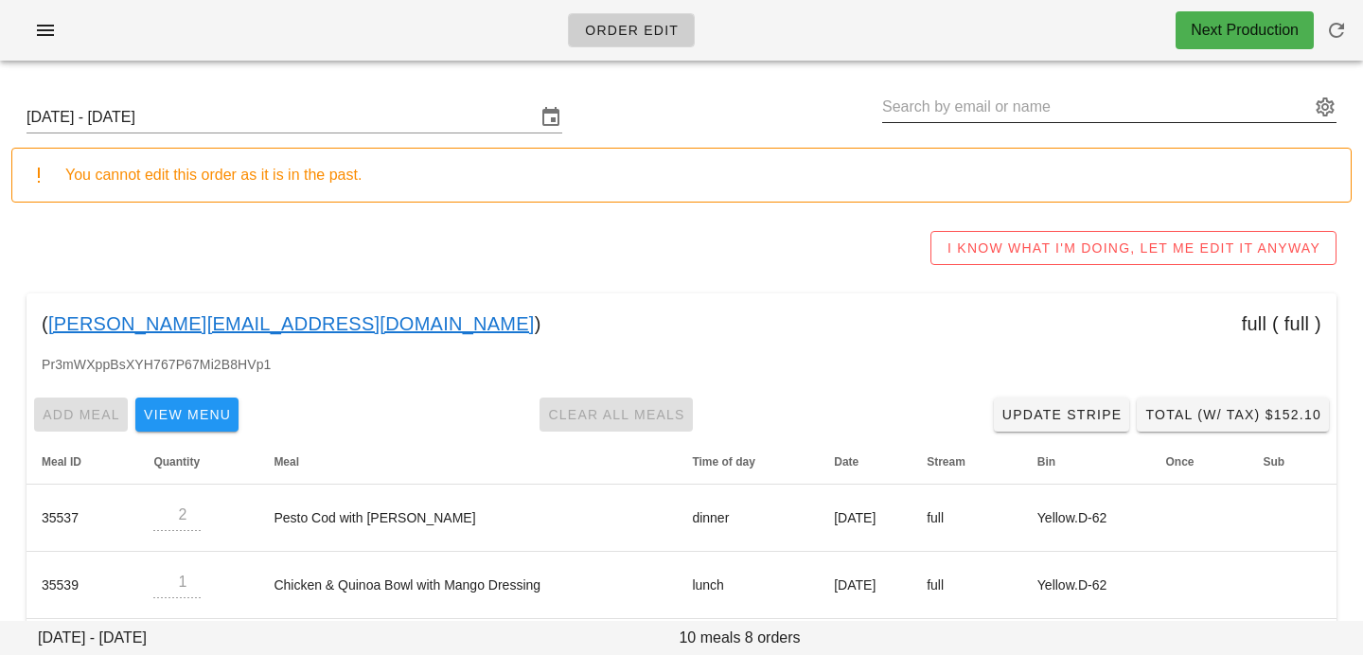
click at [941, 116] on input "text" at bounding box center [1096, 107] width 428 height 30
paste input "[EMAIL_ADDRESS][DOMAIN_NAME]"
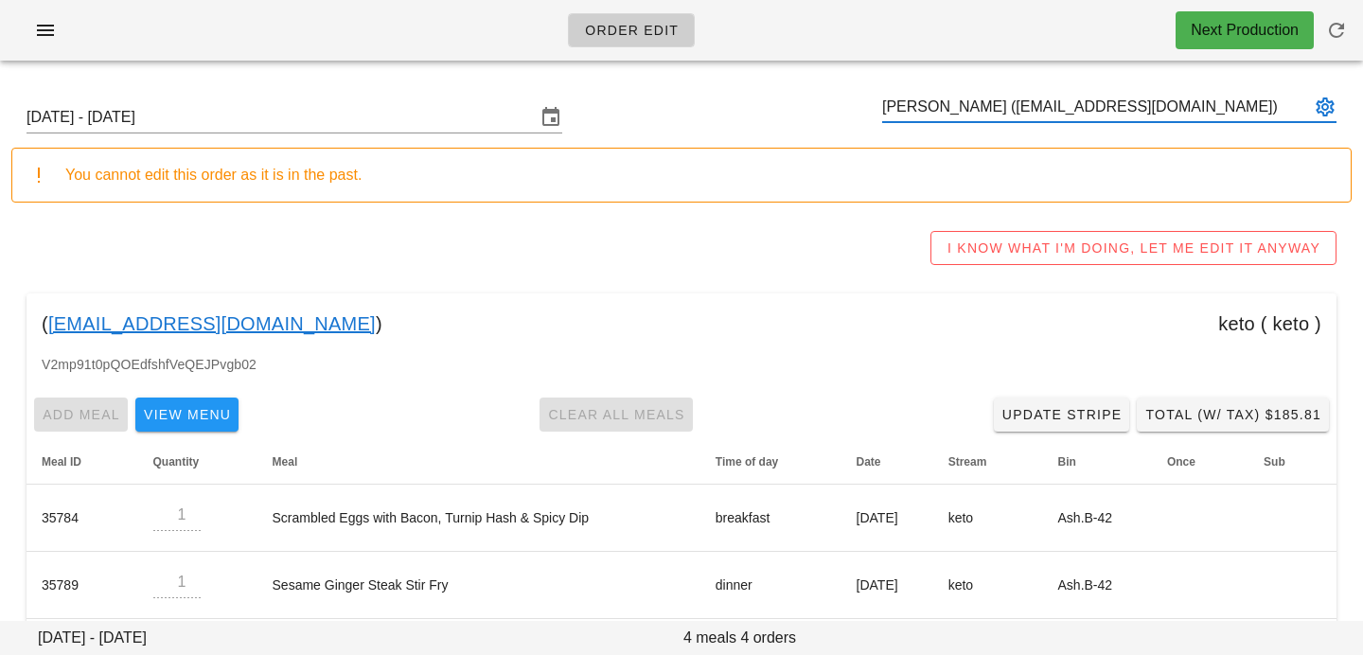
scroll to position [154, 0]
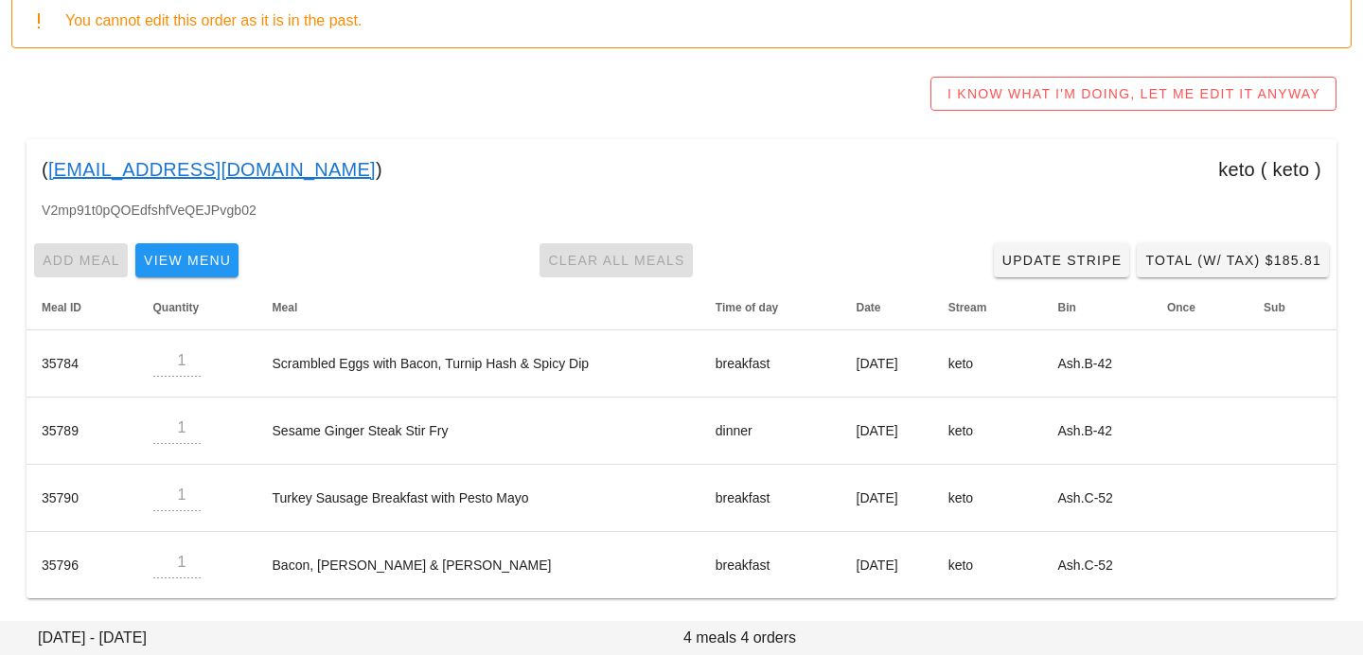
type input "[PERSON_NAME] ([EMAIL_ADDRESS][DOMAIN_NAME])"
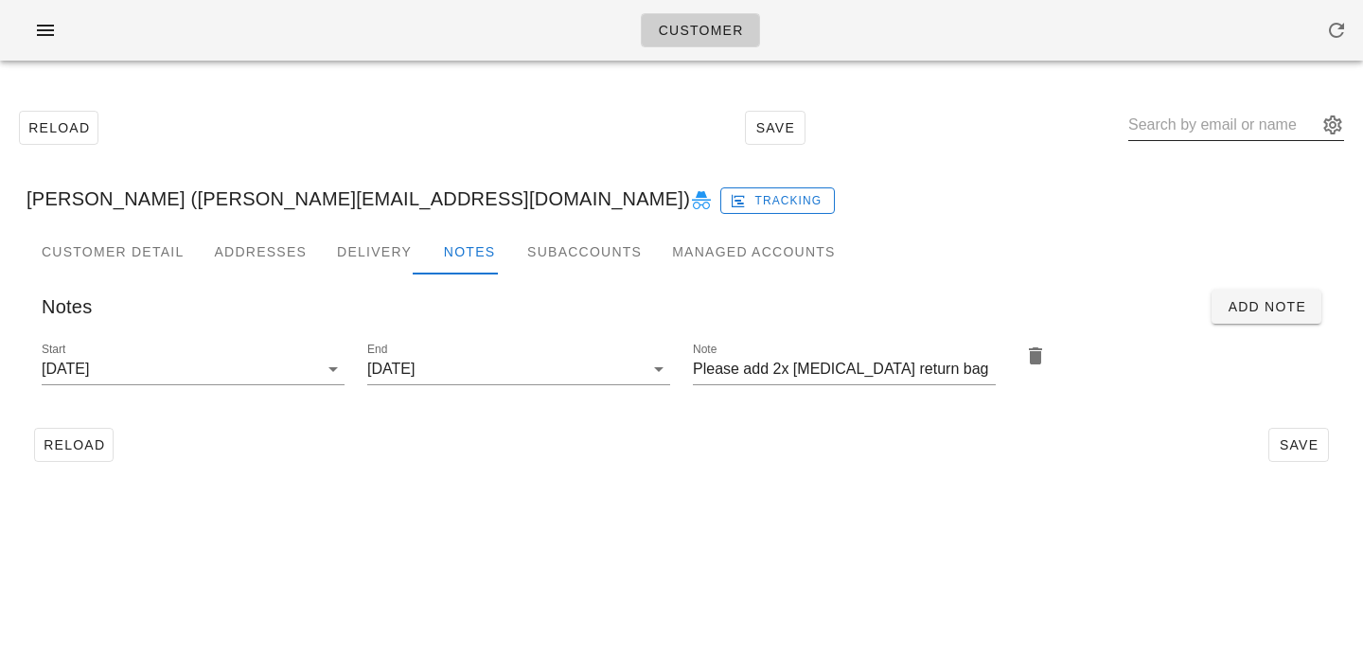
click at [1199, 128] on input "text" at bounding box center [1222, 125] width 189 height 30
paste input "[EMAIL_ADDRESS][DOMAIN_NAME]"
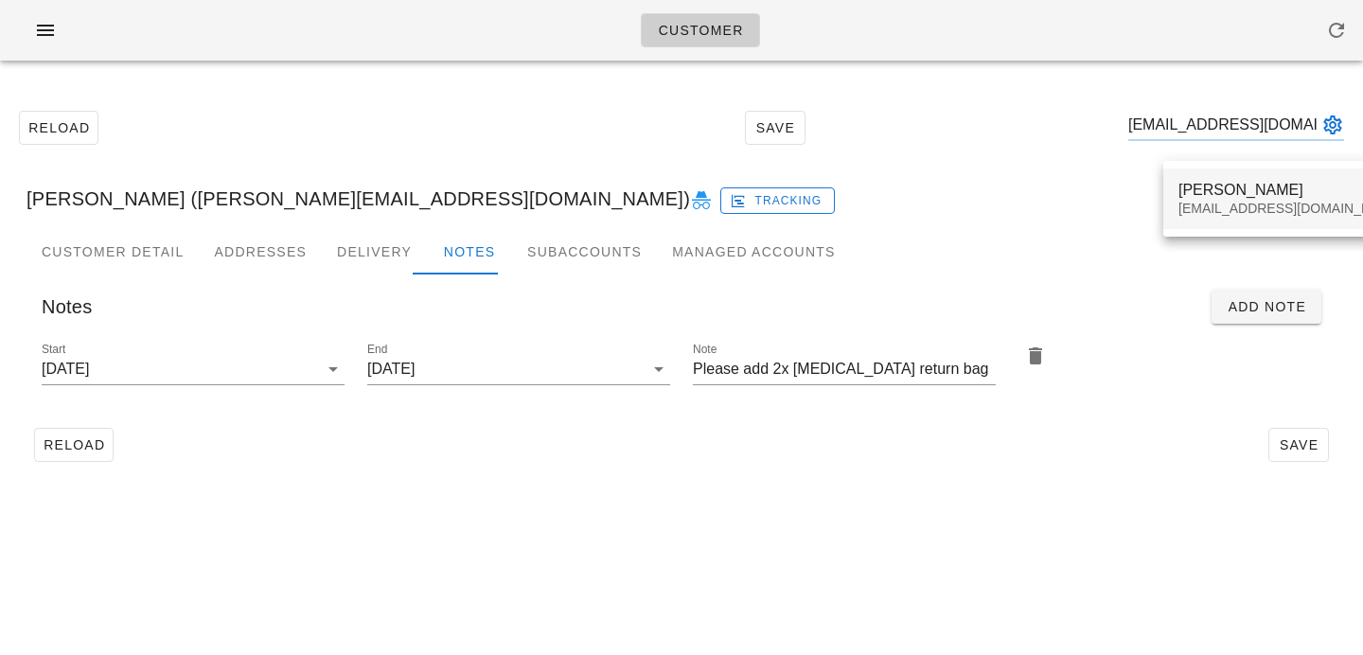
type input "[EMAIL_ADDRESS][DOMAIN_NAME]"
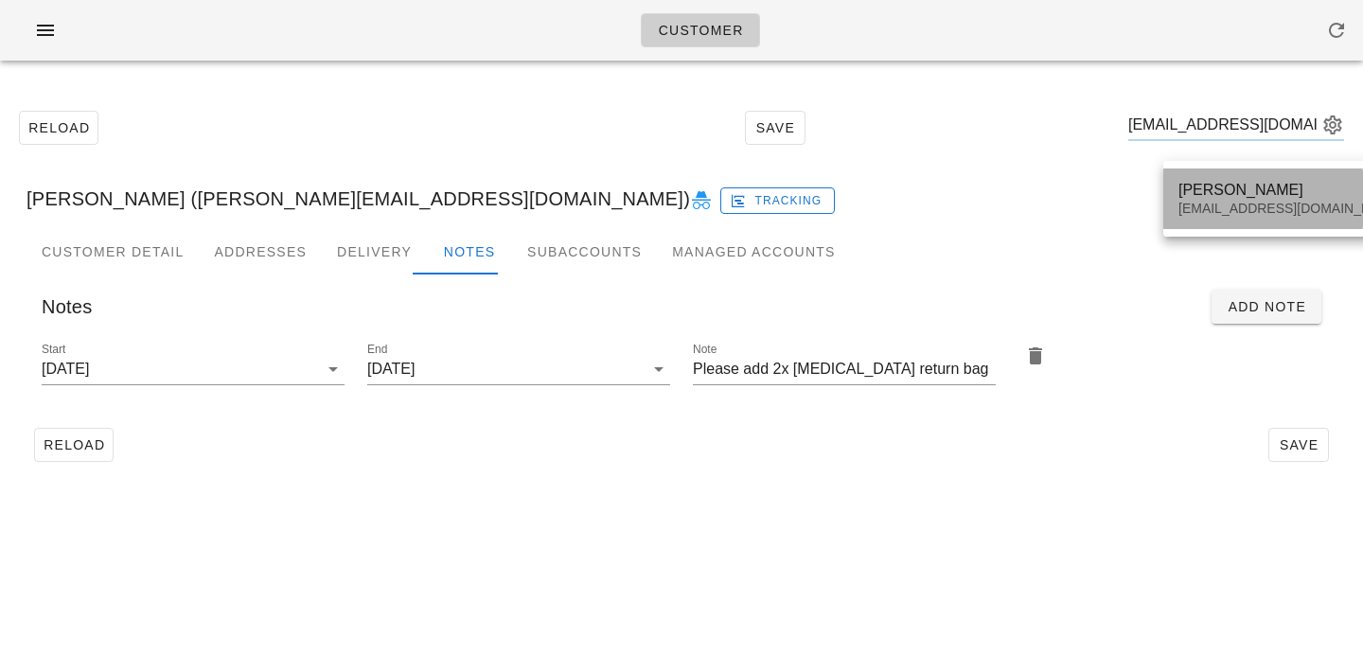
click at [1199, 203] on div "[EMAIL_ADDRESS][DOMAIN_NAME]" at bounding box center [1290, 209] width 224 height 16
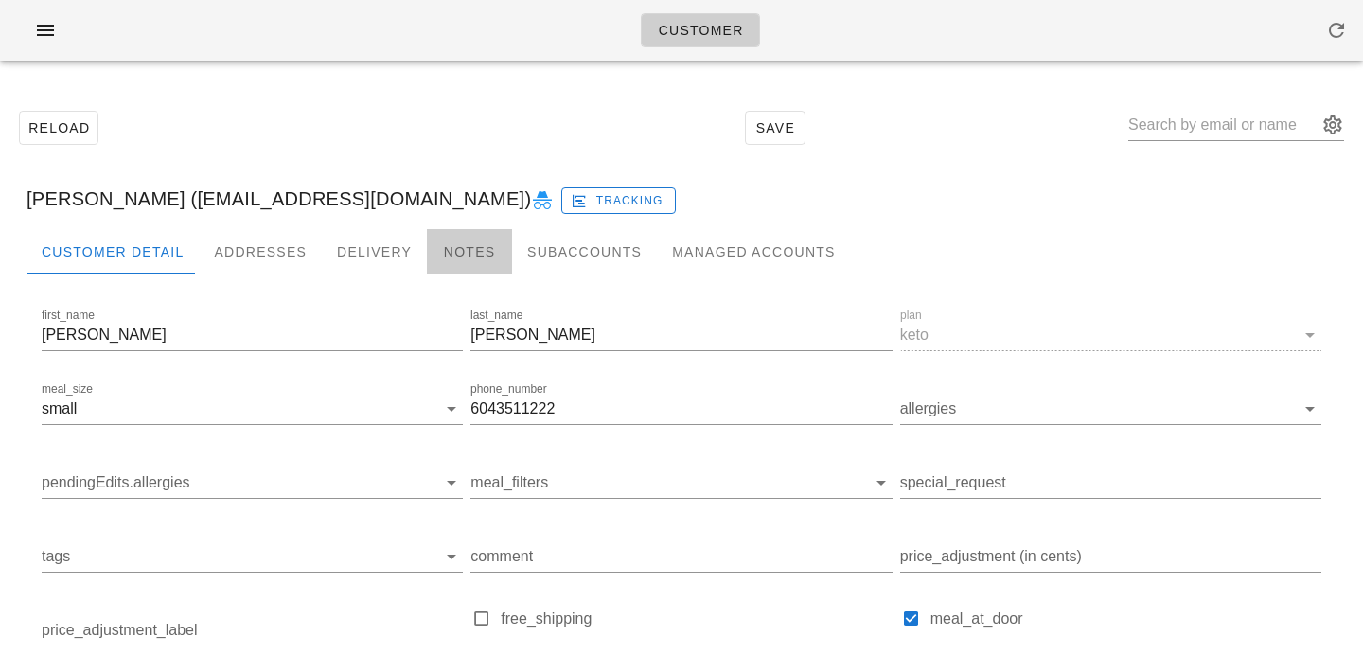
click at [481, 263] on div "Notes" at bounding box center [469, 251] width 85 height 45
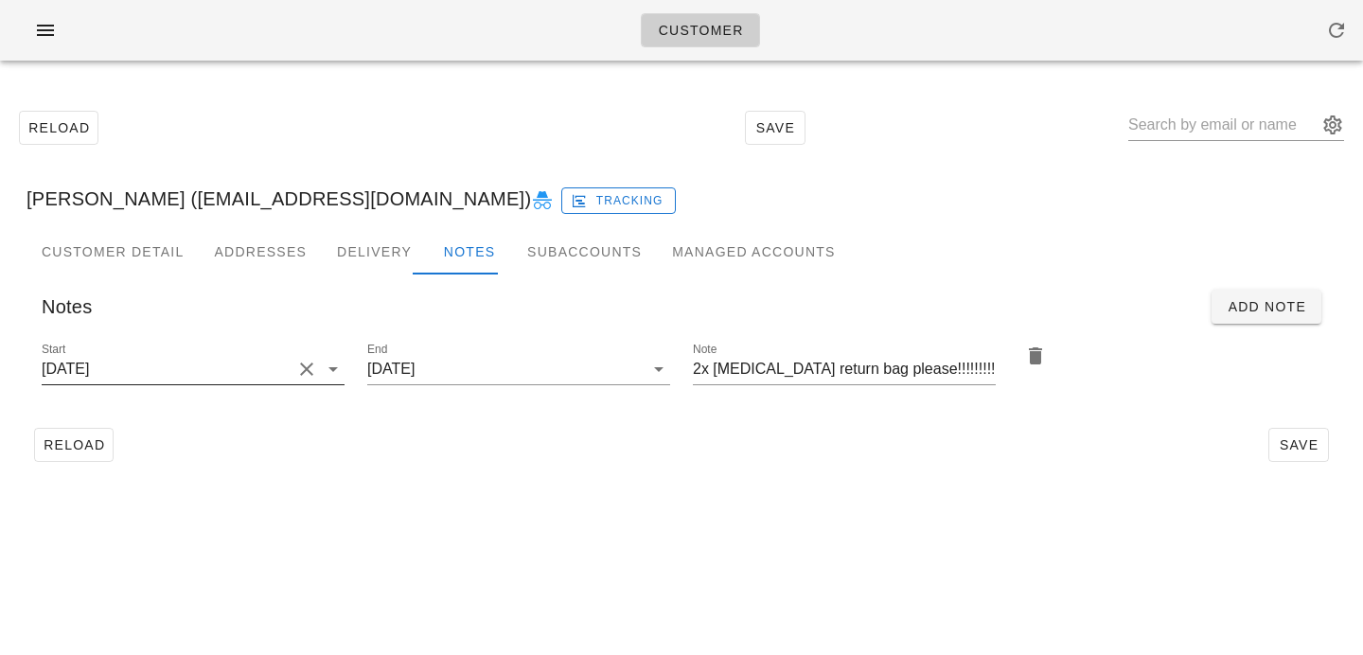
click at [304, 371] on button "Clear Start" at bounding box center [306, 369] width 23 height 23
click at [304, 371] on input "Start" at bounding box center [178, 369] width 273 height 30
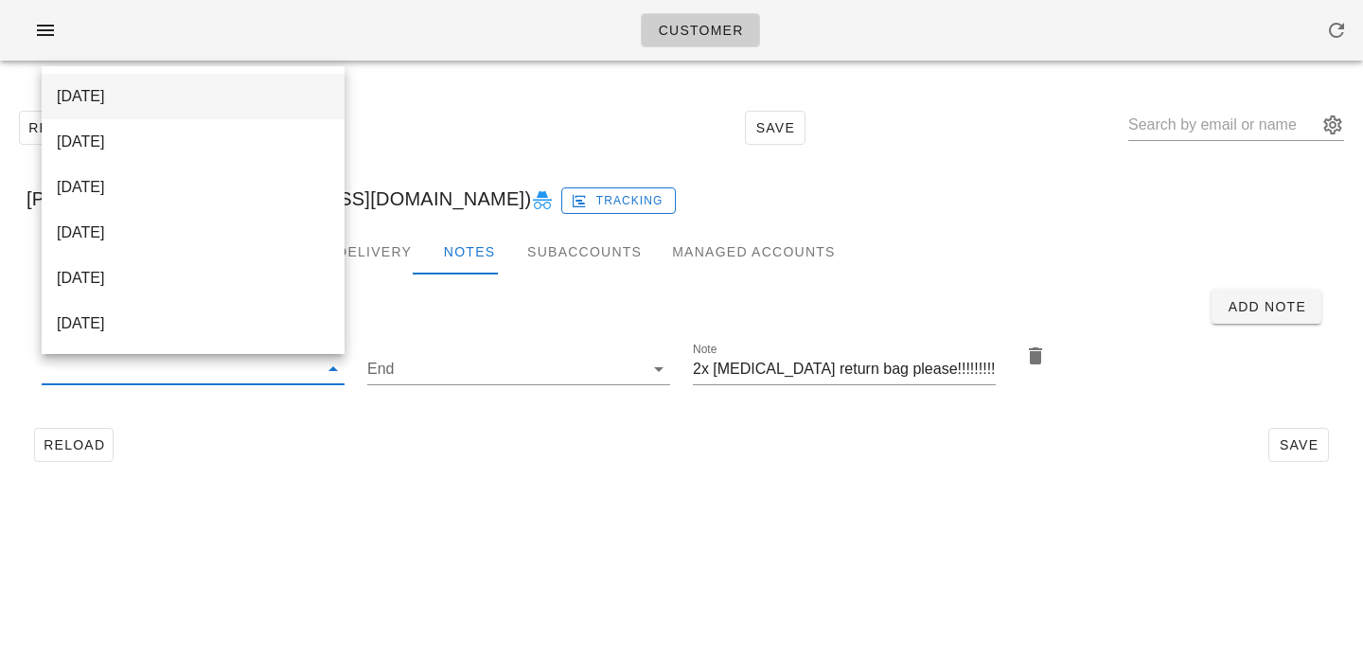
click at [281, 109] on div "[DATE]" at bounding box center [193, 96] width 273 height 41
type input "[DATE]"
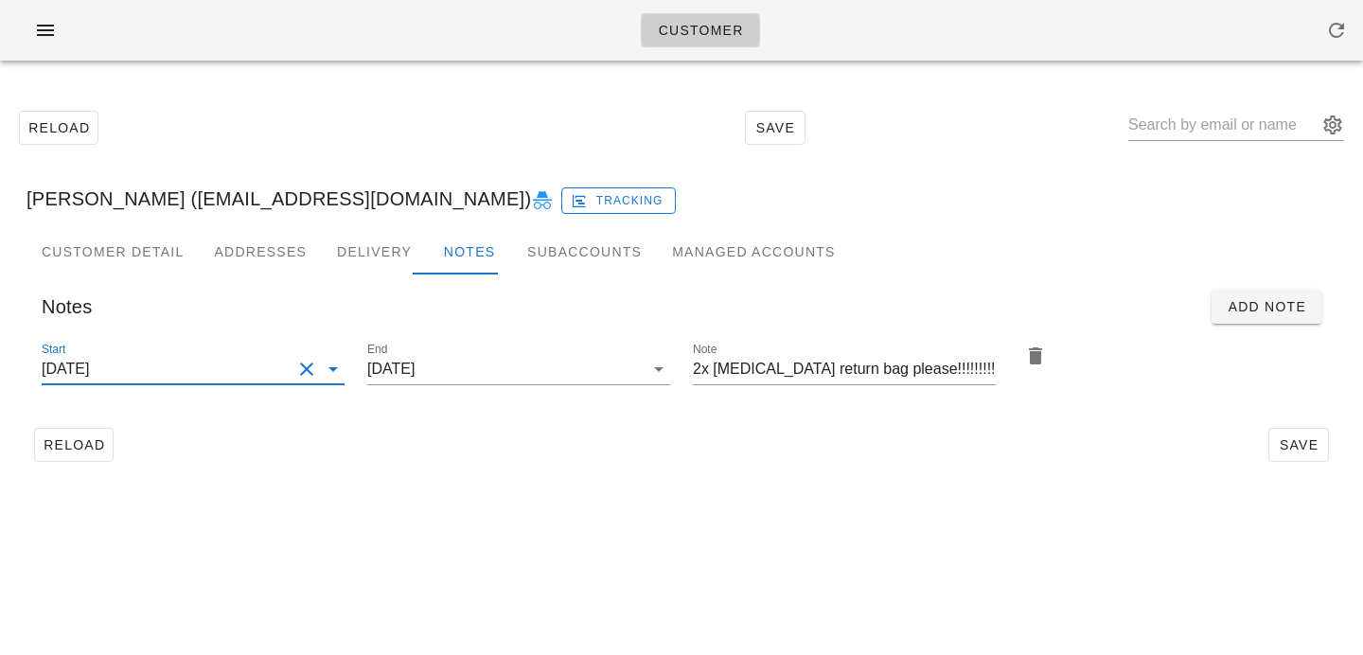
click at [1007, 485] on div "Reload Save Jenny Yang (Jenccyang@gmail.com) Tracking Customer Detail Addresses…" at bounding box center [681, 286] width 1363 height 420
click at [1288, 452] on span "Save" at bounding box center [1299, 444] width 44 height 15
click at [1177, 130] on input "text" at bounding box center [1222, 125] width 189 height 30
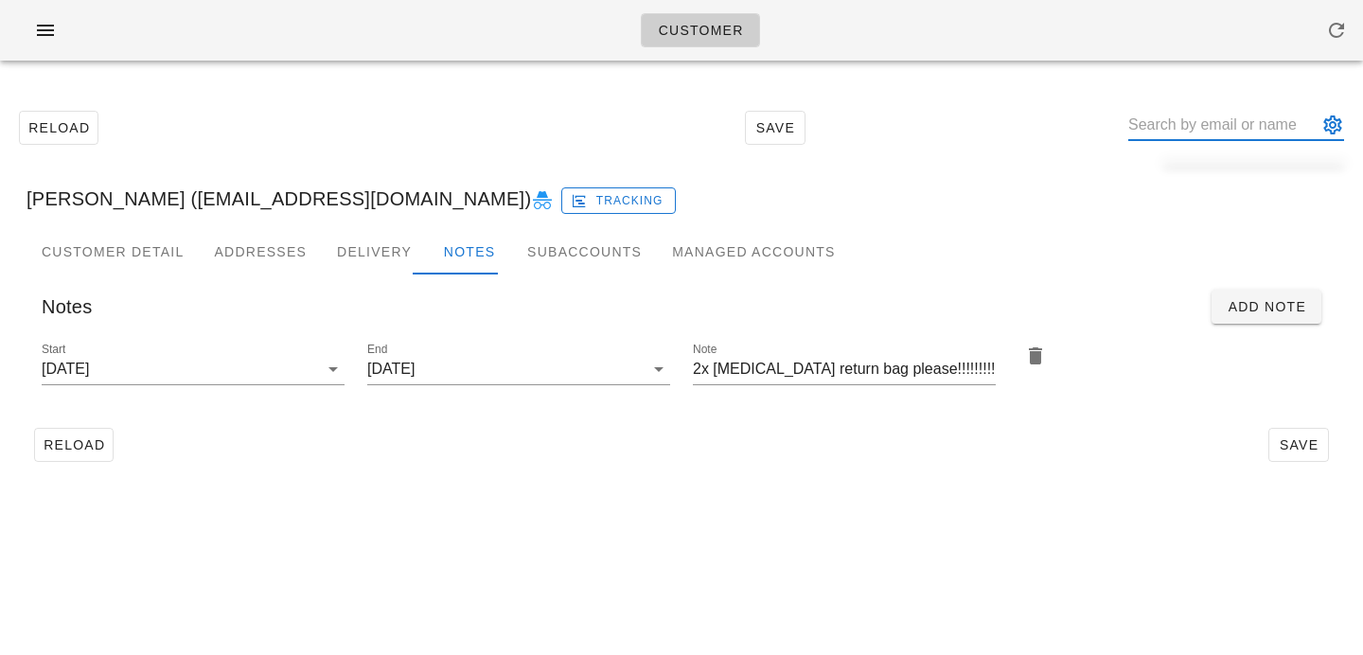
paste input "bradwardner19@hotmail.com"
type input "bradwardner19@hotmail.col"
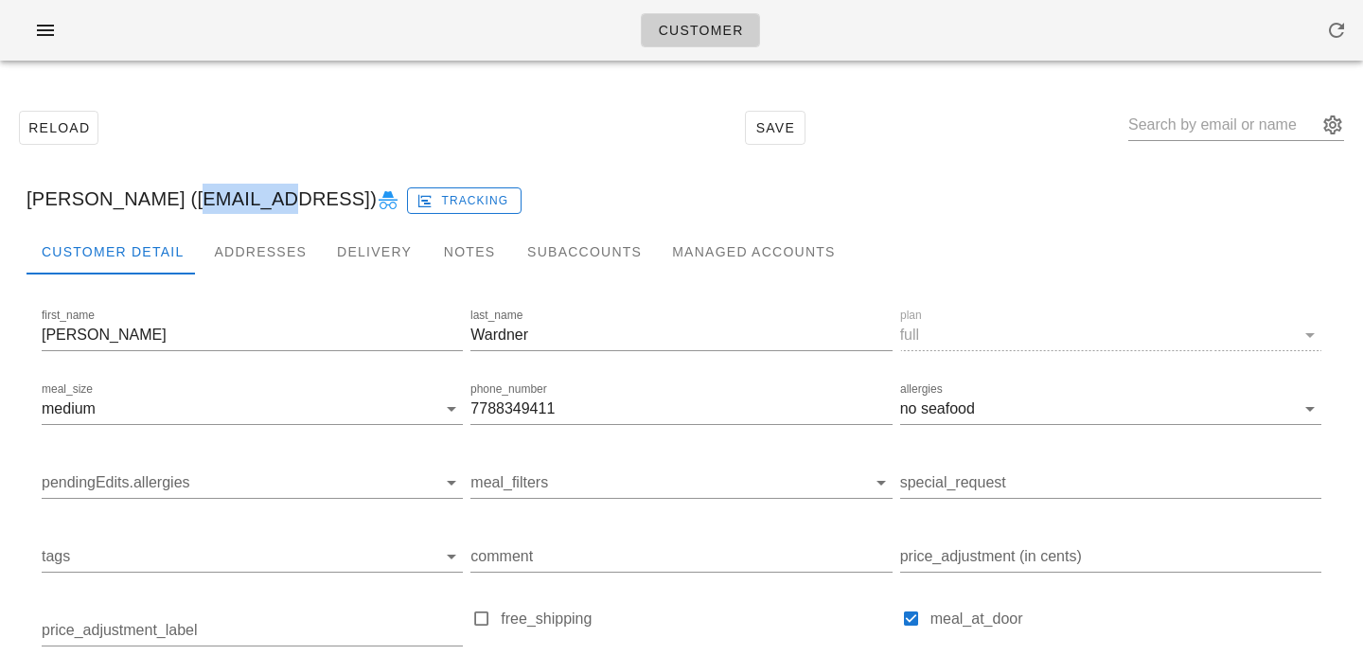
drag, startPoint x: 244, startPoint y: 195, endPoint x: 212, endPoint y: 195, distance: 32.2
click at [254, 195] on div "Brad Wardner (Bradwardner19@hotmail.col) Tracking" at bounding box center [681, 198] width 1340 height 61
drag, startPoint x: 163, startPoint y: 198, endPoint x: 393, endPoint y: 190, distance: 230.1
click at [395, 192] on div "Brad Wardner (Bradwardner19@hotmail.col) Tracking" at bounding box center [681, 198] width 1340 height 61
click at [194, 182] on div "Brad Wardner (Bradwardner19@hotmail.col) Tracking" at bounding box center [681, 198] width 1340 height 61
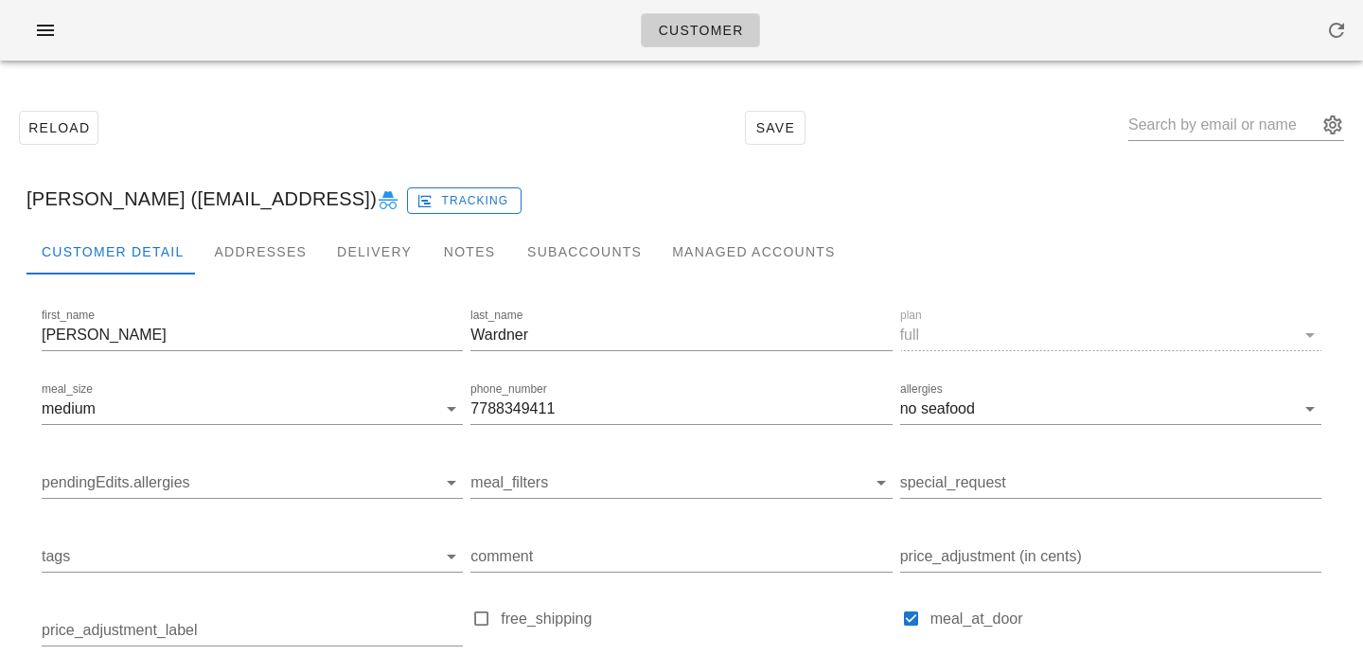
drag, startPoint x: 159, startPoint y: 199, endPoint x: 405, endPoint y: 206, distance: 246.2
click at [405, 206] on div "Brad Wardner (Bradwardner19@hotmail.col) Tracking" at bounding box center [681, 198] width 1340 height 61
copy div "Bradwardner19@hotmail.col"
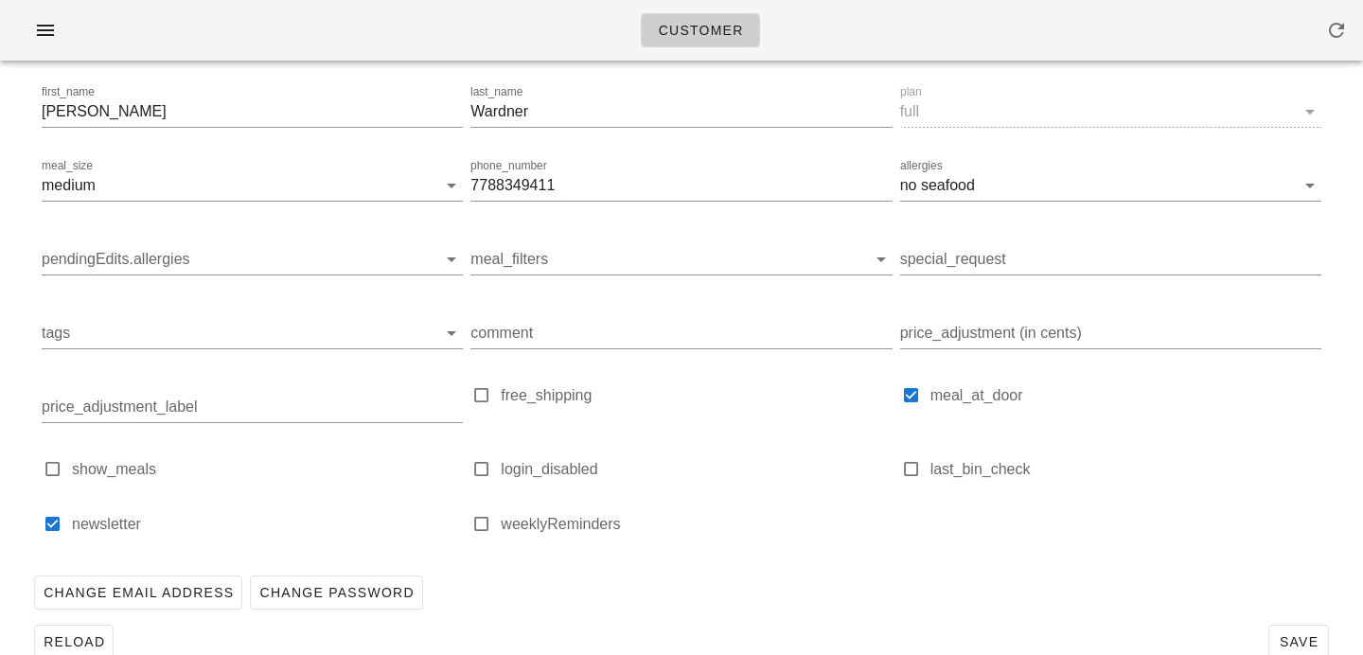
scroll to position [261, 0]
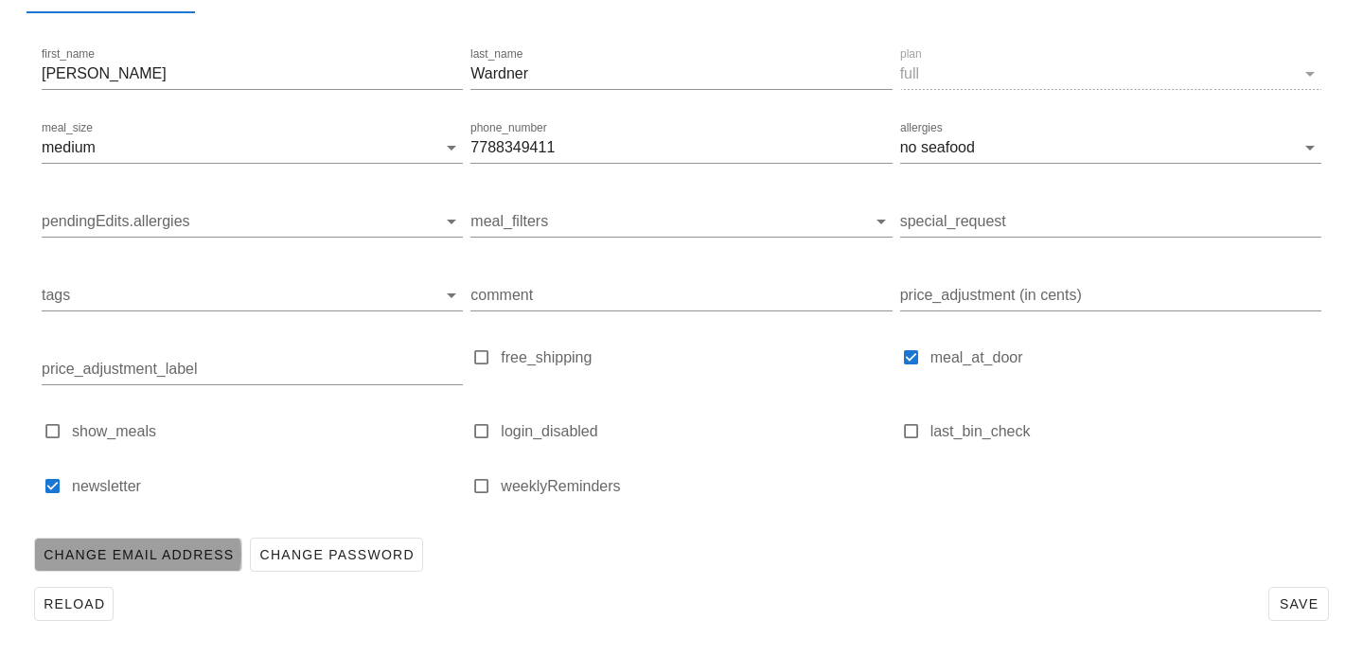
click at [205, 554] on span "Change Email Address" at bounding box center [138, 554] width 191 height 15
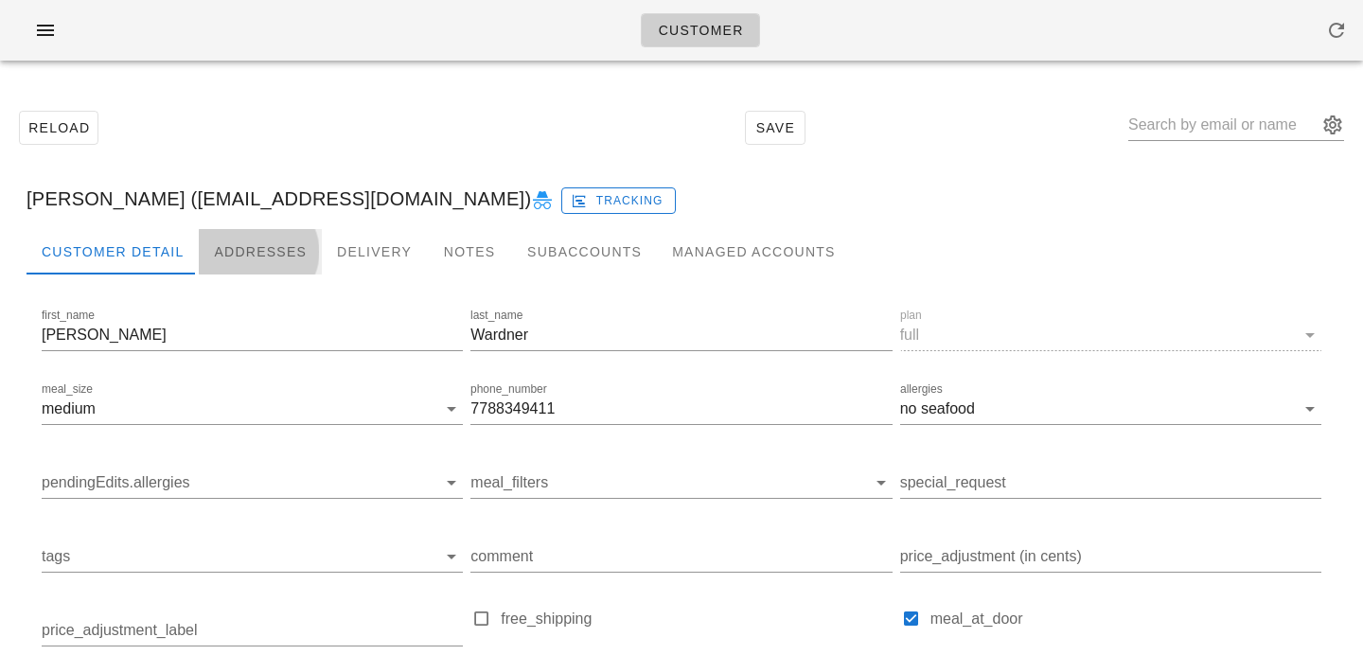
click at [239, 229] on div "Addresses" at bounding box center [260, 251] width 123 height 45
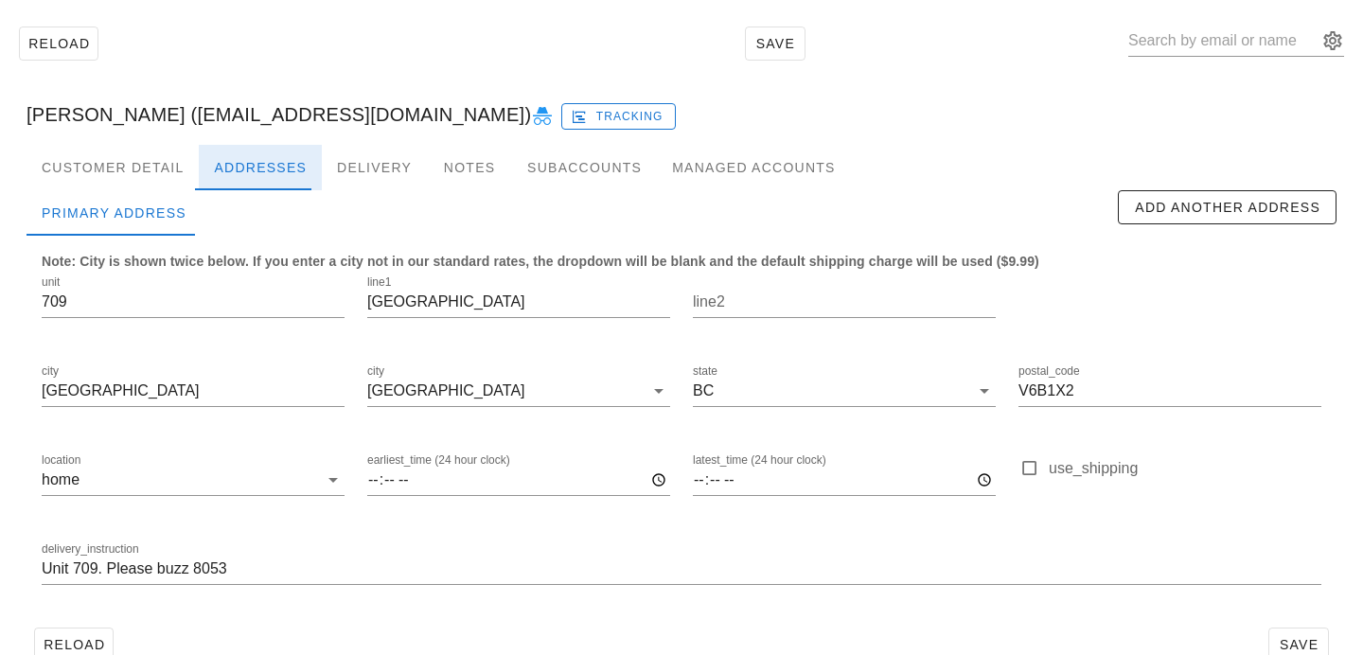
scroll to position [125, 0]
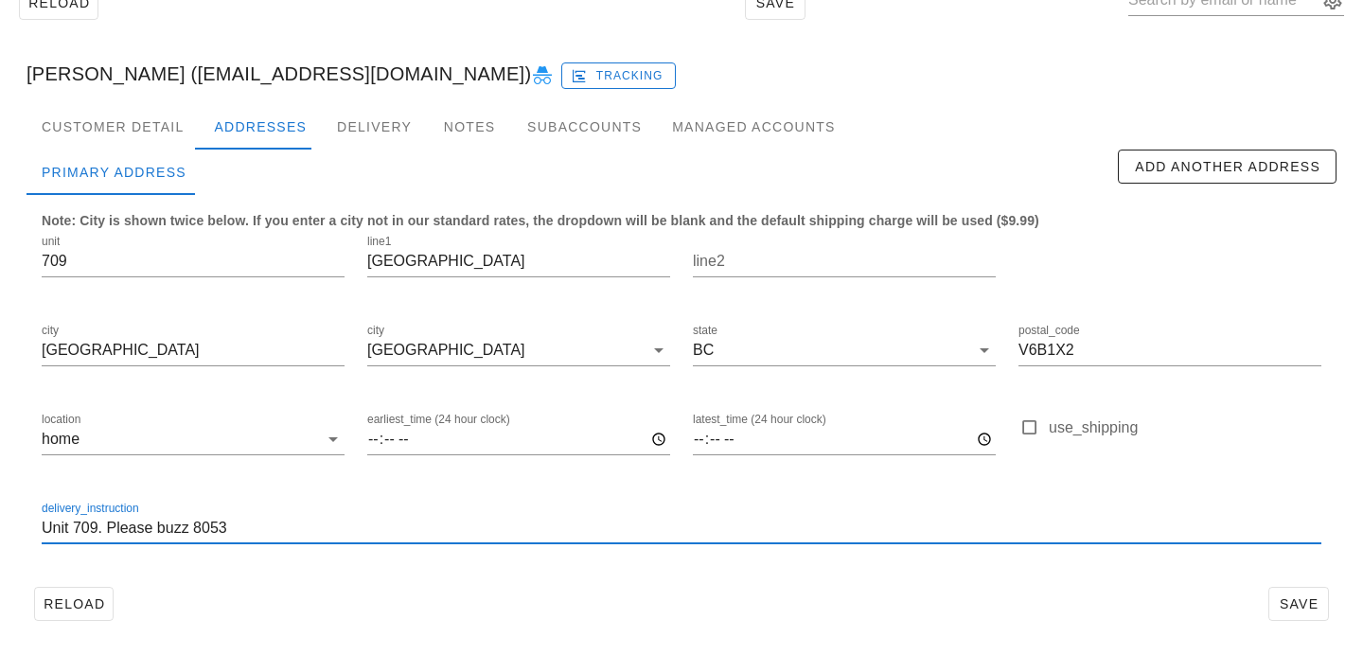
click at [258, 522] on input "Unit 709. Please buzz 8053" at bounding box center [682, 528] width 1280 height 30
type input "Unit 709. Please buzz 8053. Please leave in front of unit door."
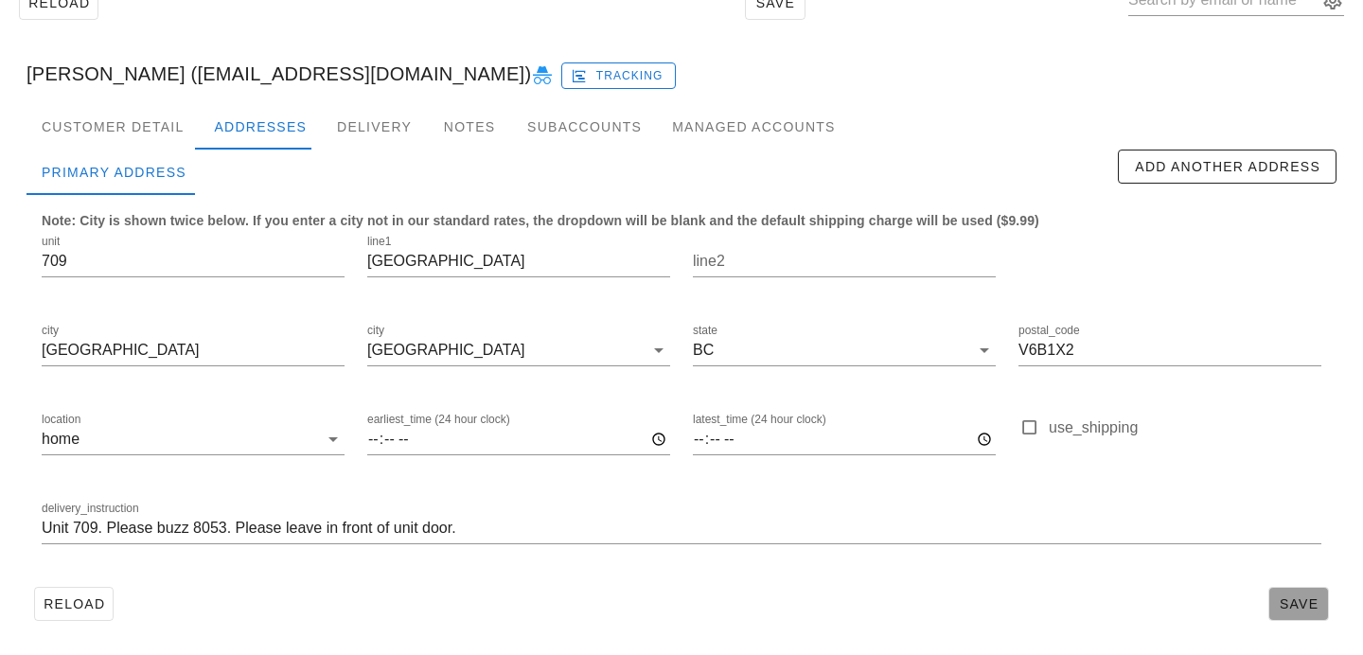
click at [1297, 593] on button "Save" at bounding box center [1298, 604] width 61 height 34
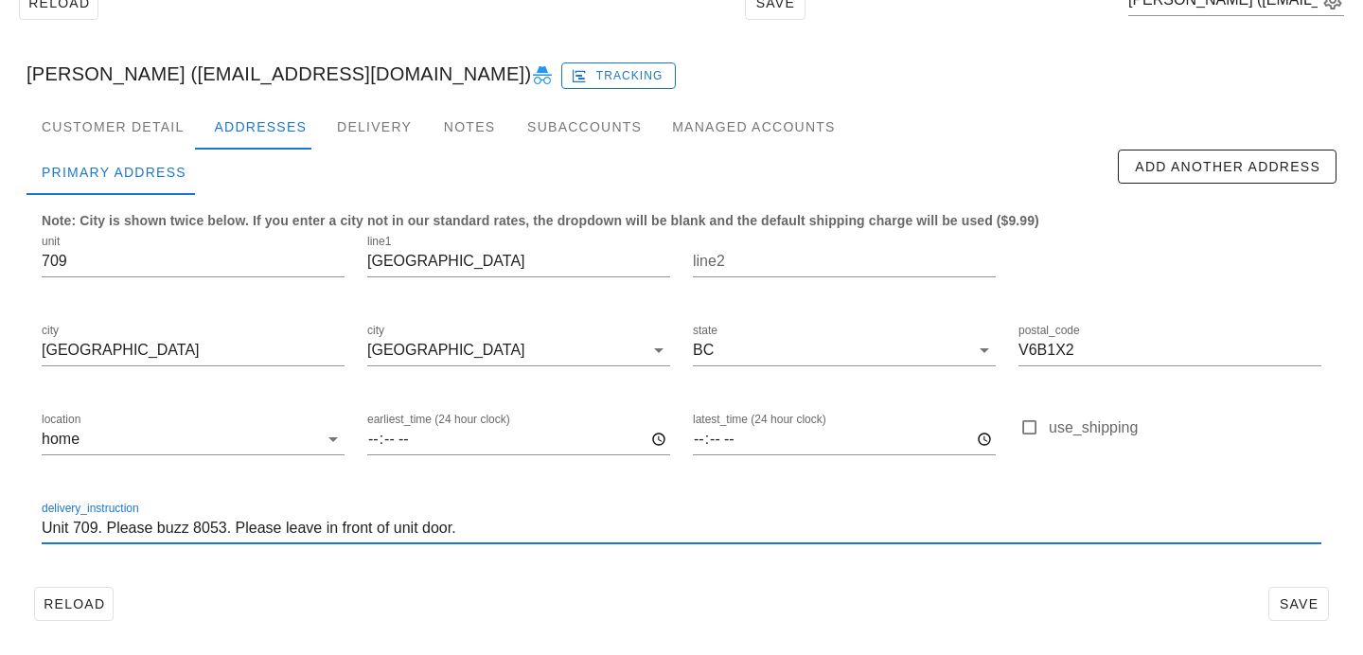
click at [510, 520] on input "Unit 709. Please buzz 8053. Please leave in front of unit door." at bounding box center [682, 528] width 1280 height 30
drag, startPoint x: 509, startPoint y: 531, endPoint x: 64, endPoint y: 424, distance: 457.5
click at [70, 428] on div "unit 709 line1 [STREET_ADDRESS] postal_code V6B1X2 location home earliest_time …" at bounding box center [681, 398] width 1302 height 356
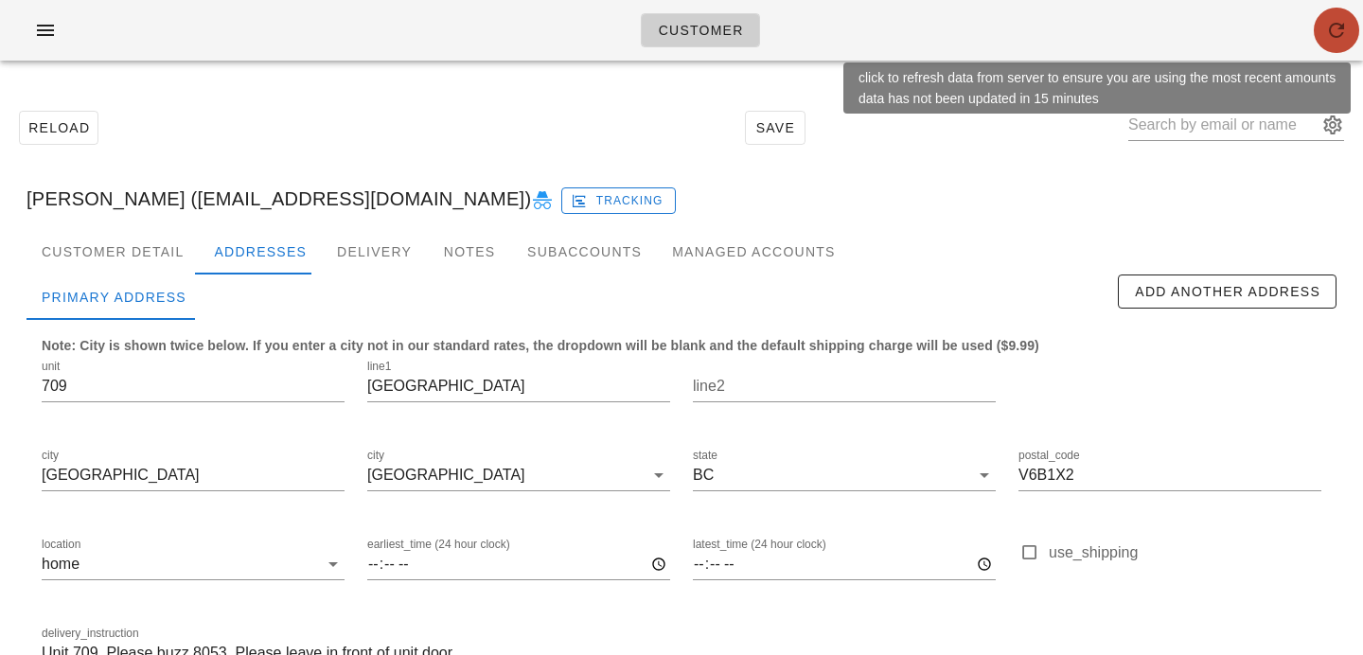
click at [1345, 47] on button "button" at bounding box center [1336, 30] width 45 height 45
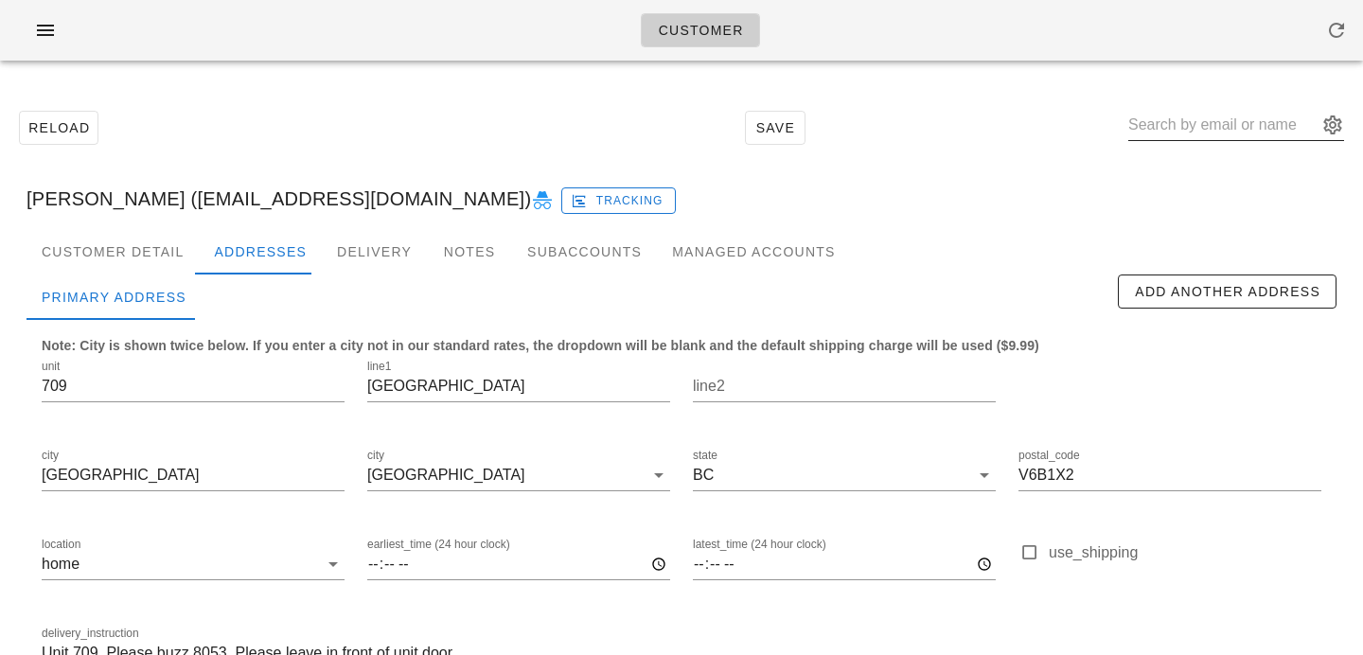
click at [1177, 121] on input "text" at bounding box center [1222, 125] width 189 height 30
paste input "[EMAIL_ADDRESS][DOMAIN_NAME]"
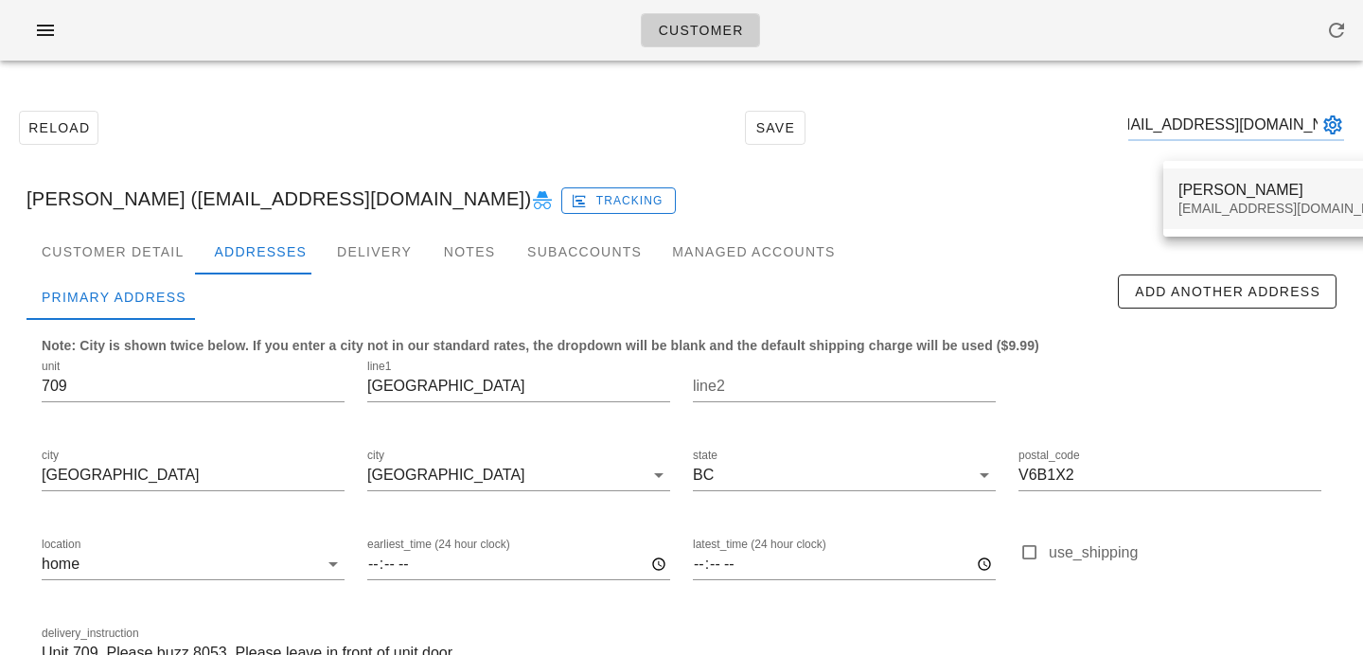
type input "[EMAIL_ADDRESS][DOMAIN_NAME]"
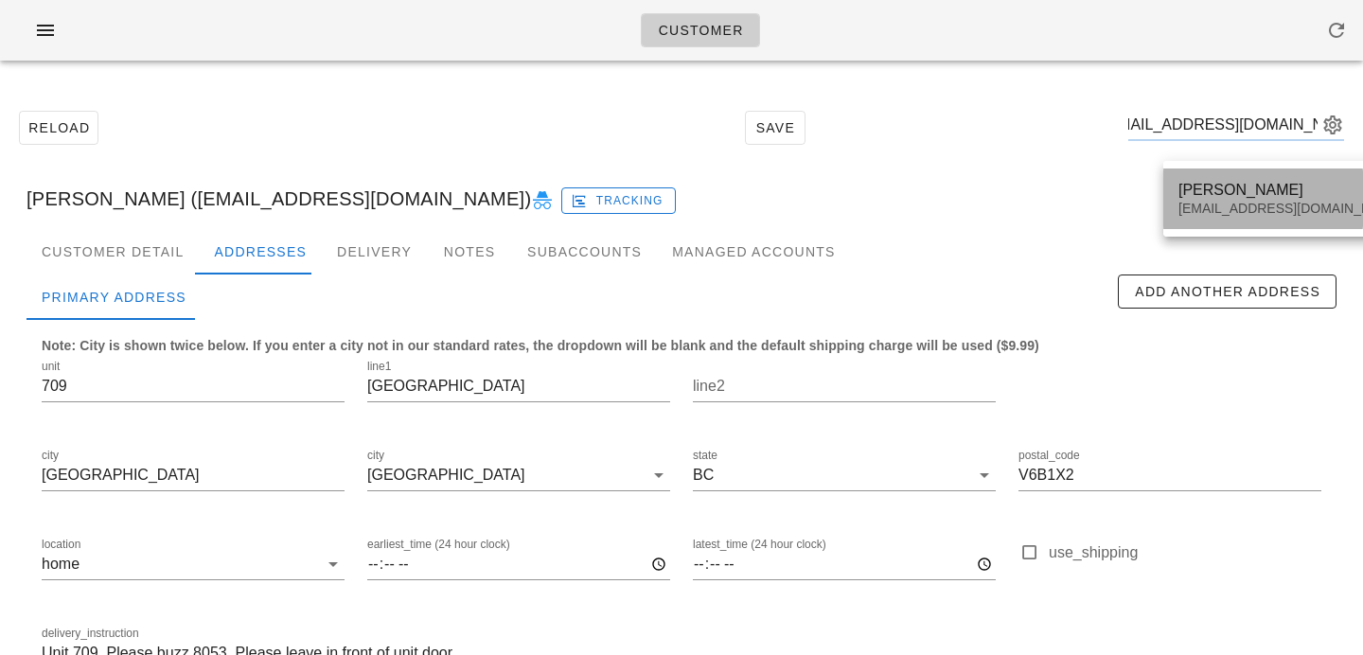
click at [1217, 216] on div "[EMAIL_ADDRESS][DOMAIN_NAME]" at bounding box center [1290, 209] width 224 height 16
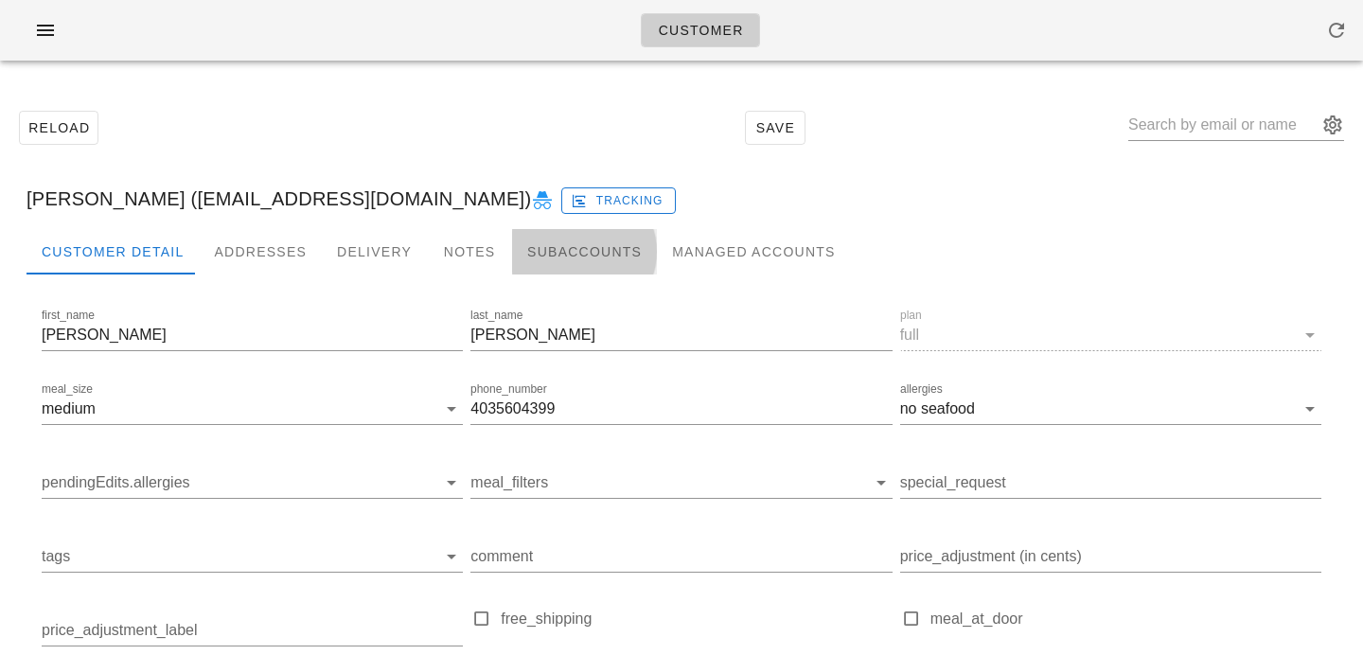
click at [512, 263] on div "Subaccounts" at bounding box center [584, 251] width 145 height 45
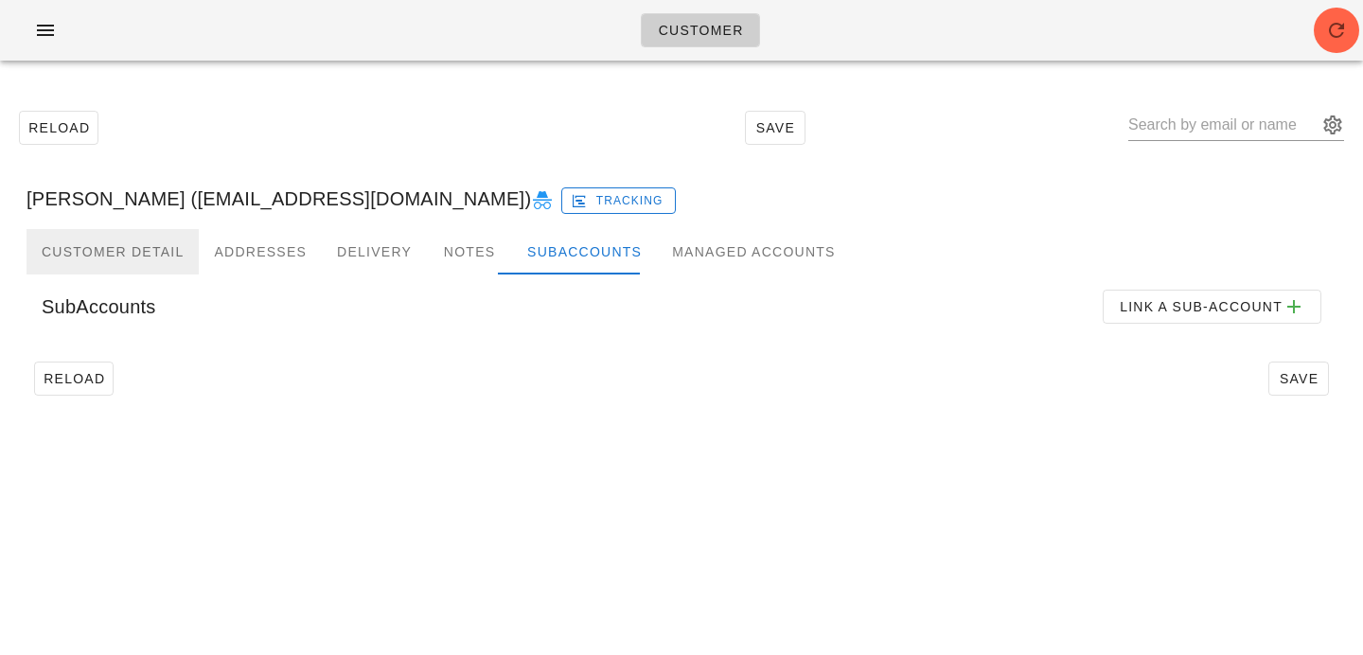
click at [136, 259] on div "Customer Detail" at bounding box center [113, 251] width 172 height 45
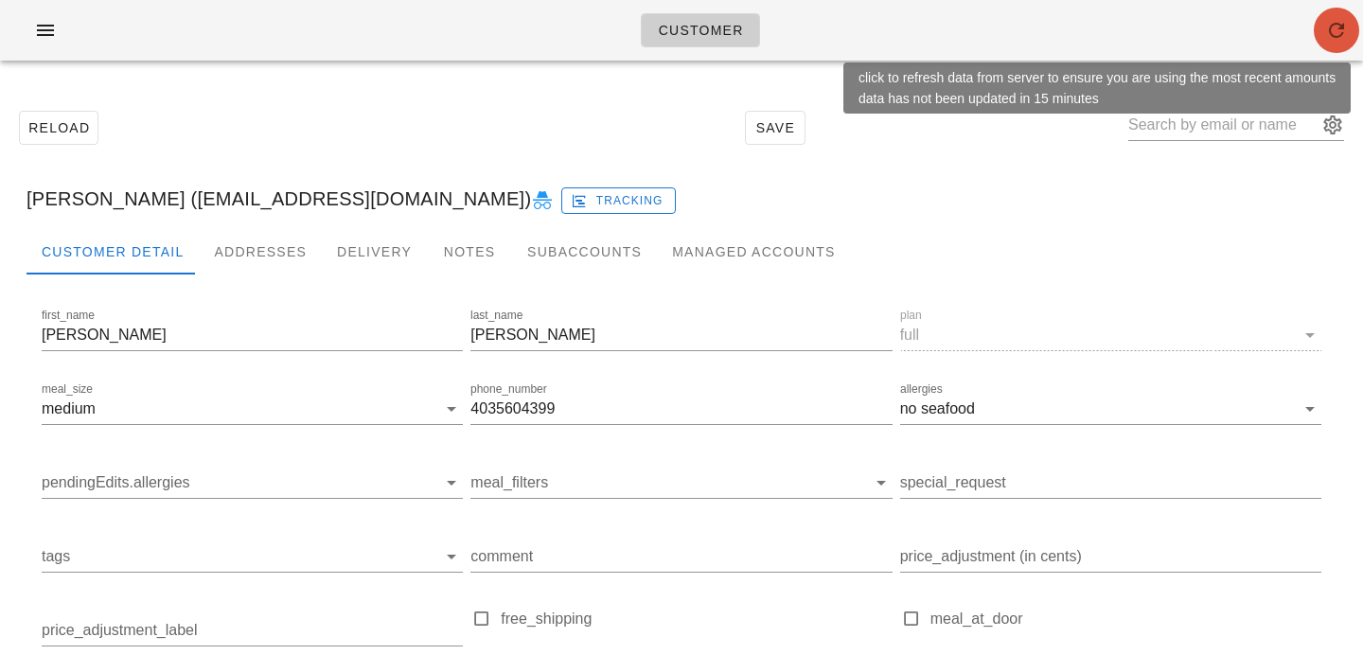
click at [1337, 38] on icon "button" at bounding box center [1336, 30] width 23 height 23
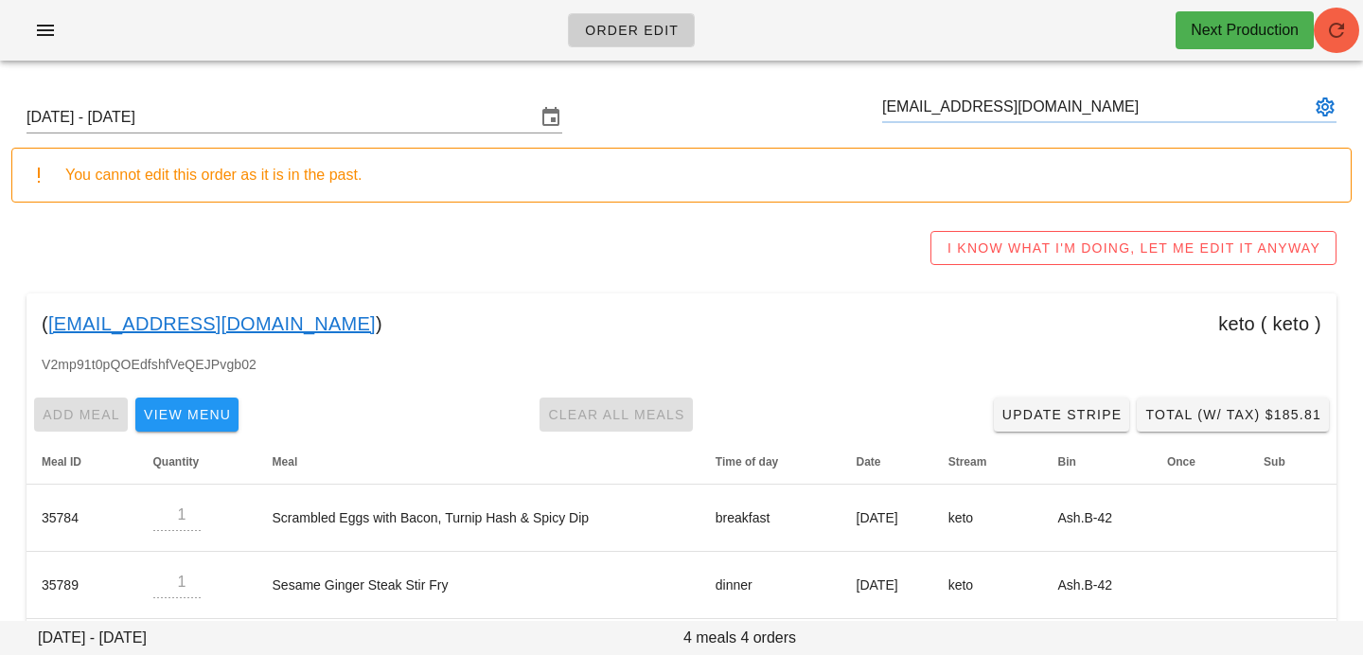
type input "[EMAIL_ADDRESS][DOMAIN_NAME]"
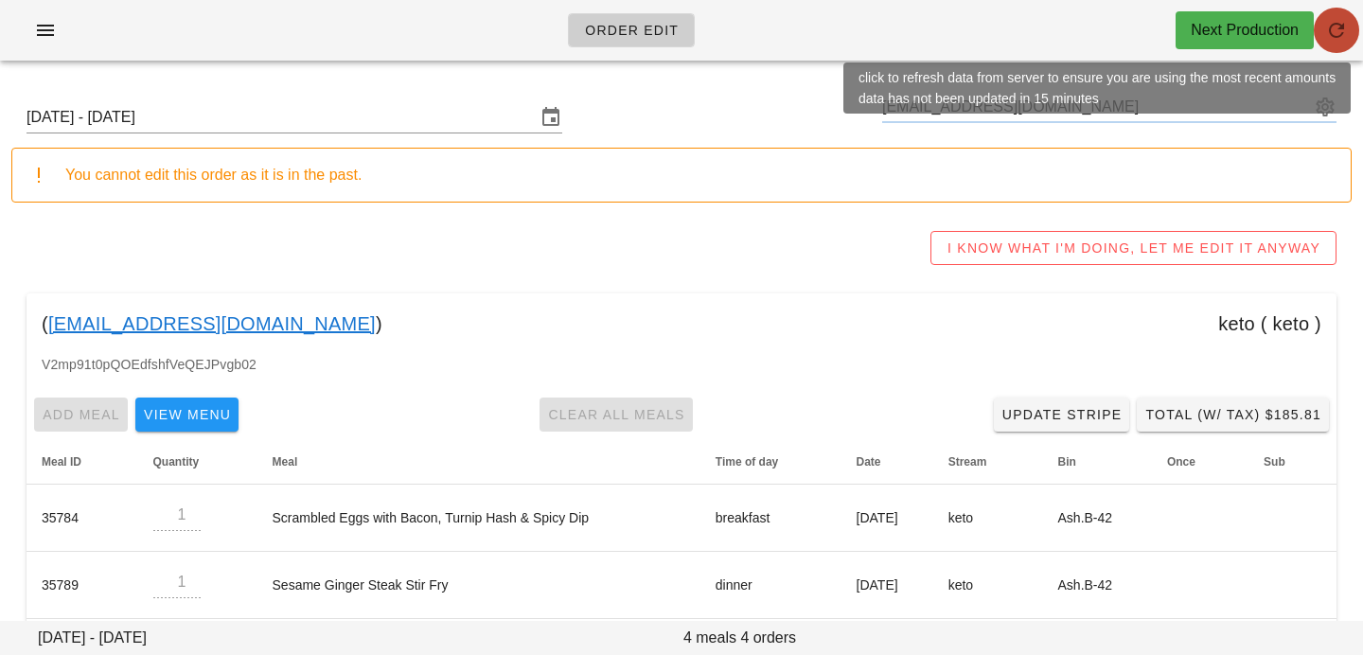
click at [1329, 46] on button "button" at bounding box center [1336, 30] width 45 height 45
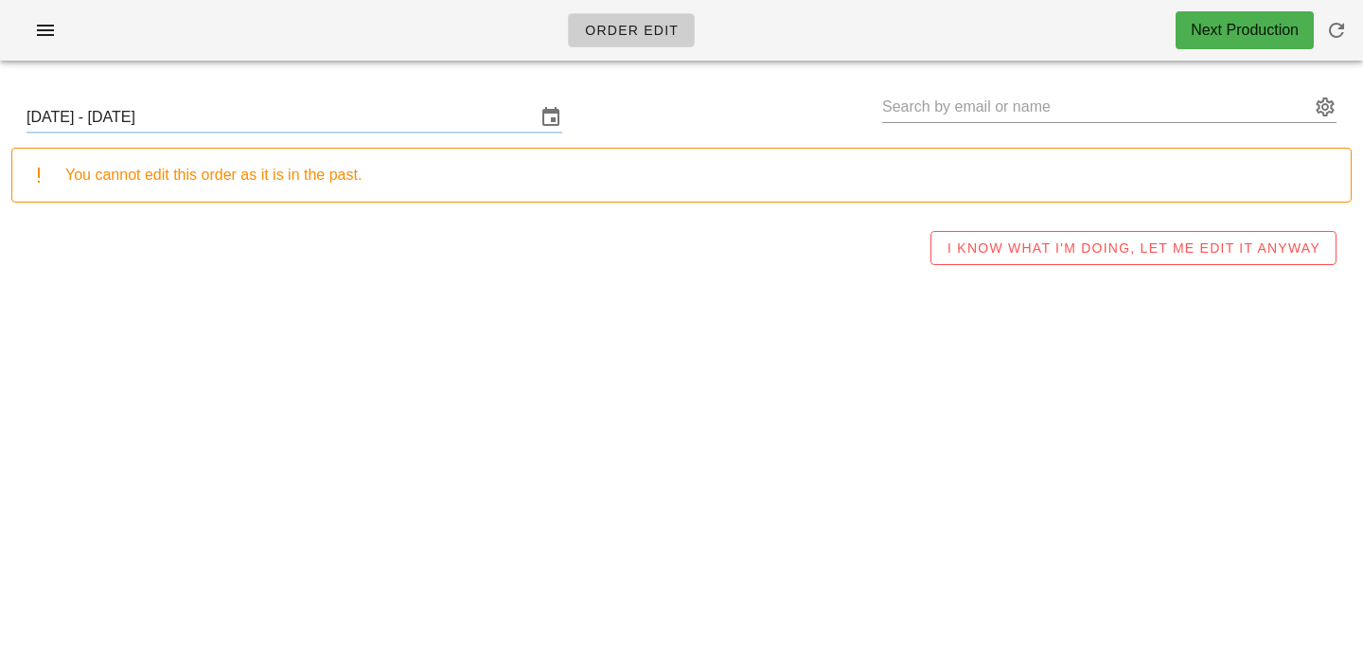
type input "Jenny Yang (Jenccyang@gmail.com)"
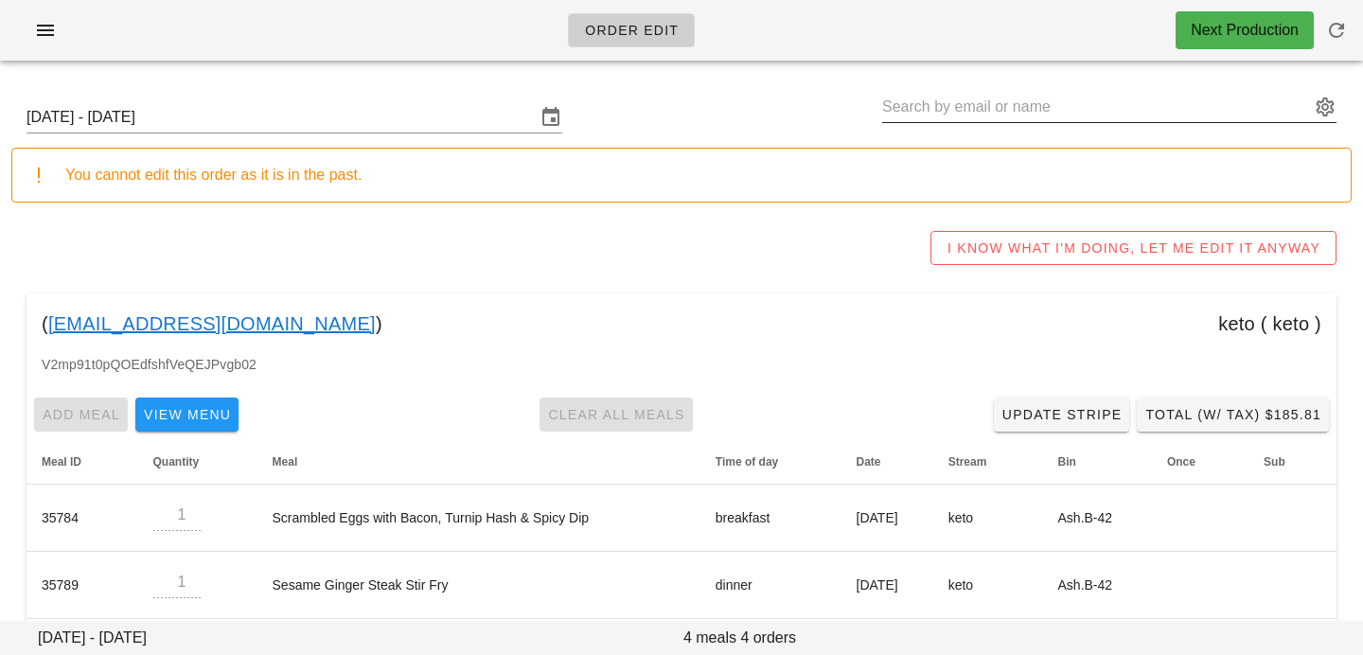
click at [1145, 106] on input "text" at bounding box center [1096, 107] width 428 height 30
paste input "Amelia Kleinschmidt"
type input "Amelia Kleinschmidt"
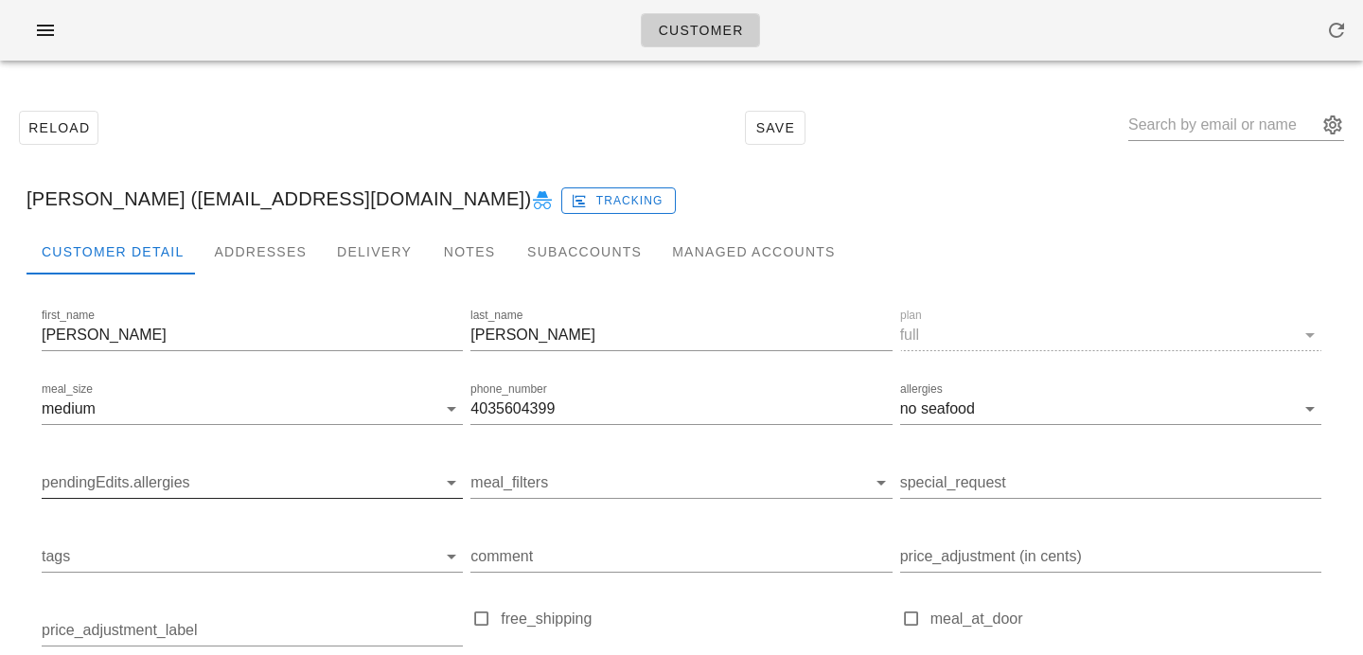
click at [256, 469] on input "pendingEdits.allergies" at bounding box center [237, 483] width 391 height 30
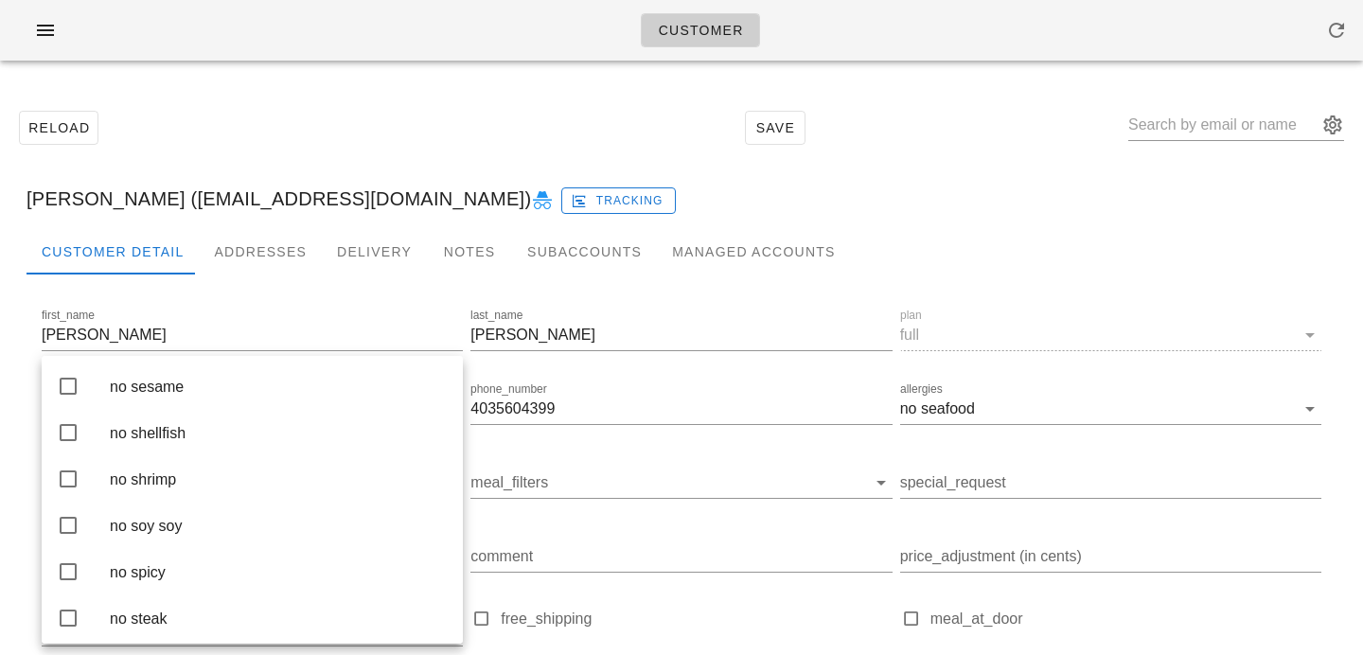
scroll to position [4317, 0]
click at [239, 299] on div "no seafood" at bounding box center [279, 290] width 338 height 18
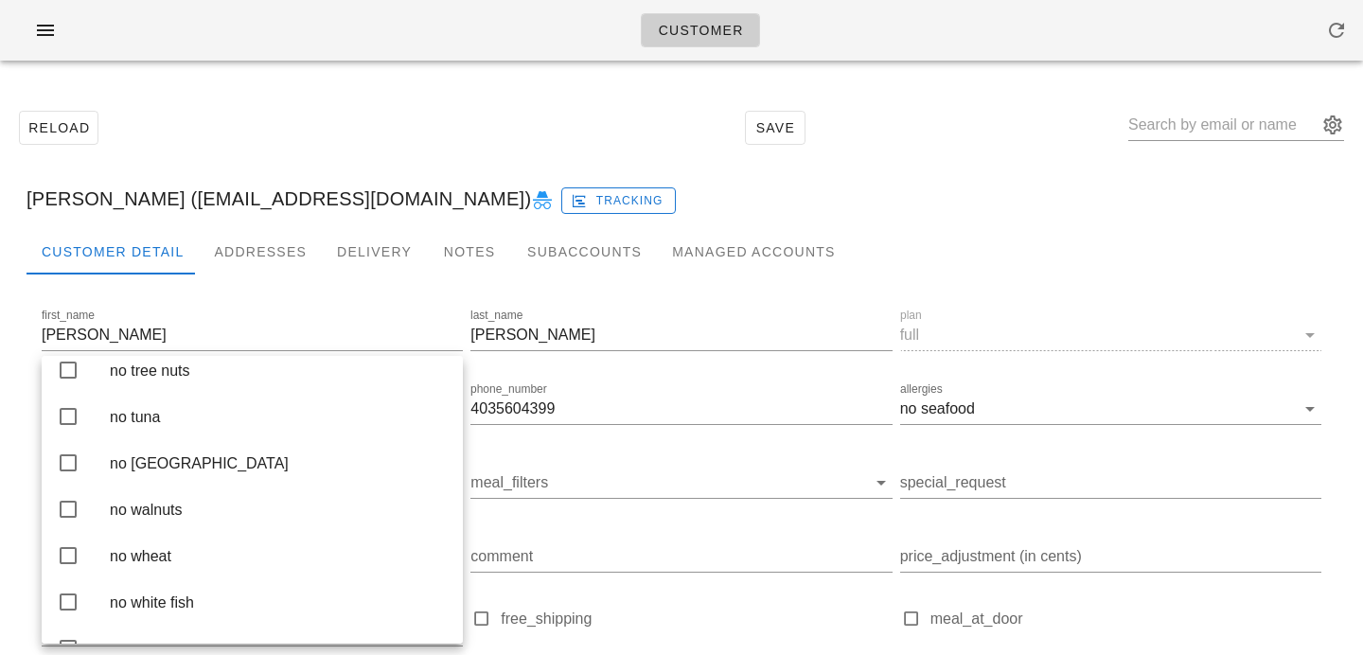
scroll to position [5002, 0]
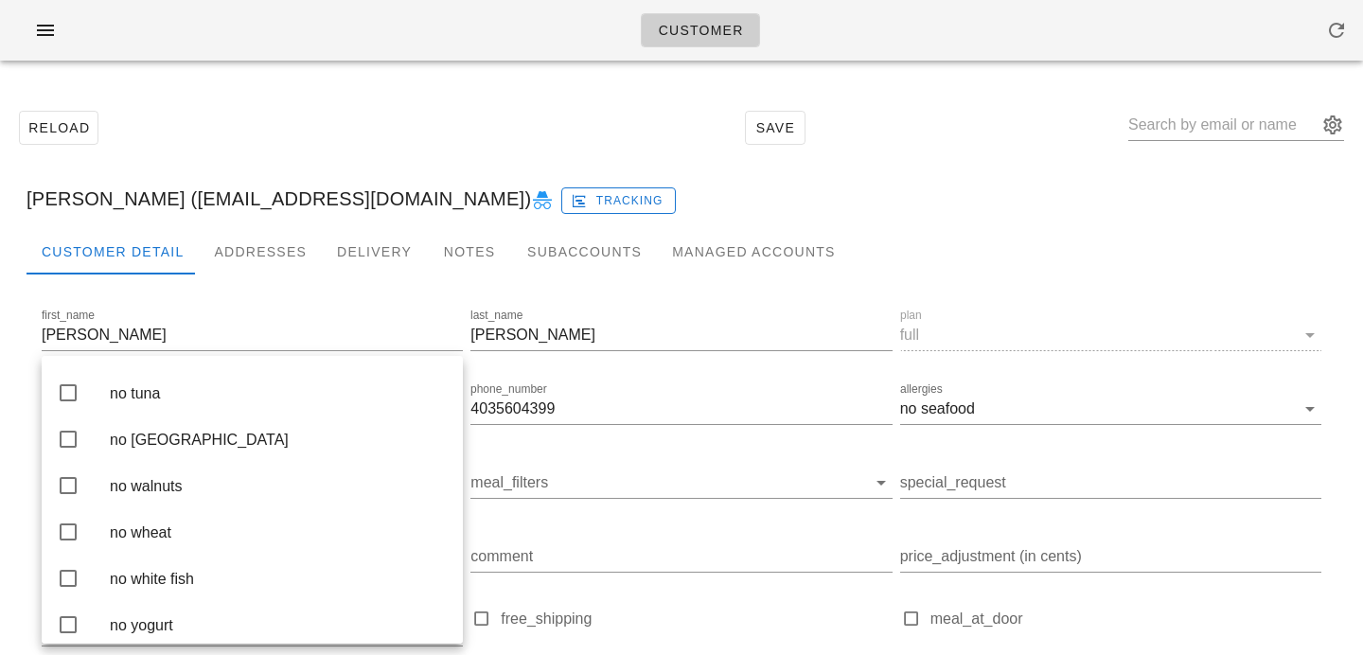
click at [309, 263] on div "no tofu" at bounding box center [279, 254] width 338 height 18
click at [607, 134] on div "Reload Save" at bounding box center [681, 127] width 1340 height 81
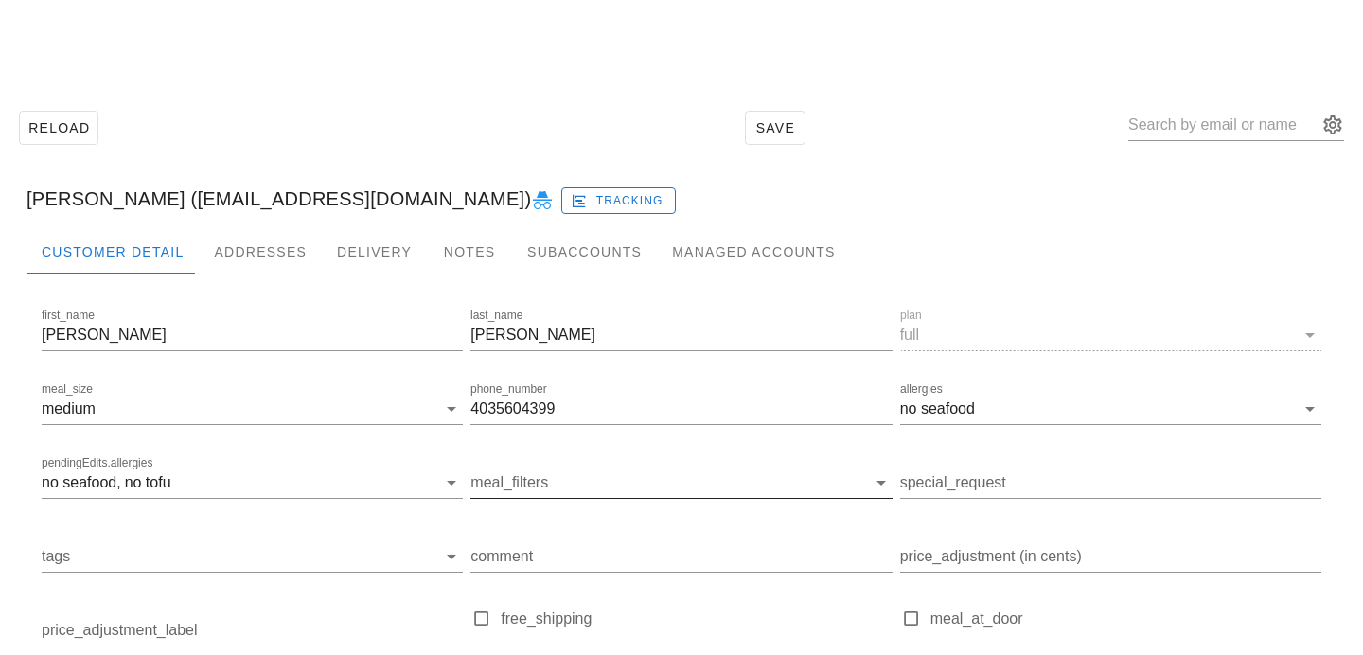
scroll to position [261, 0]
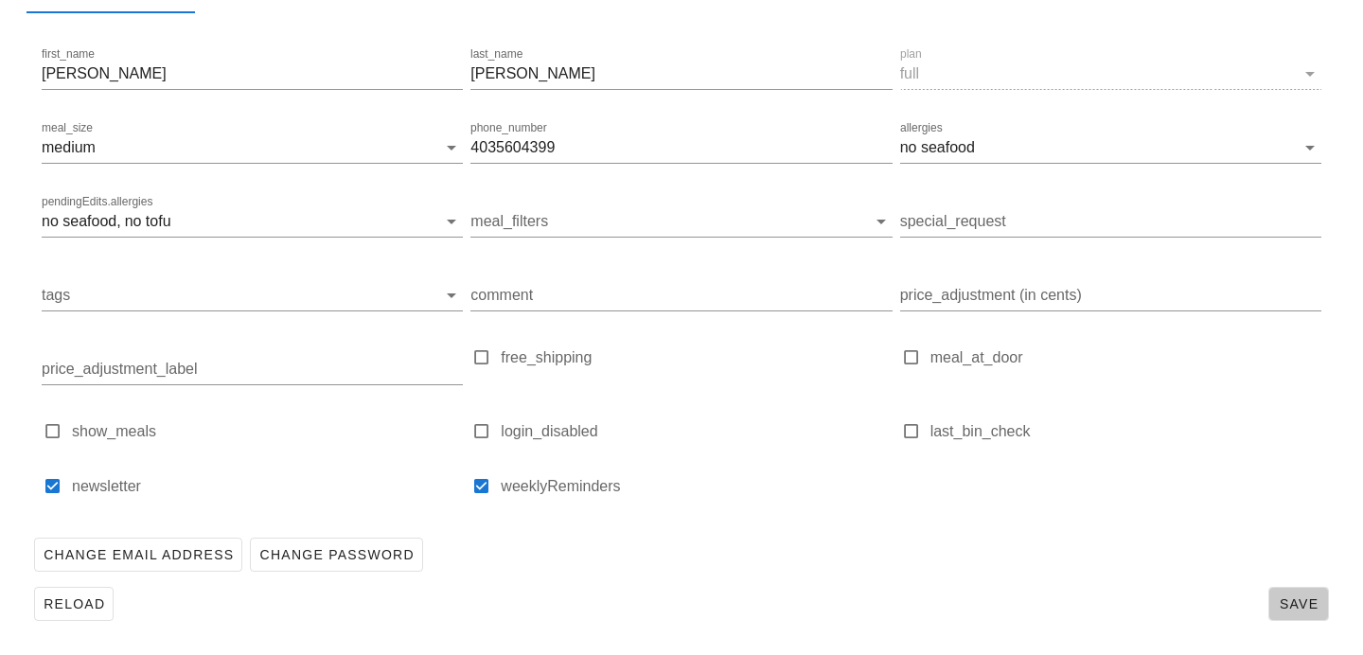
click at [1302, 592] on button "Save" at bounding box center [1298, 604] width 61 height 34
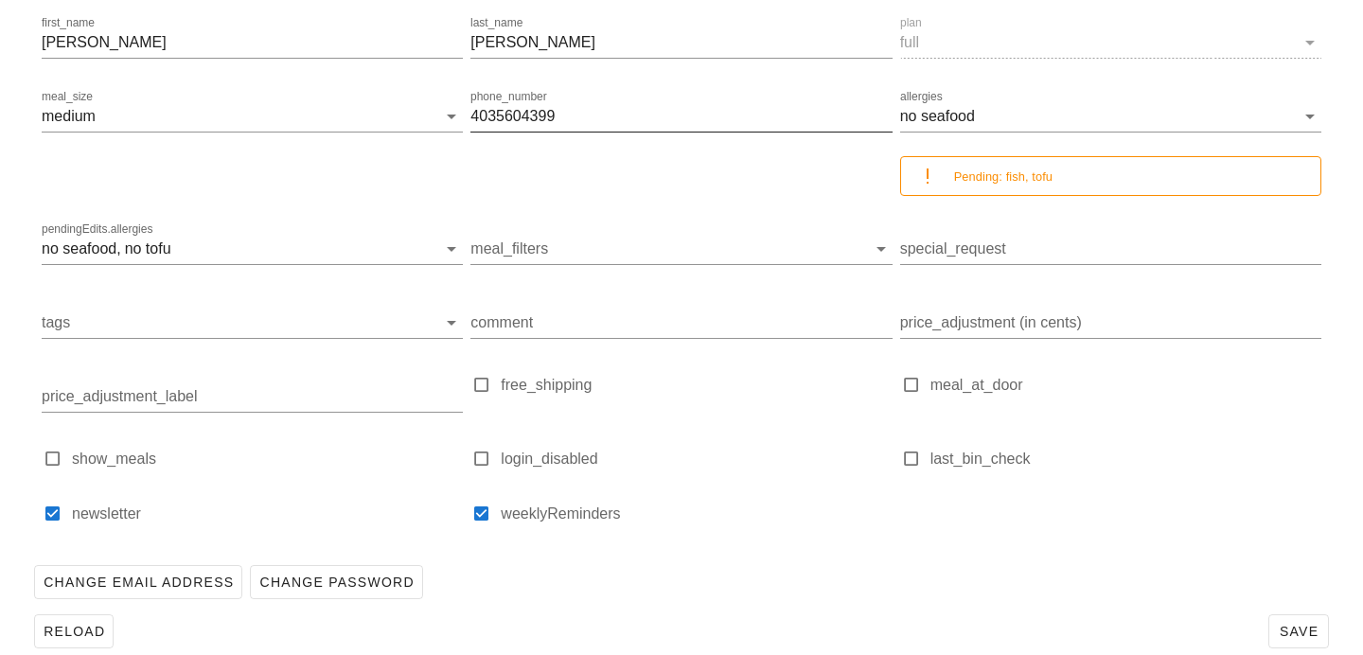
scroll to position [320, 0]
